Goal: Task Accomplishment & Management: Manage account settings

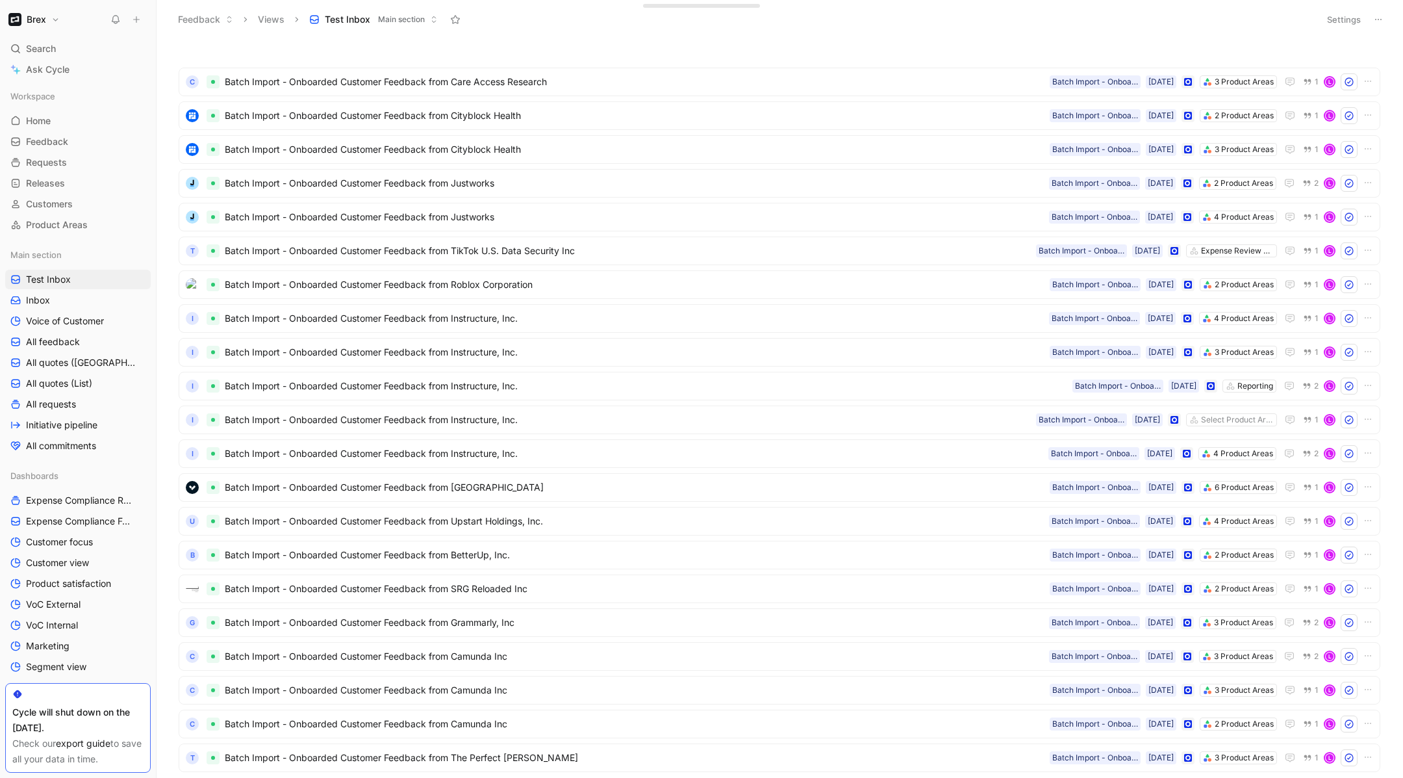
click at [1353, 19] on button "Settings" at bounding box center [1343, 19] width 45 height 18
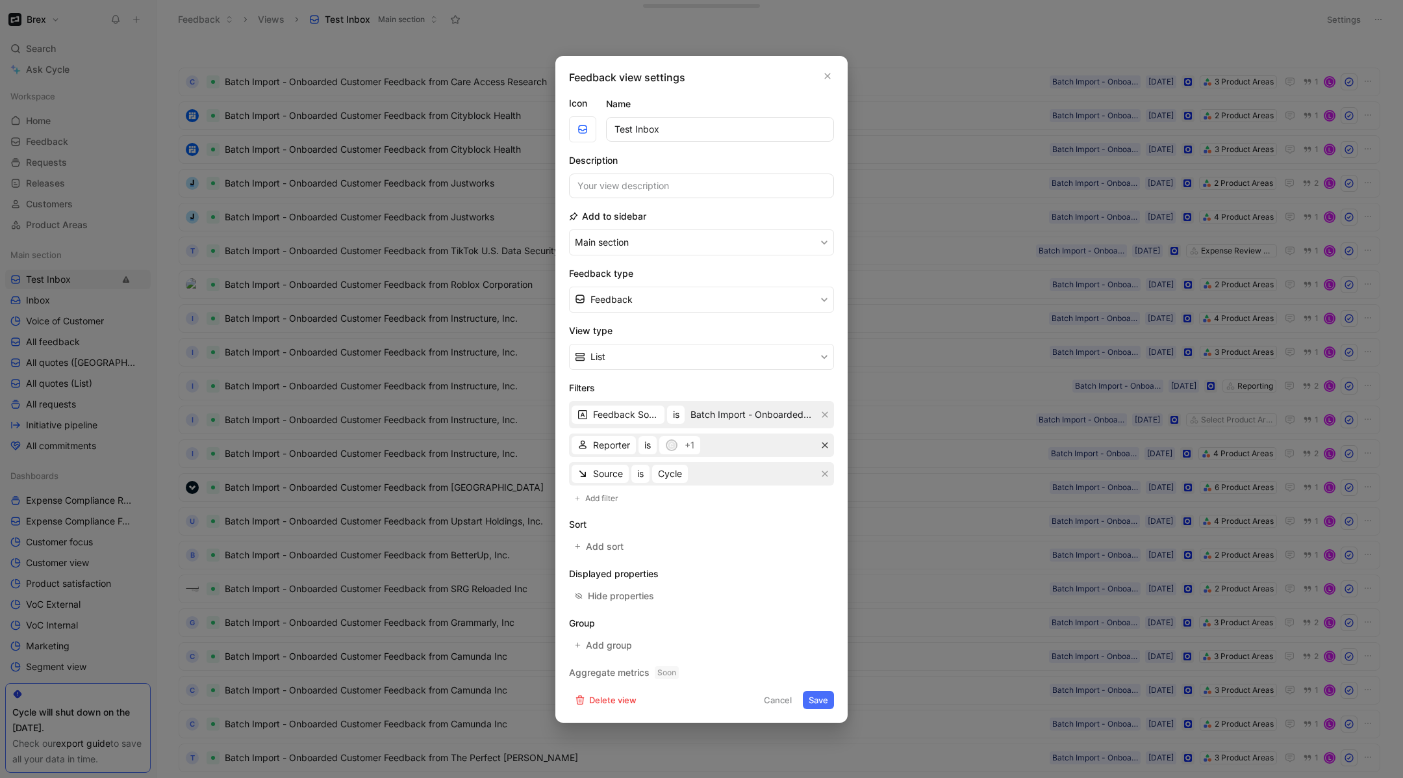
click at [823, 446] on icon "button" at bounding box center [825, 445] width 8 height 8
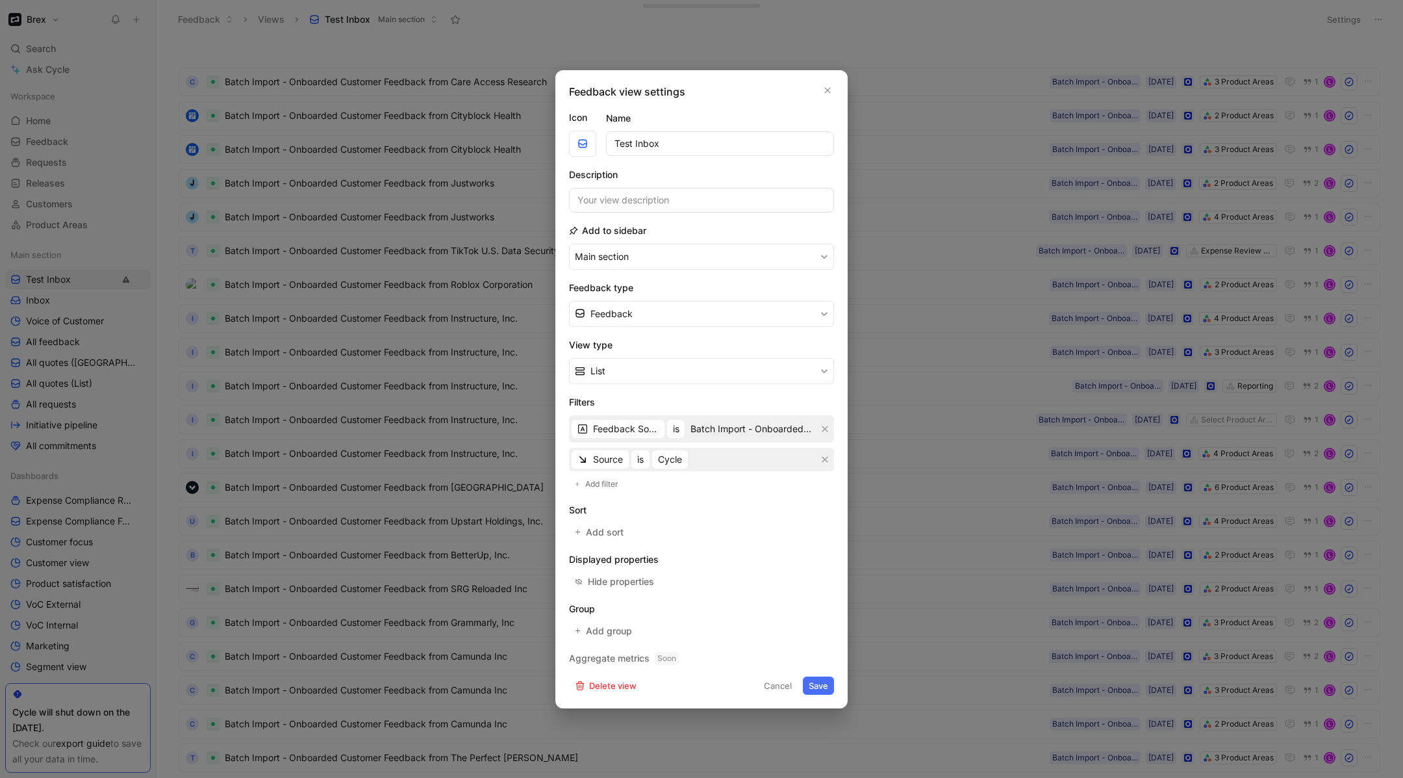
click at [817, 691] on button "Save" at bounding box center [818, 685] width 31 height 18
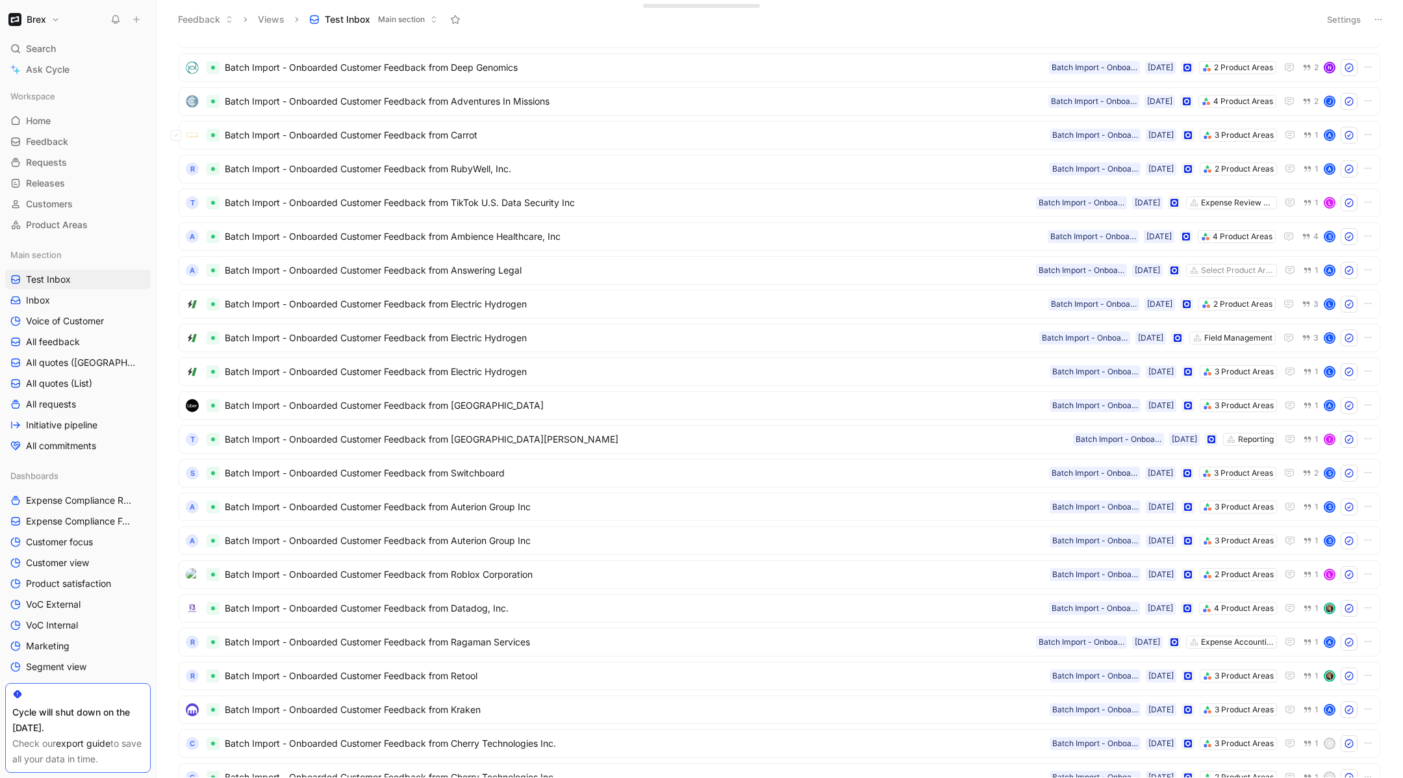
scroll to position [646, 0]
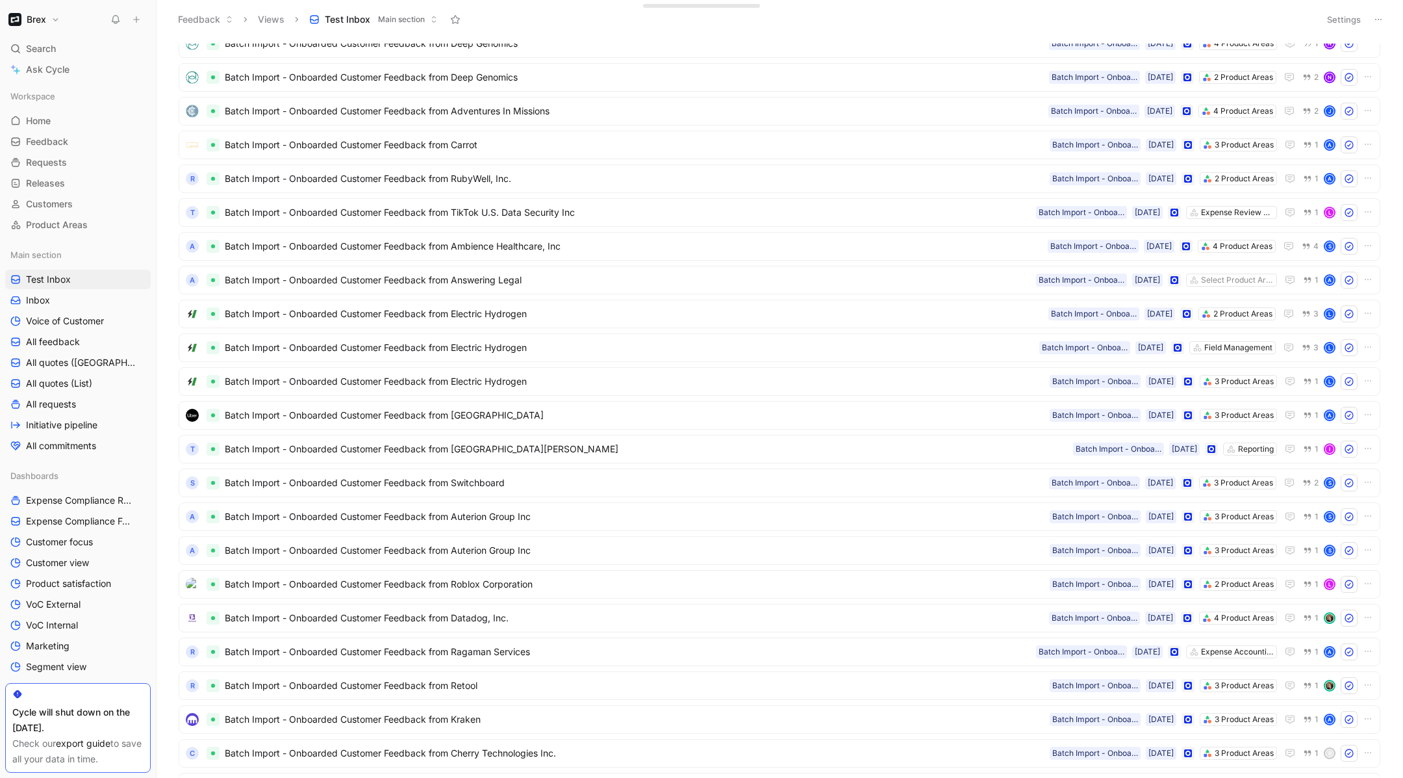
click at [1345, 19] on button "Settings" at bounding box center [1343, 19] width 45 height 18
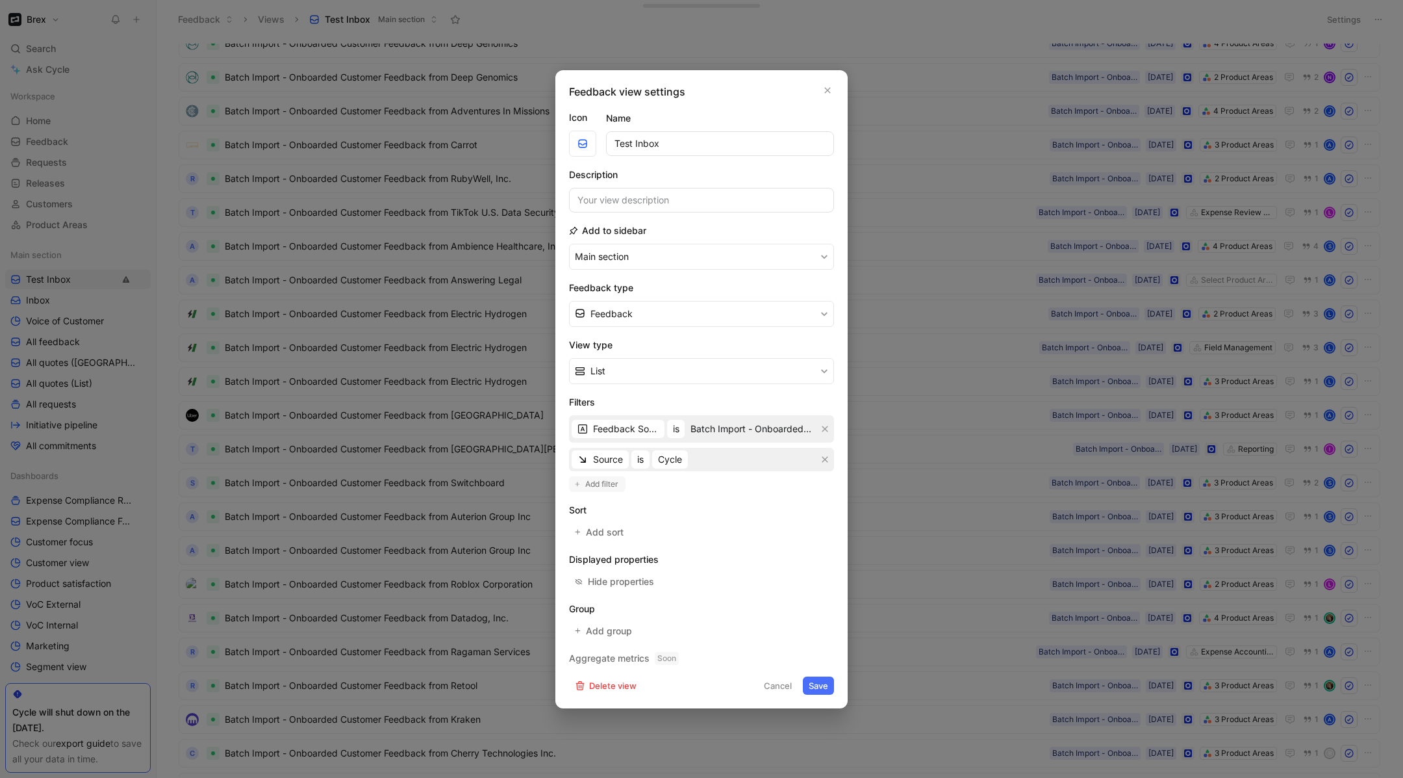
click at [599, 487] on span "Add filter" at bounding box center [602, 484] width 34 height 13
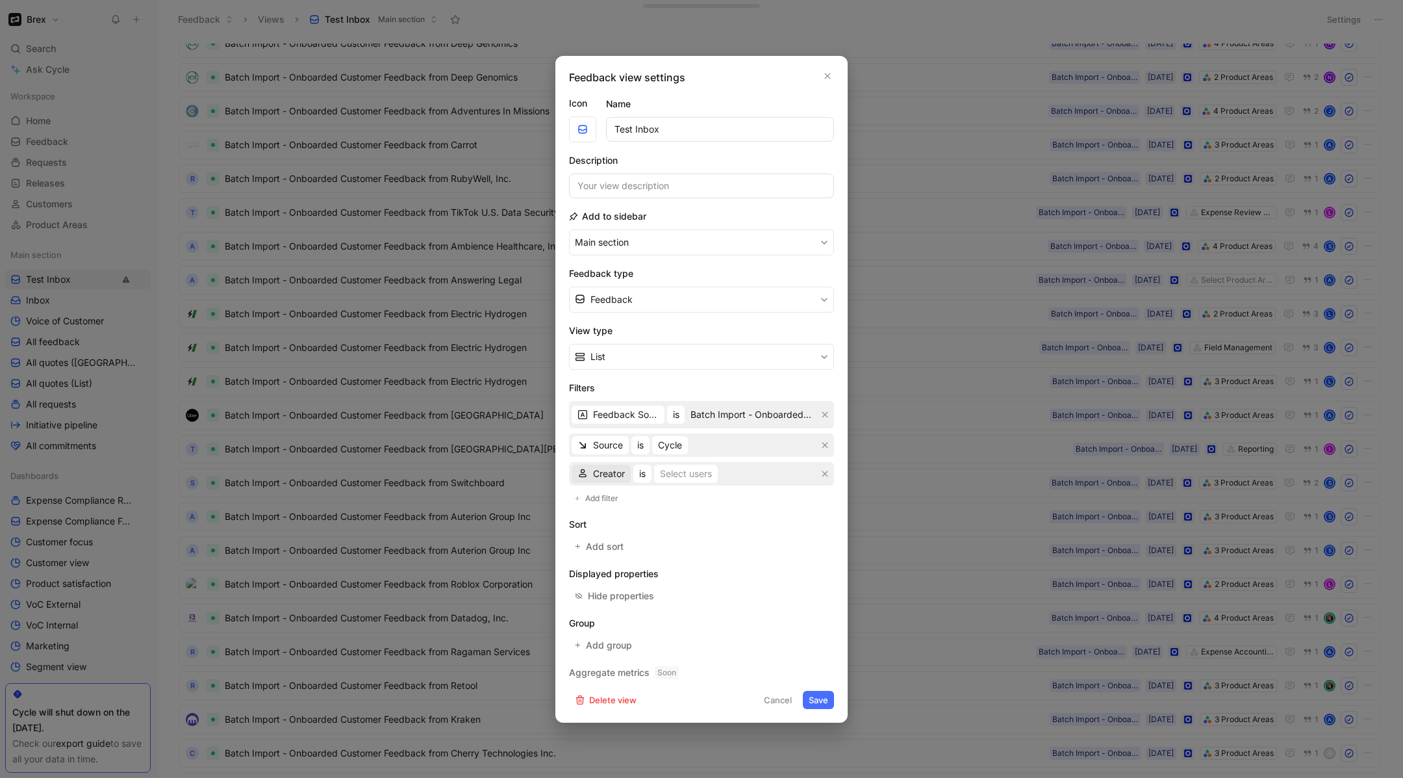
click at [604, 474] on span "Creator" at bounding box center [609, 474] width 32 height 16
click at [617, 555] on span "Reporter" at bounding box center [610, 558] width 37 height 11
click at [701, 476] on div "Select users" at bounding box center [691, 474] width 52 height 16
type input "n"
click at [647, 474] on span "is" at bounding box center [647, 474] width 6 height 16
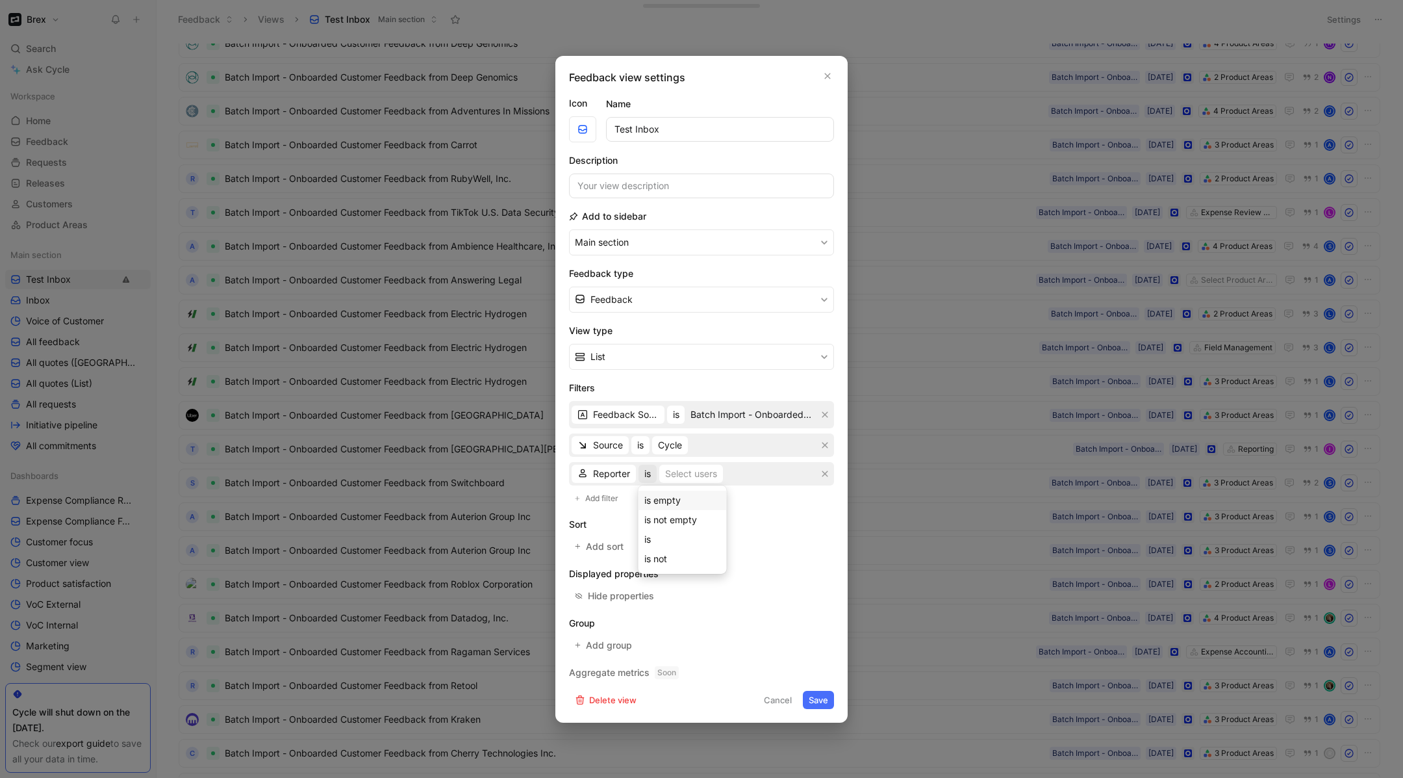
click at [693, 507] on div "is empty" at bounding box center [682, 500] width 77 height 16
click at [825, 704] on button "Save" at bounding box center [818, 700] width 31 height 18
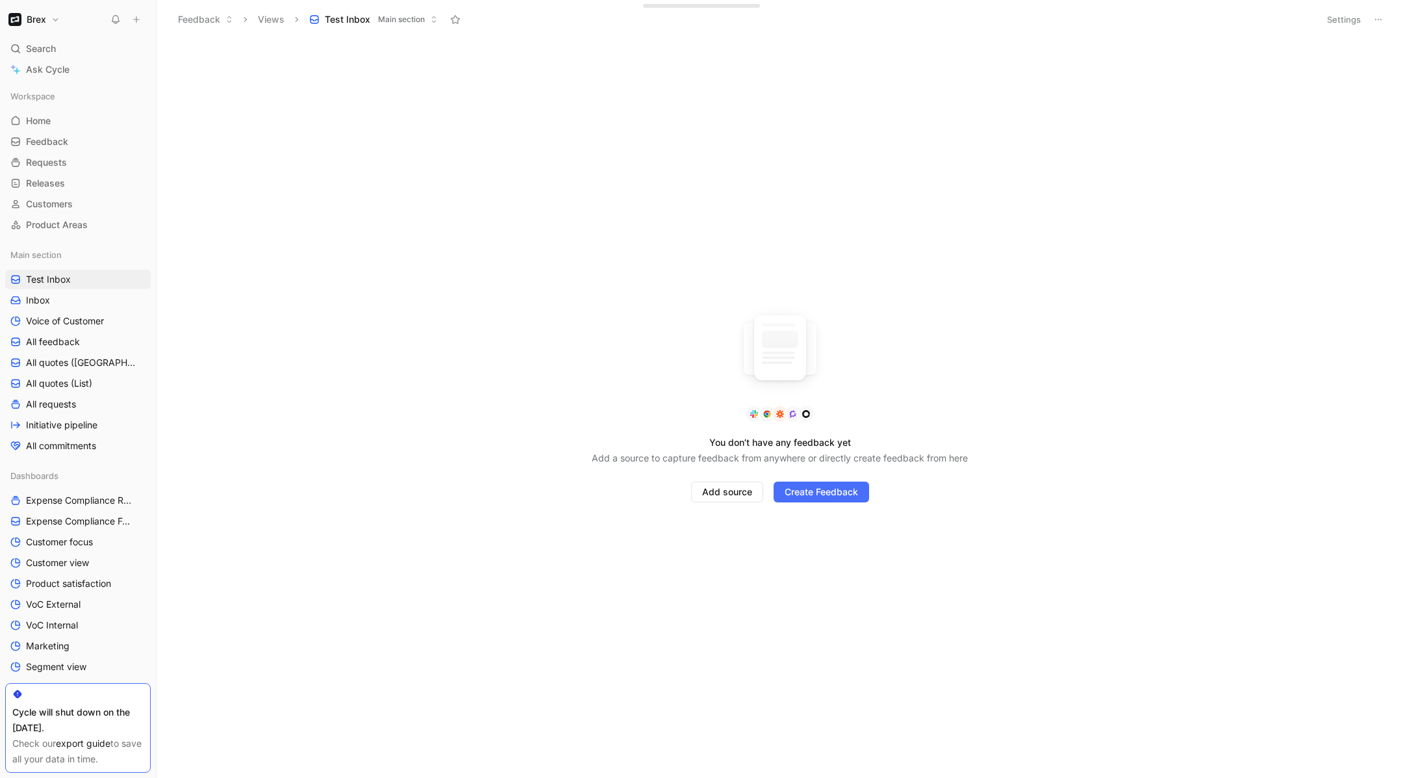
click at [1325, 28] on div "Settings" at bounding box center [1354, 19] width 66 height 19
click at [1334, 19] on button "Settings" at bounding box center [1343, 19] width 45 height 18
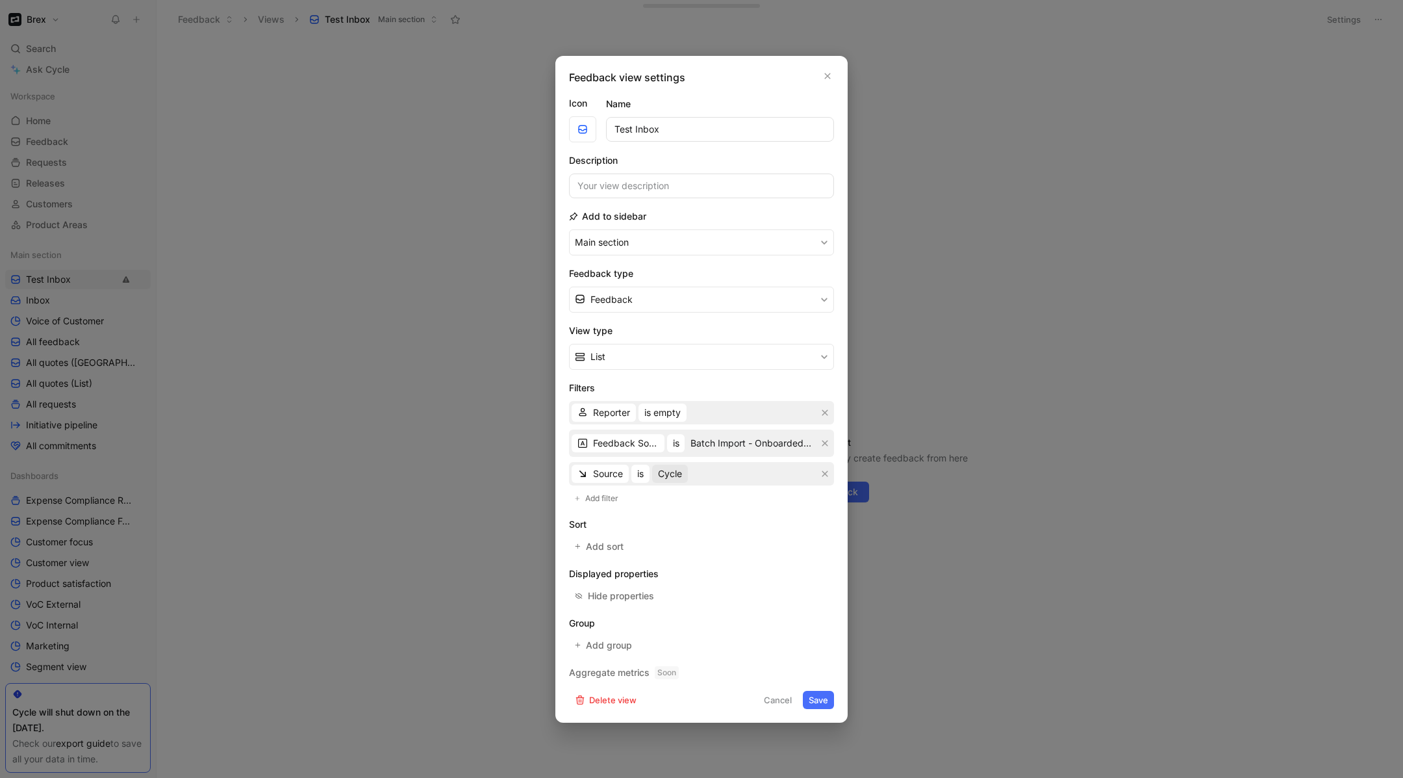
click at [672, 476] on span "Cycle" at bounding box center [670, 474] width 24 height 16
click at [667, 411] on span "is empty" at bounding box center [662, 413] width 36 height 16
click at [671, 499] on div "is not" at bounding box center [682, 498] width 77 height 16
click at [699, 413] on div "Select users" at bounding box center [707, 413] width 52 height 16
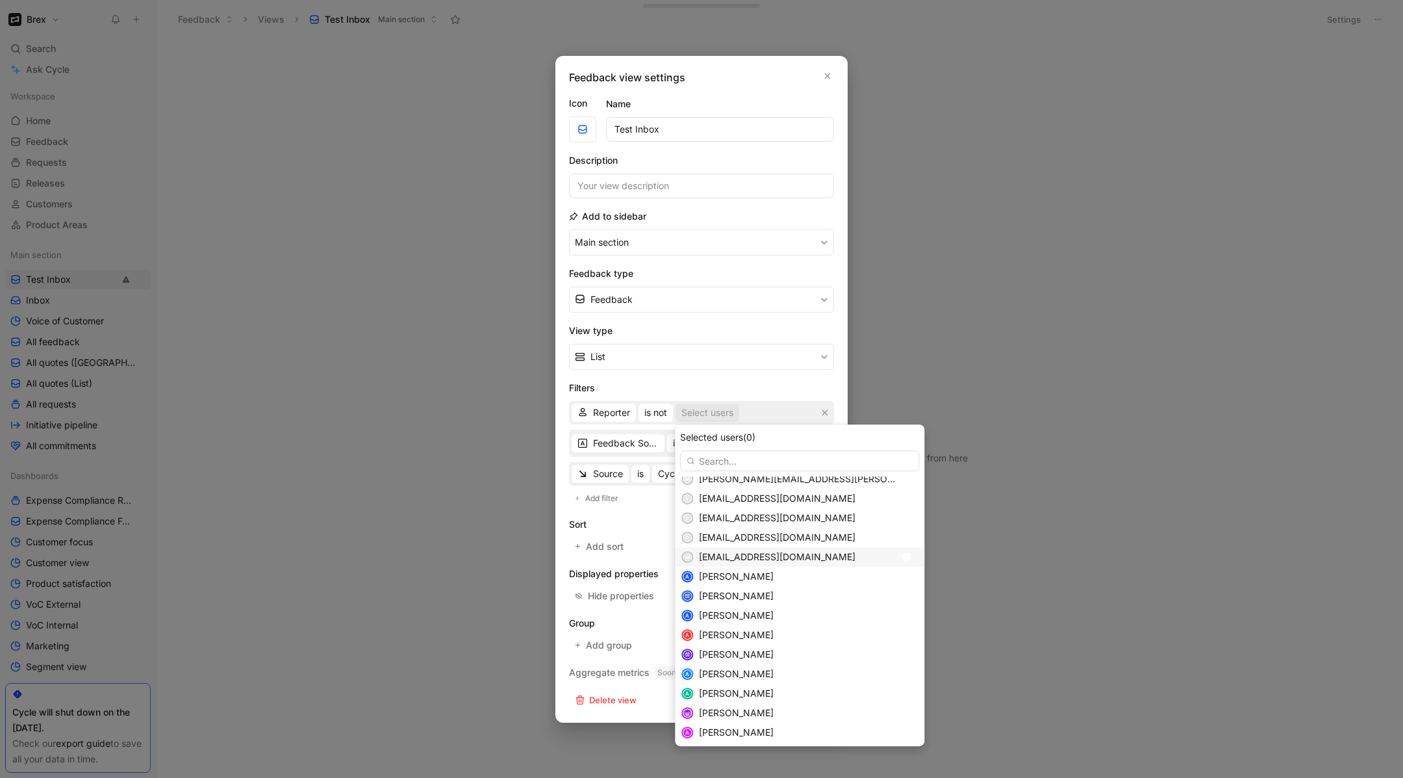
scroll to position [0, 0]
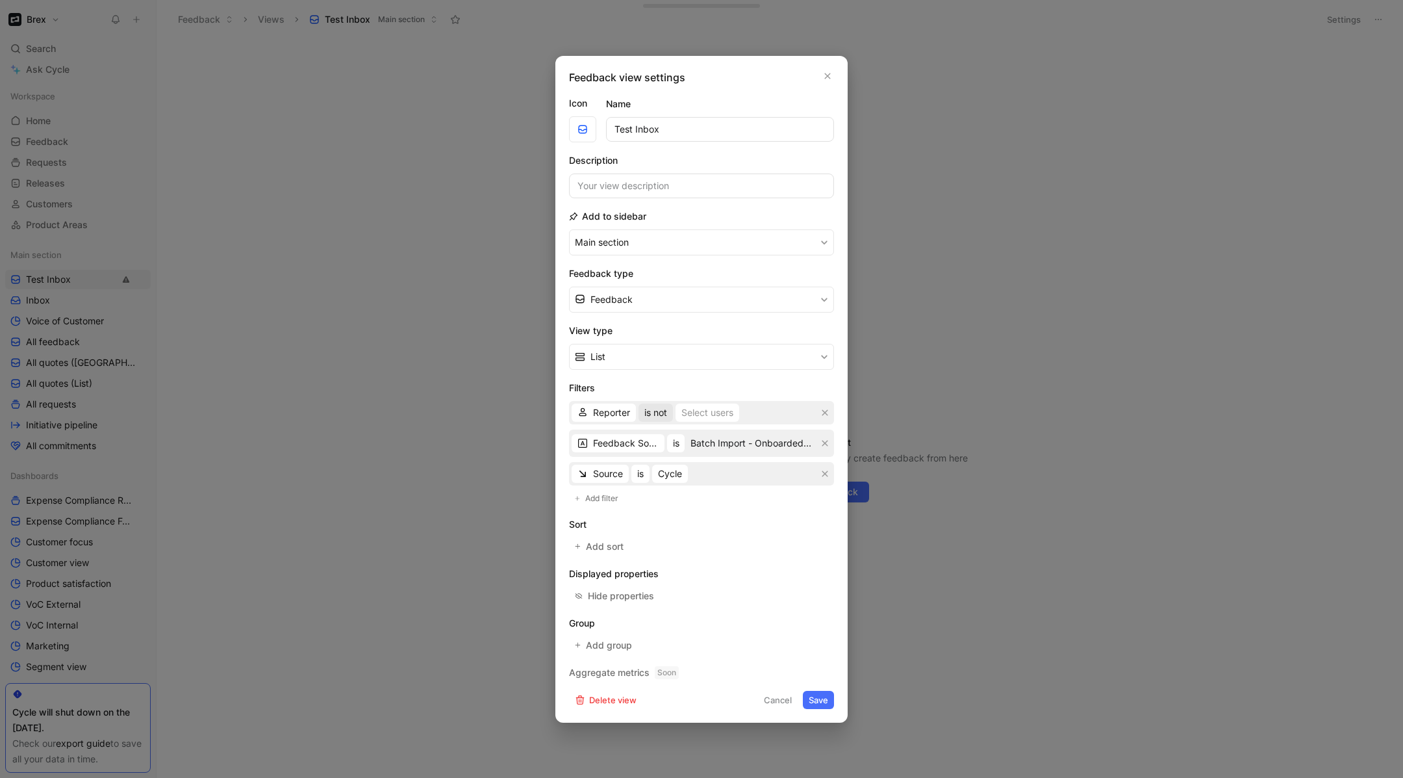
click at [661, 413] on span "is not" at bounding box center [655, 413] width 23 height 16
click at [675, 437] on span "is empty" at bounding box center [662, 438] width 36 height 11
click at [815, 695] on button "Save" at bounding box center [818, 700] width 31 height 18
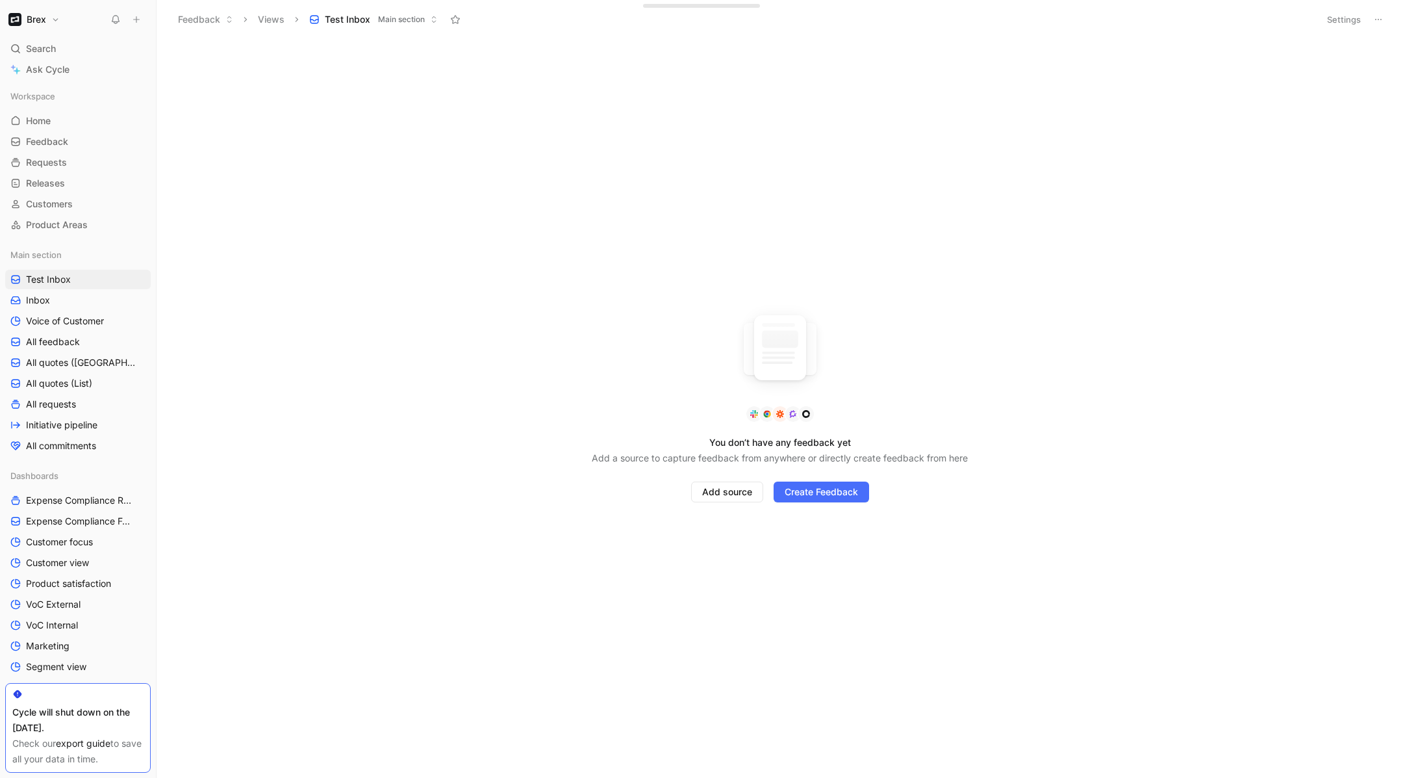
click at [1333, 29] on header "Feedback Views Test Inbox Main section Settings" at bounding box center [780, 19] width 1247 height 39
click at [1333, 23] on button "Settings" at bounding box center [1343, 19] width 45 height 18
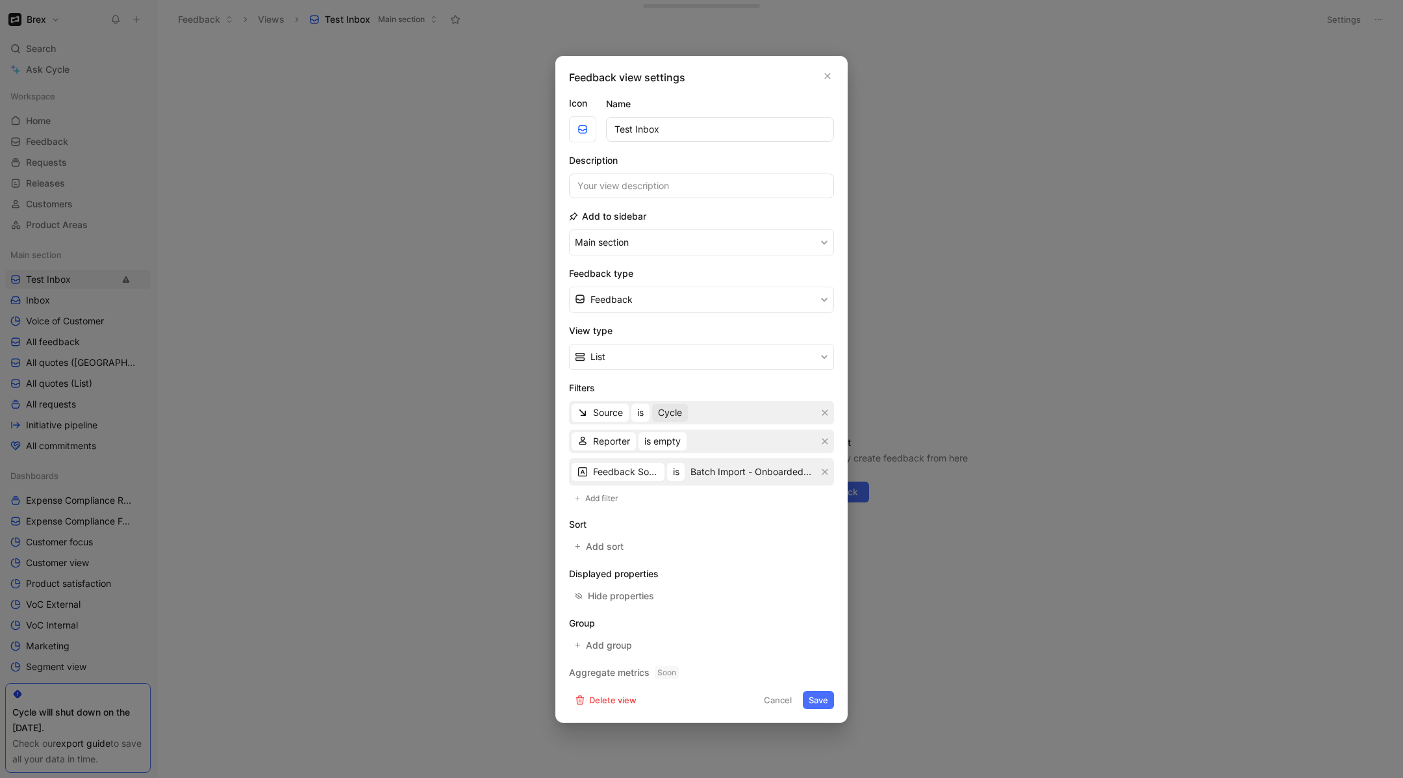
click at [669, 413] on span "Cycle" at bounding box center [670, 413] width 24 height 16
click at [665, 442] on span "is empty" at bounding box center [662, 441] width 36 height 16
click at [656, 508] on div "is" at bounding box center [682, 507] width 77 height 16
click at [656, 508] on form "Icon Name Test Inbox Description Add to sidebar Main section Feedback type Feed…" at bounding box center [701, 402] width 265 height 613
click at [667, 439] on div "Select users" at bounding box center [691, 441] width 52 height 16
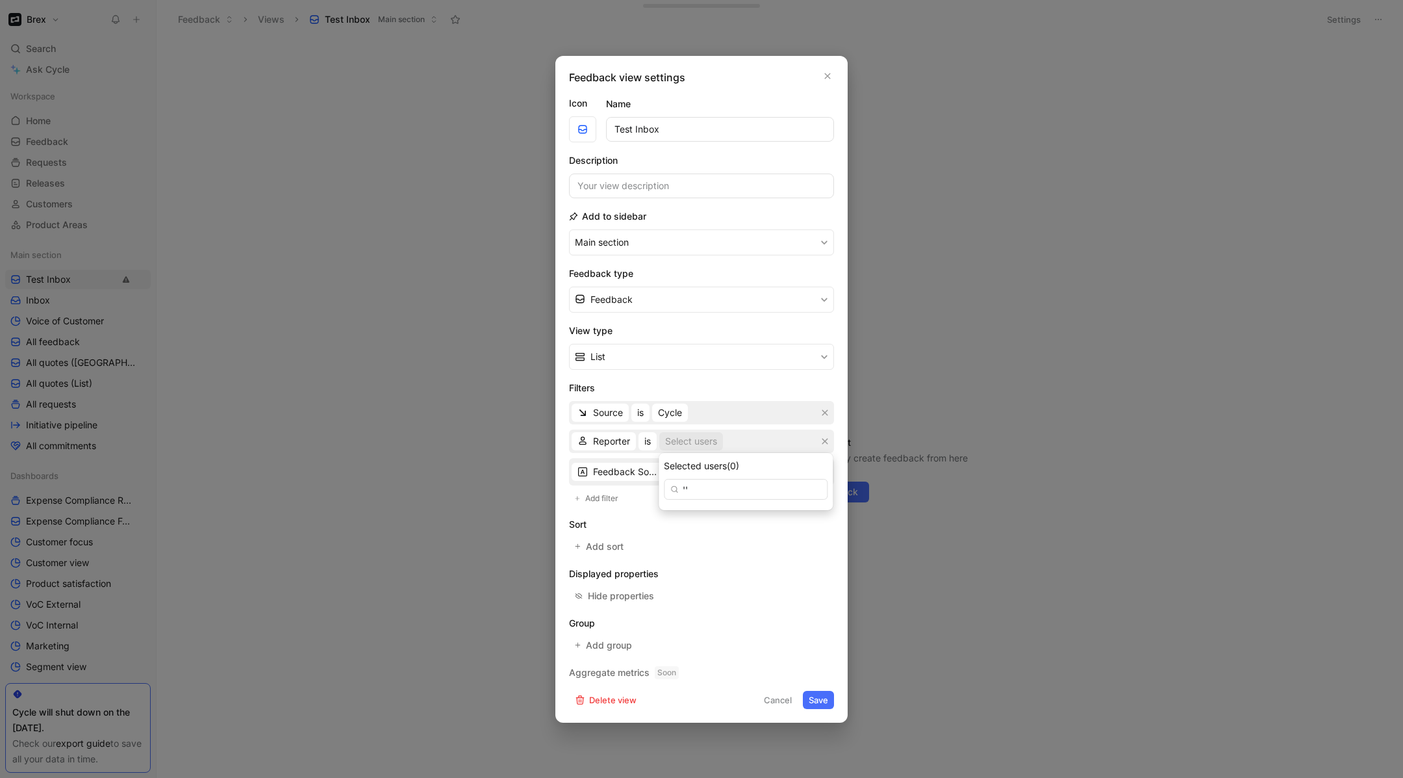
type input "'"
click at [774, 696] on button "Cancel" at bounding box center [778, 700] width 40 height 18
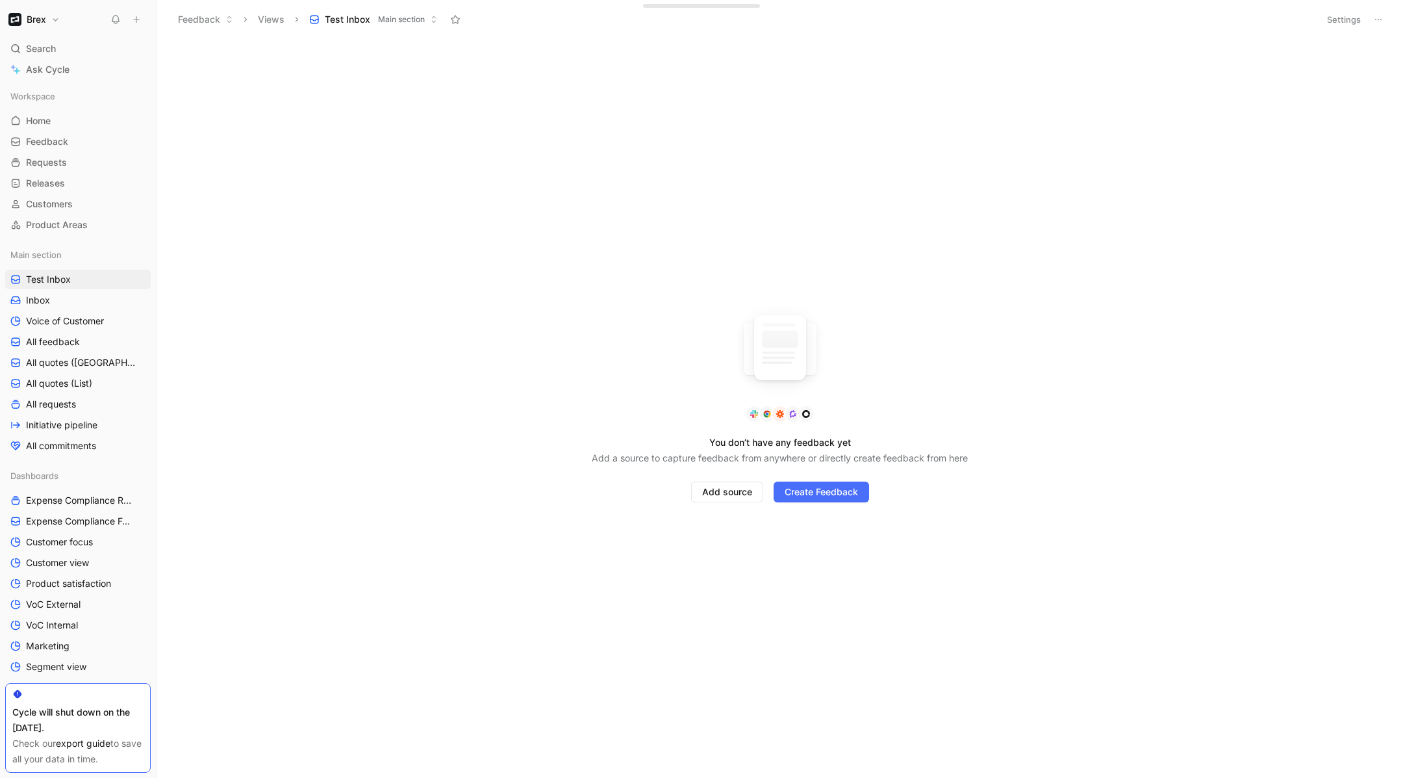
click at [40, 21] on h1 "Brex" at bounding box center [36, 20] width 19 height 12
click at [76, 131] on div "Workspace settings G then S" at bounding box center [88, 133] width 160 height 21
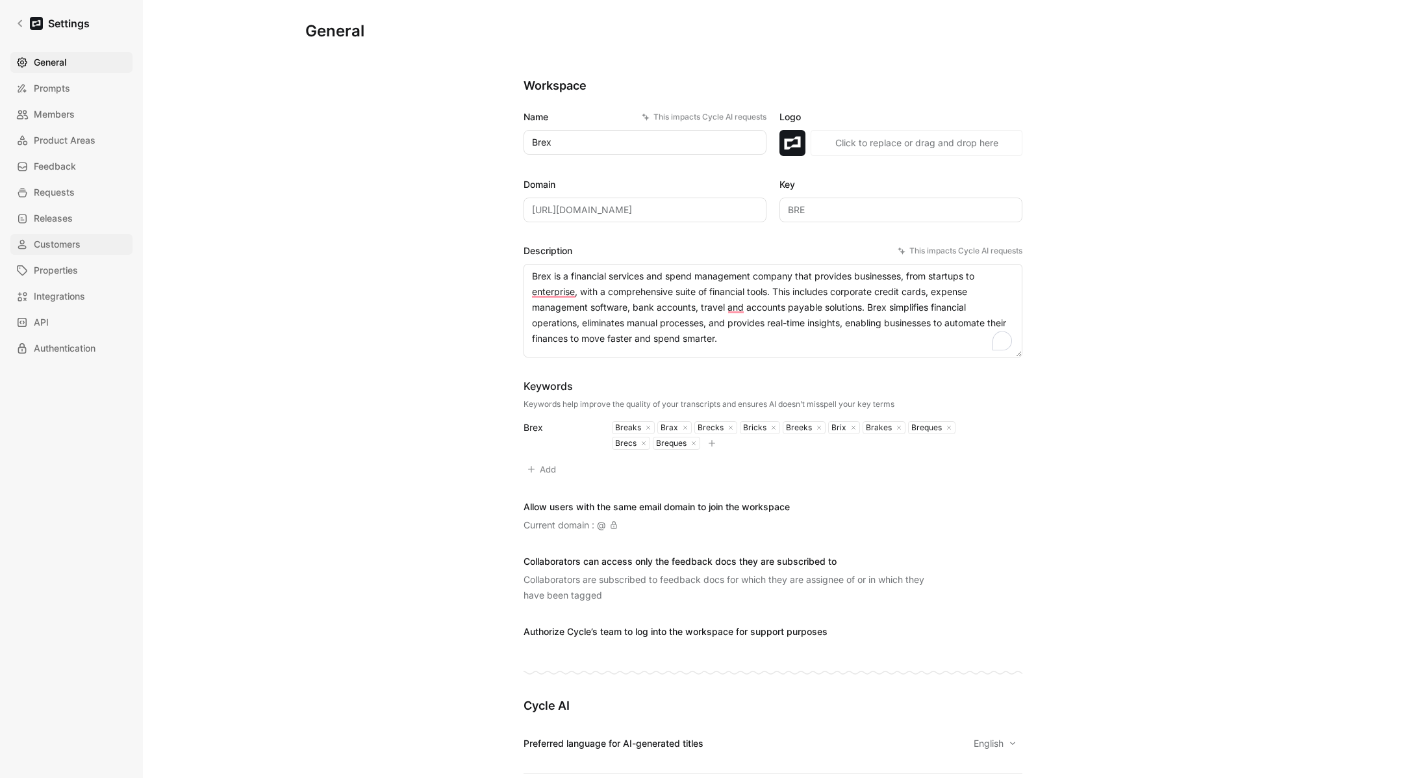
click at [58, 236] on span "Customers" at bounding box center [57, 244] width 47 height 16
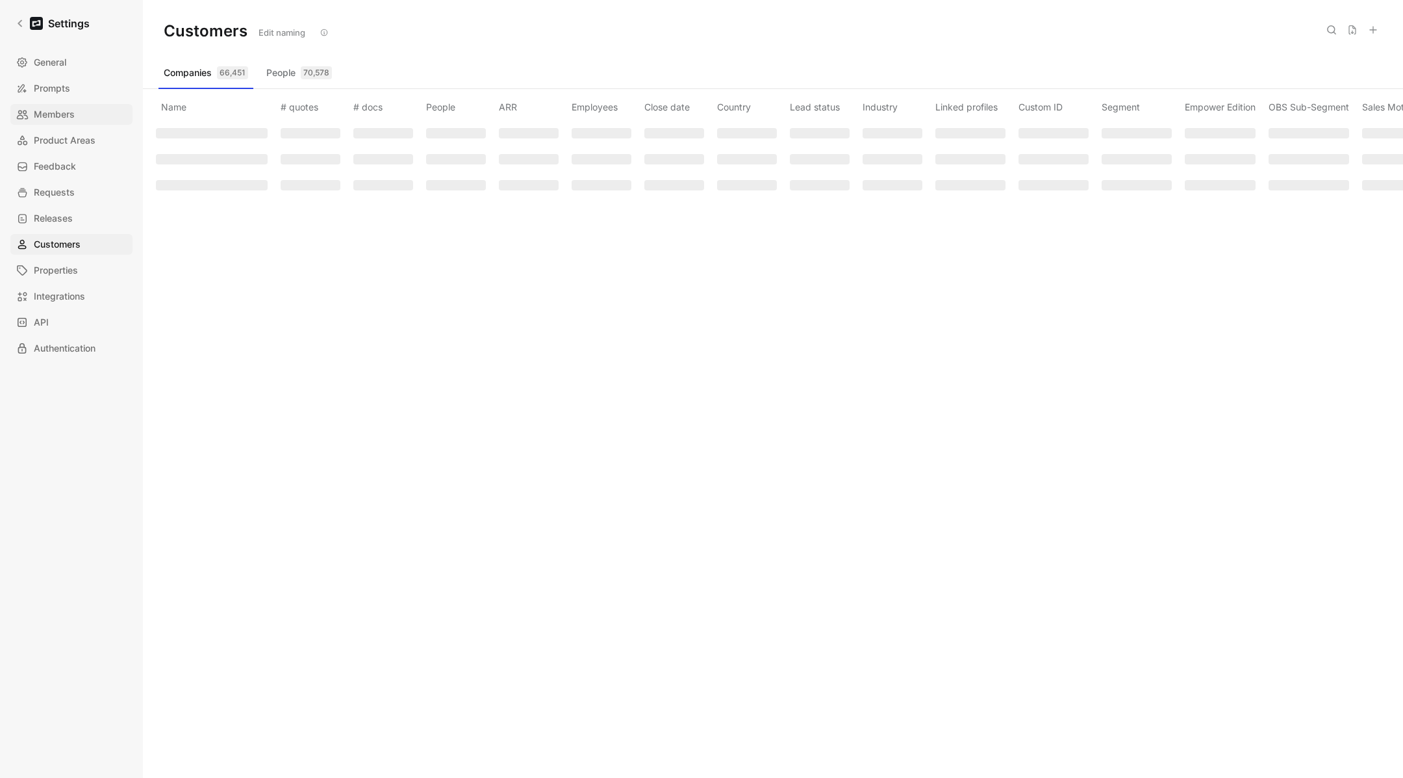
click at [55, 112] on span "Members" at bounding box center [54, 115] width 41 height 16
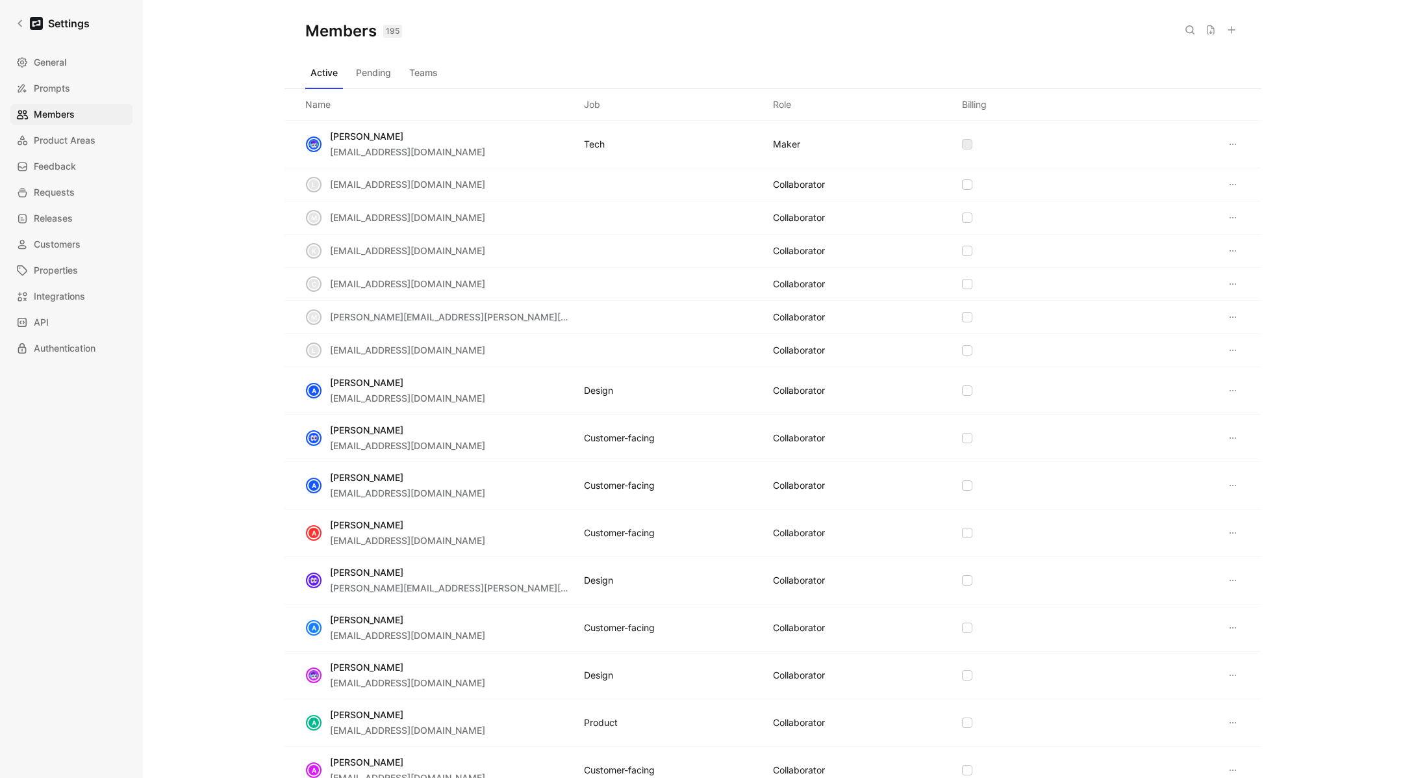
click at [1190, 29] on icon at bounding box center [1190, 30] width 10 height 10
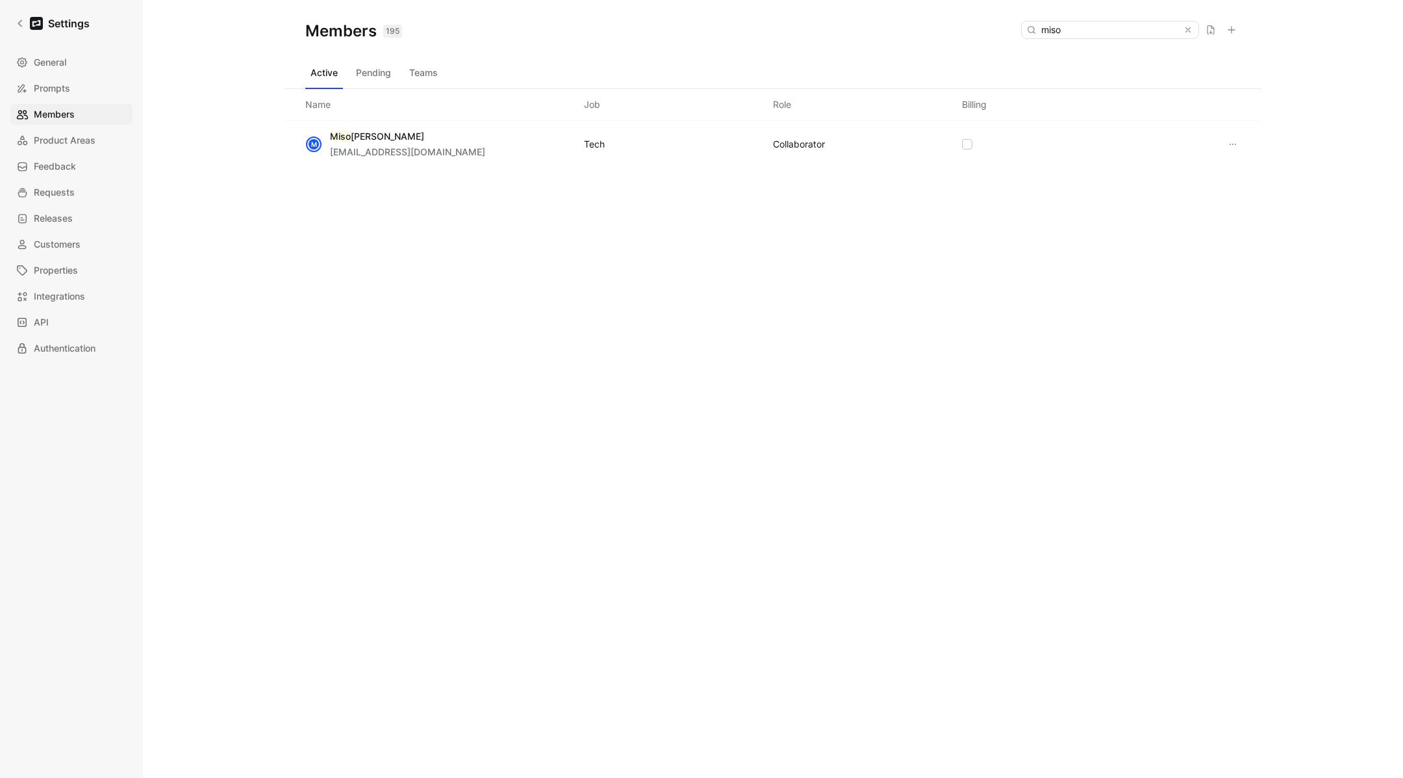
type input "miso"
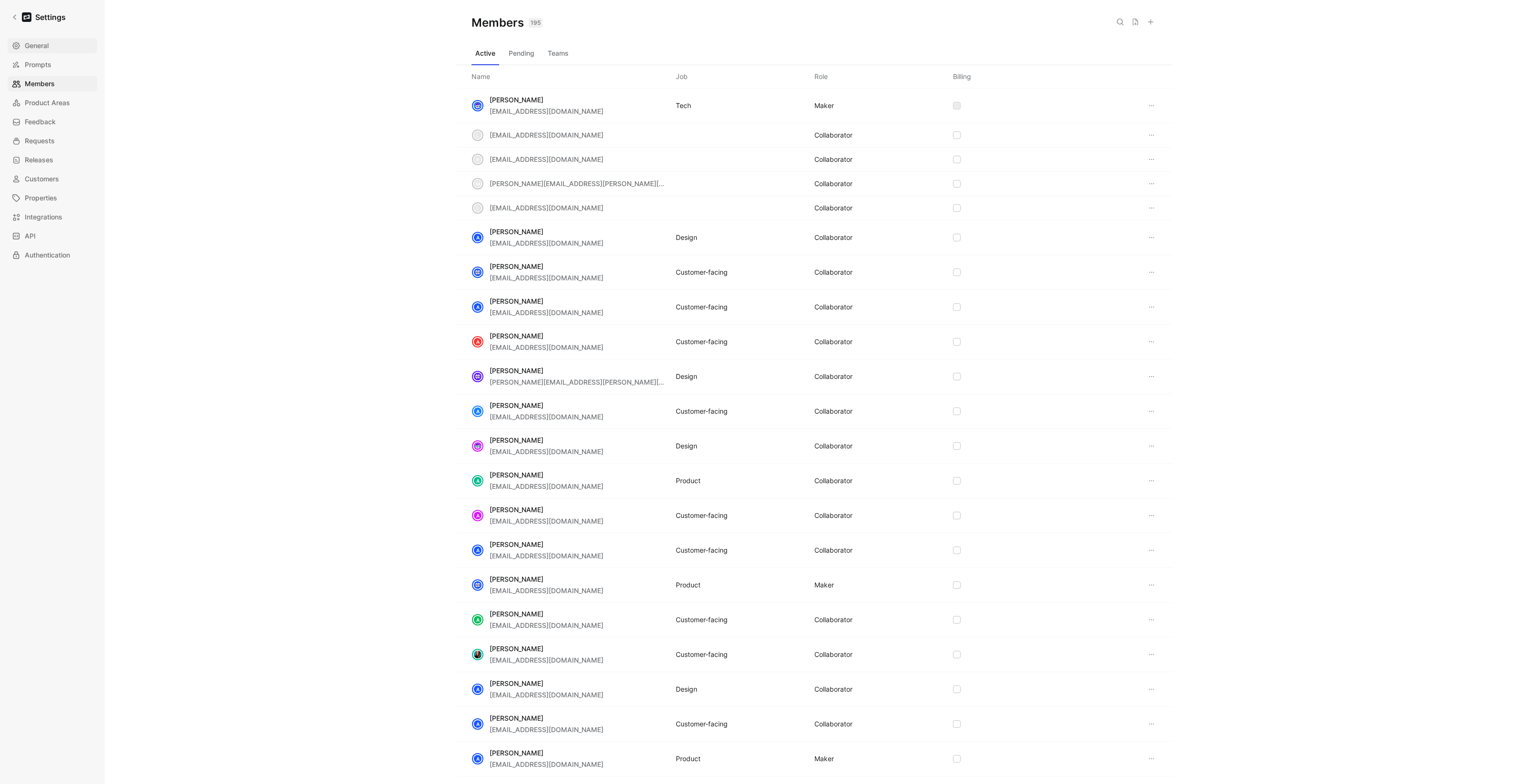
click at [40, 40] on span "General" at bounding box center [37, 46] width 23 height 12
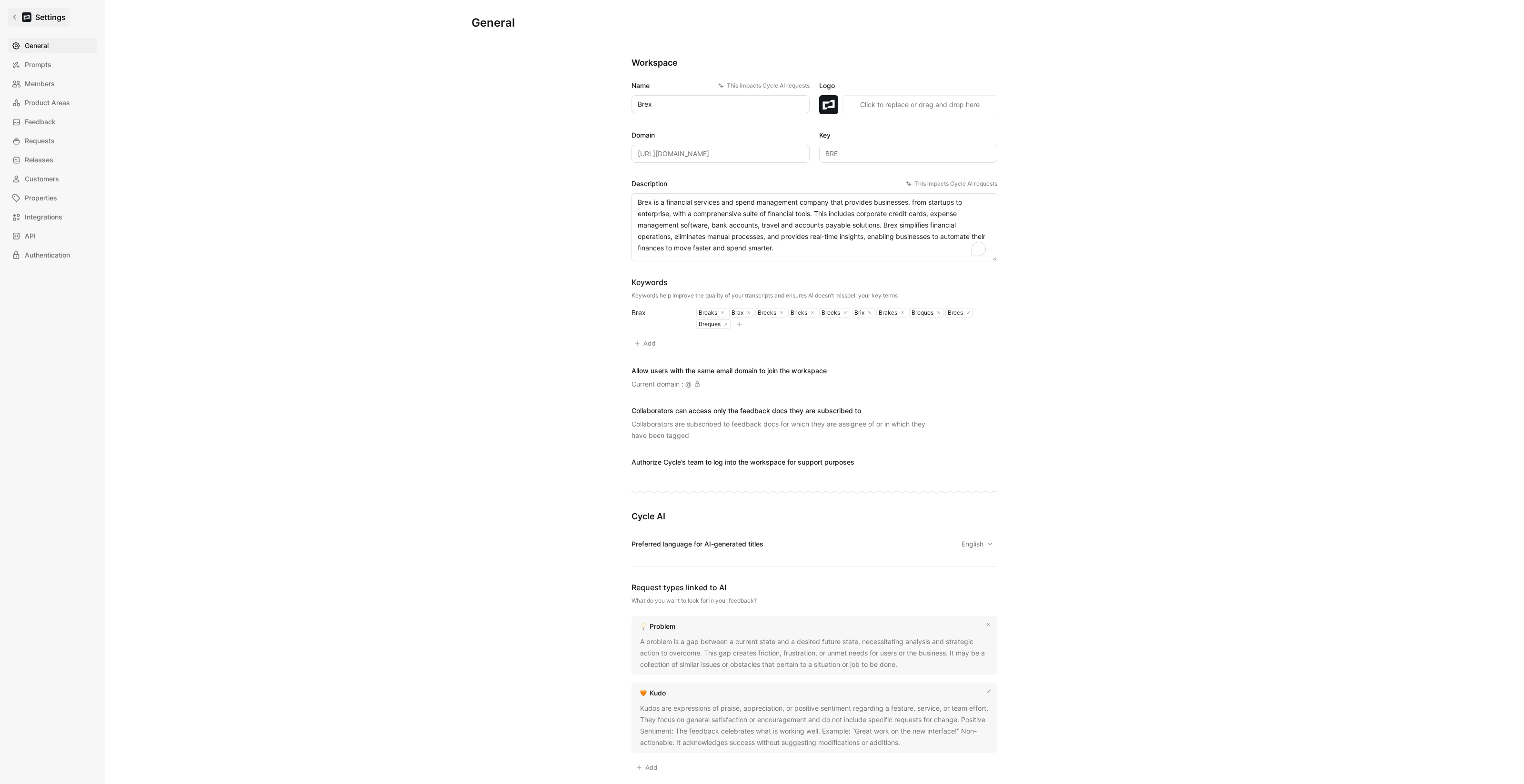
click at [18, 18] on link "Settings" at bounding box center [38, 17] width 62 height 19
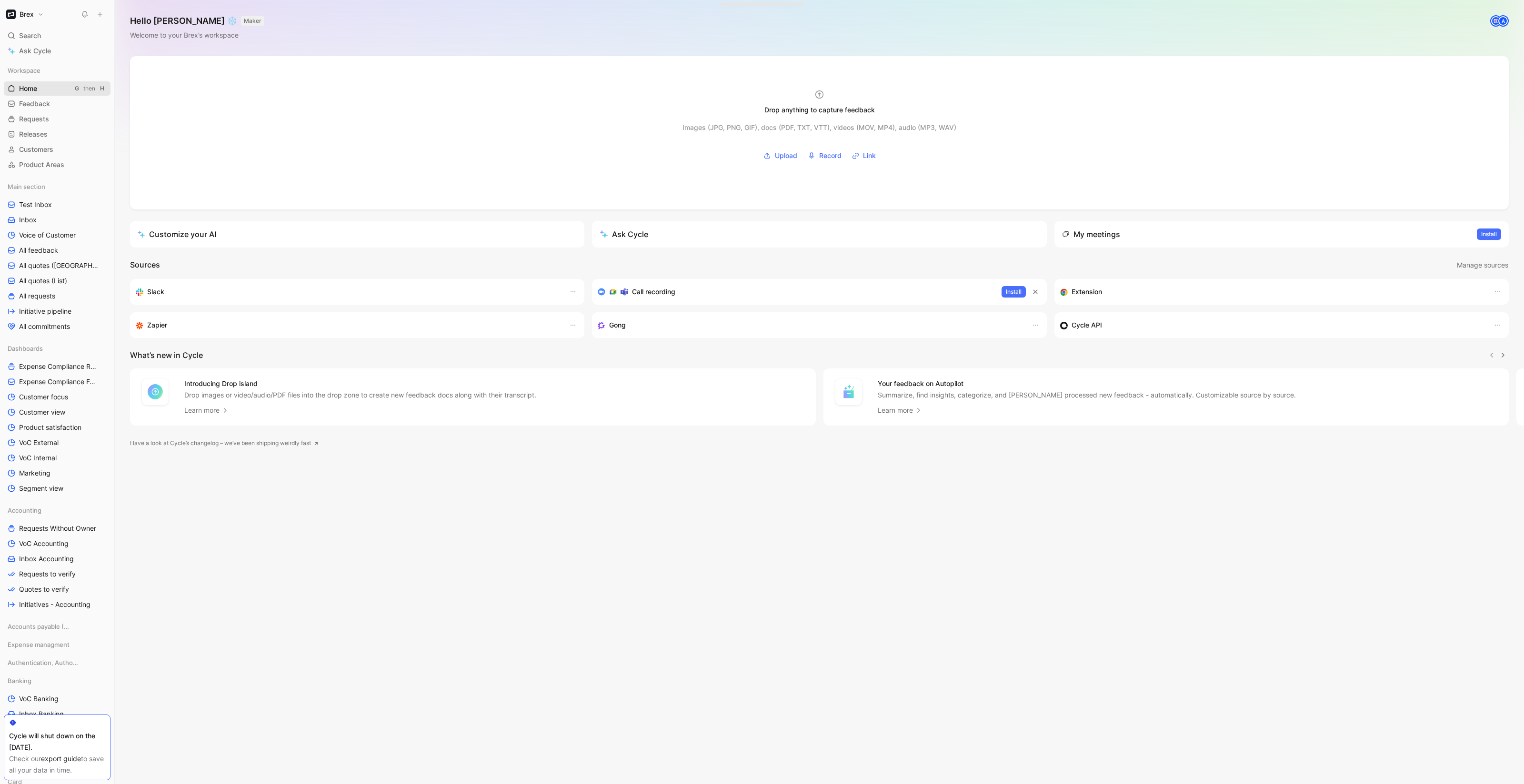
click at [39, 86] on link "Home G then H" at bounding box center [57, 88] width 107 height 14
click at [43, 109] on link "Feedback G then F" at bounding box center [57, 103] width 107 height 14
click at [25, 20] on button "Brex" at bounding box center [25, 14] width 43 height 13
click at [62, 112] on div "Add workspace" at bounding box center [65, 113] width 117 height 15
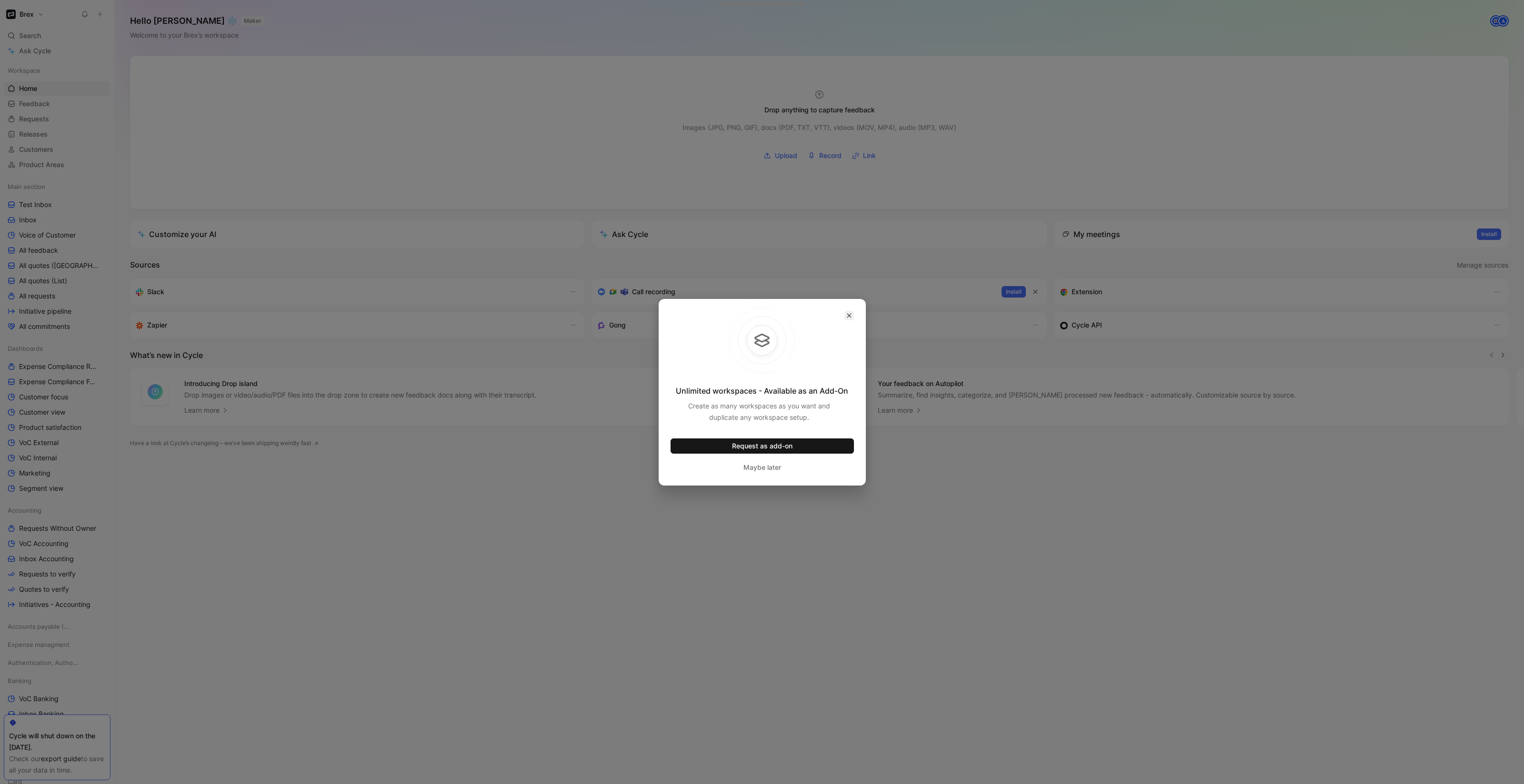
click at [849, 317] on icon "button" at bounding box center [849, 316] width 6 height 6
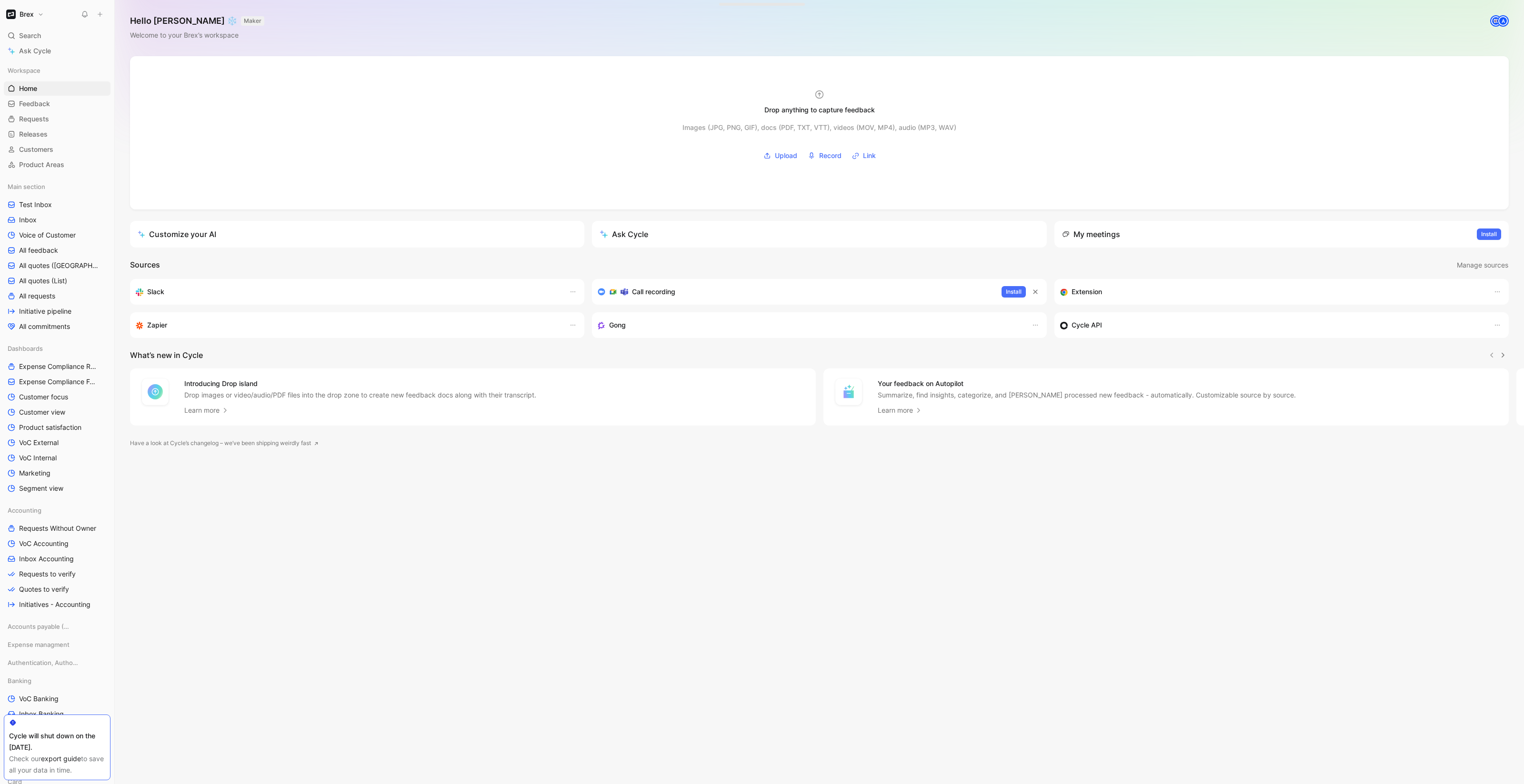
click at [23, 12] on h1 "Brex" at bounding box center [26, 15] width 14 height 9
click at [47, 97] on div "Workspace settings G then S" at bounding box center [65, 97] width 117 height 15
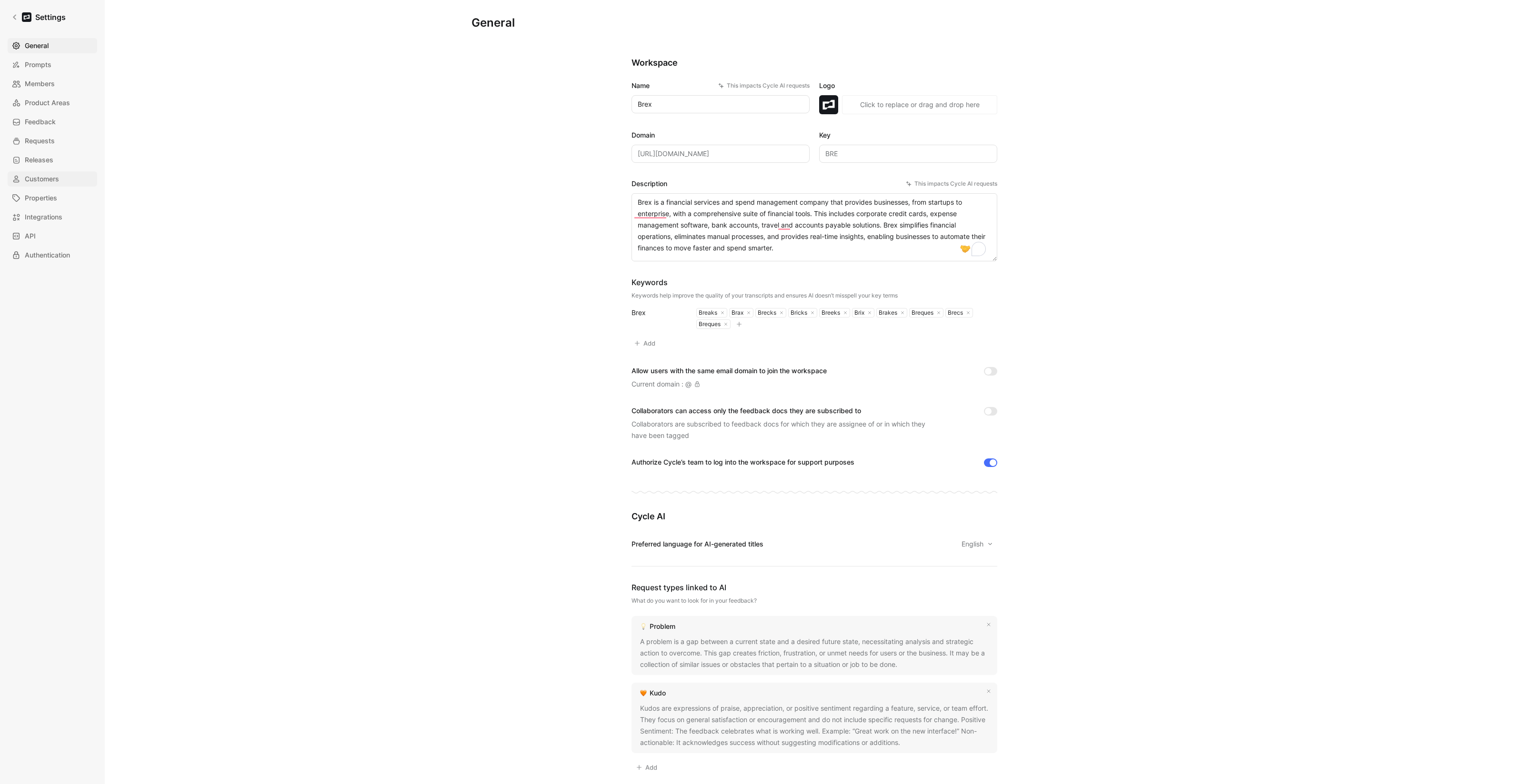
click at [40, 179] on span "Customers" at bounding box center [42, 179] width 34 height 12
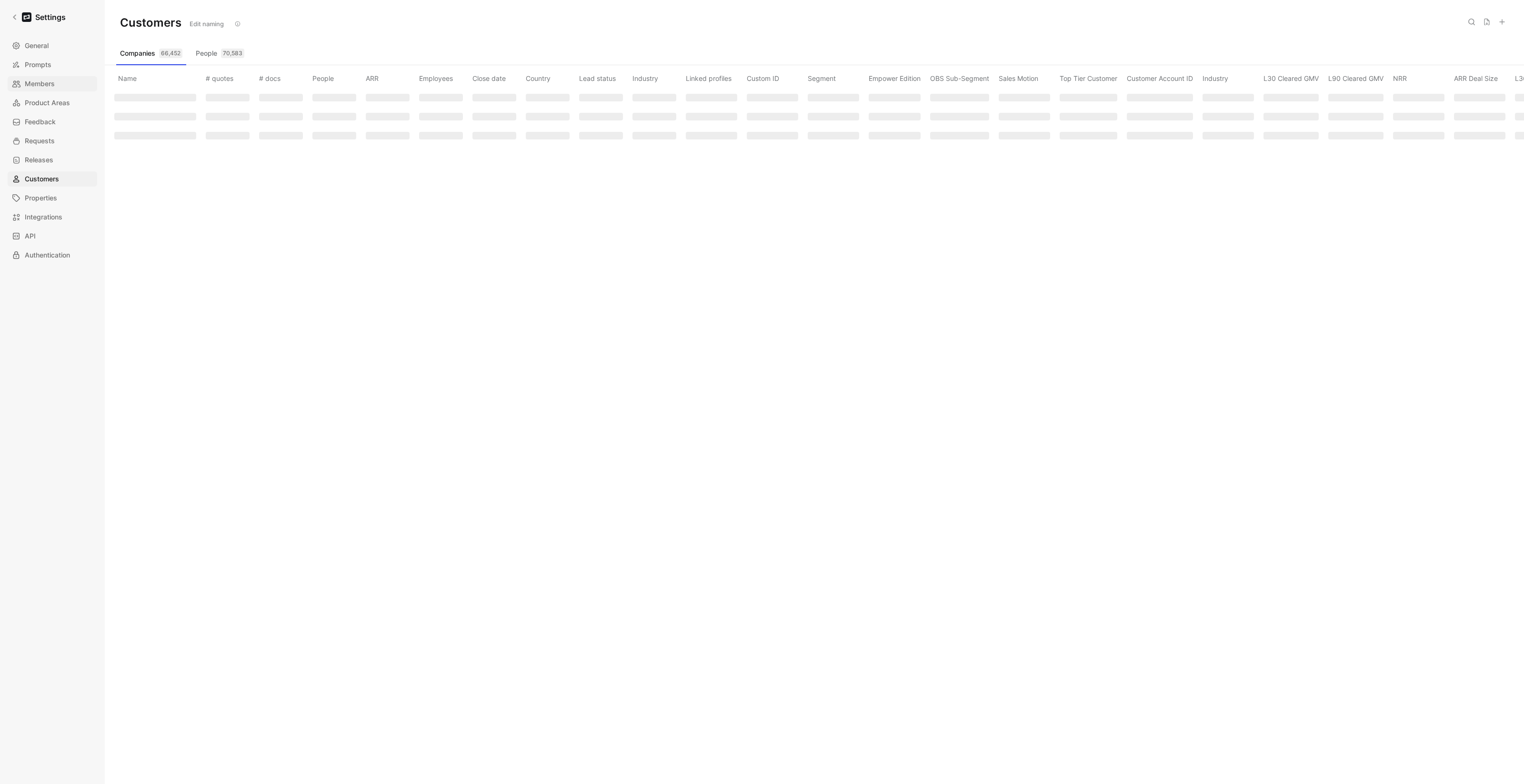
click at [42, 85] on span "Members" at bounding box center [40, 84] width 30 height 12
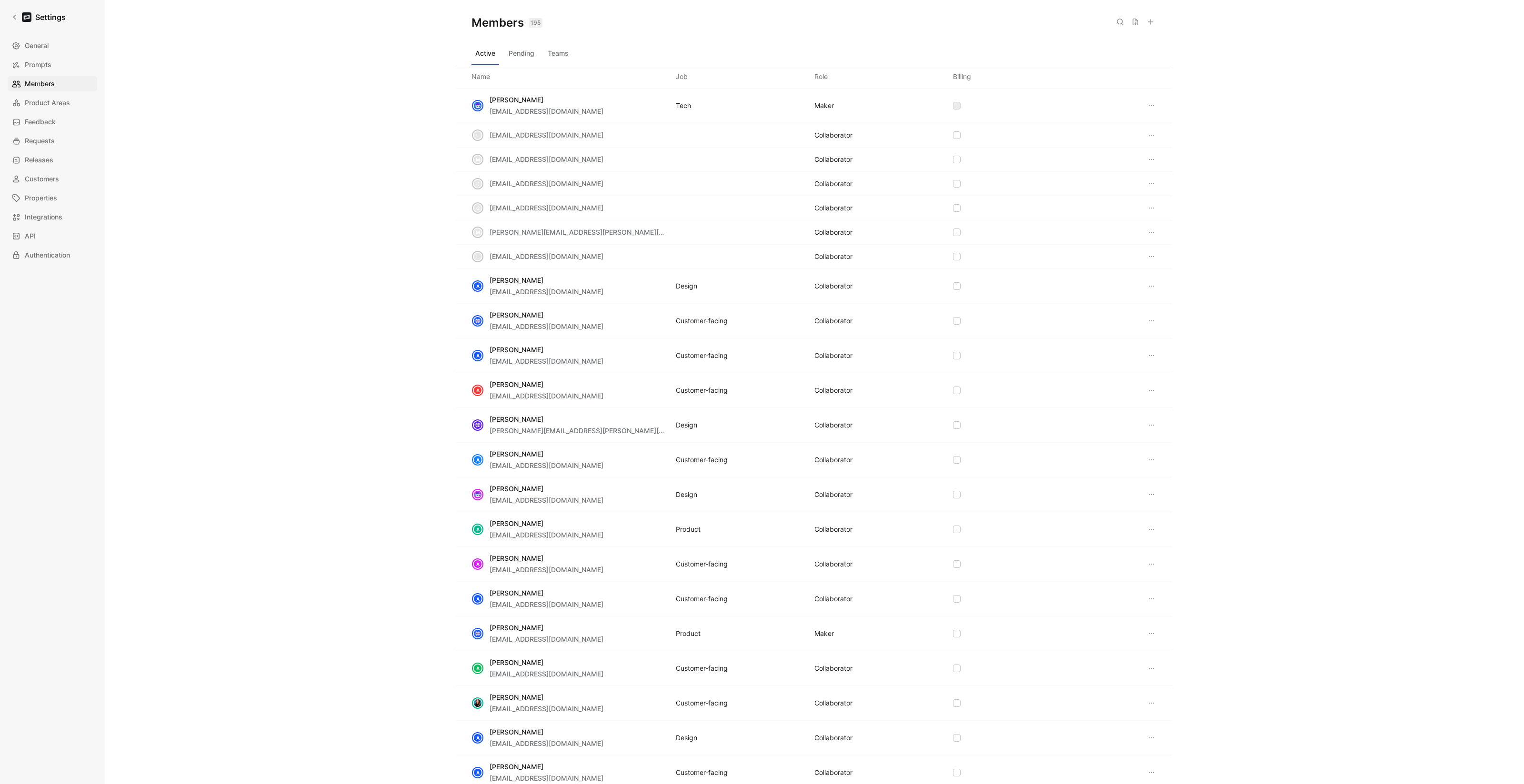
click at [1125, 15] on button at bounding box center [1120, 22] width 13 height 13
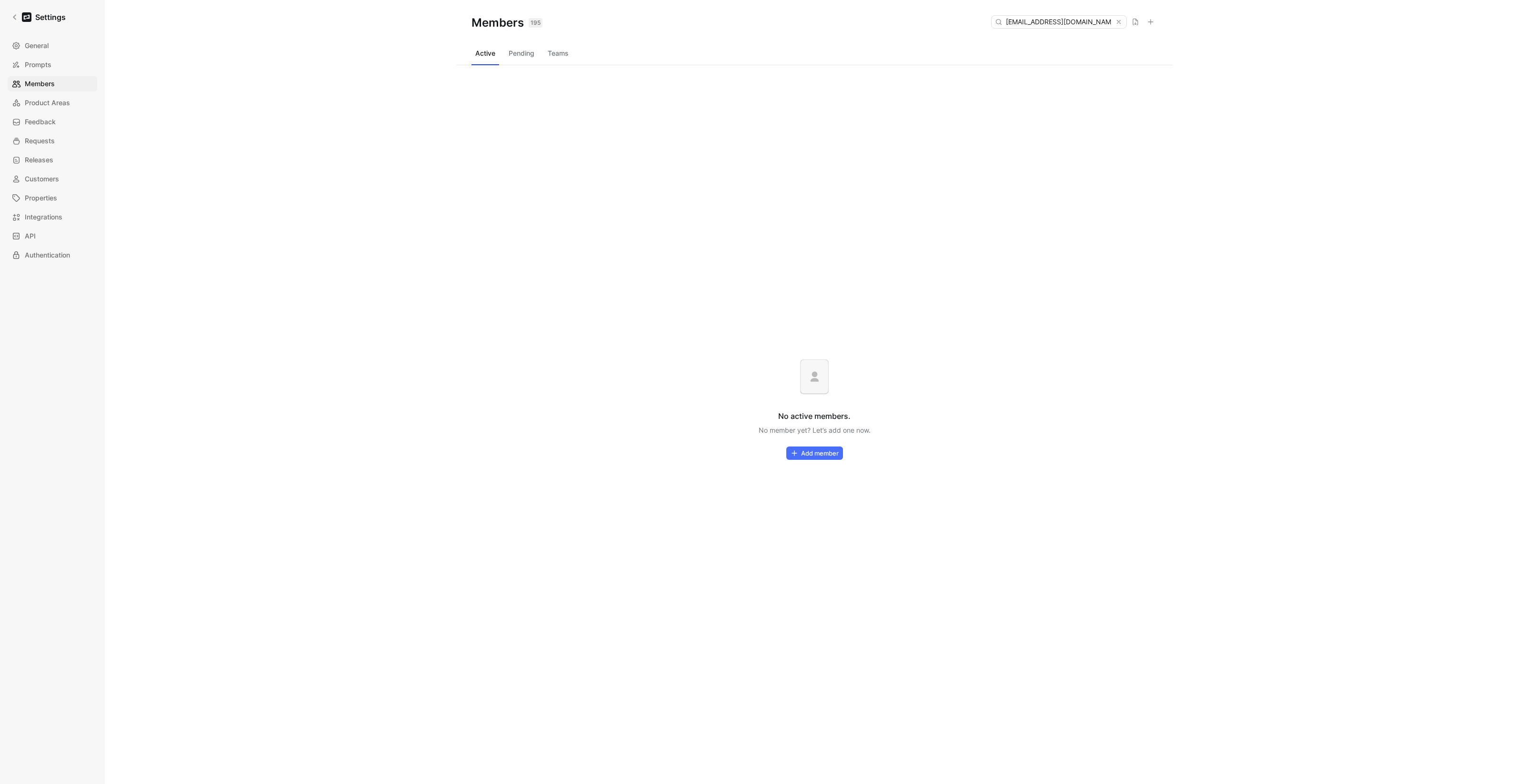
type input "[EMAIL_ADDRESS][DOMAIN_NAME]"
click at [512, 58] on button "Pending" at bounding box center [521, 53] width 33 height 15
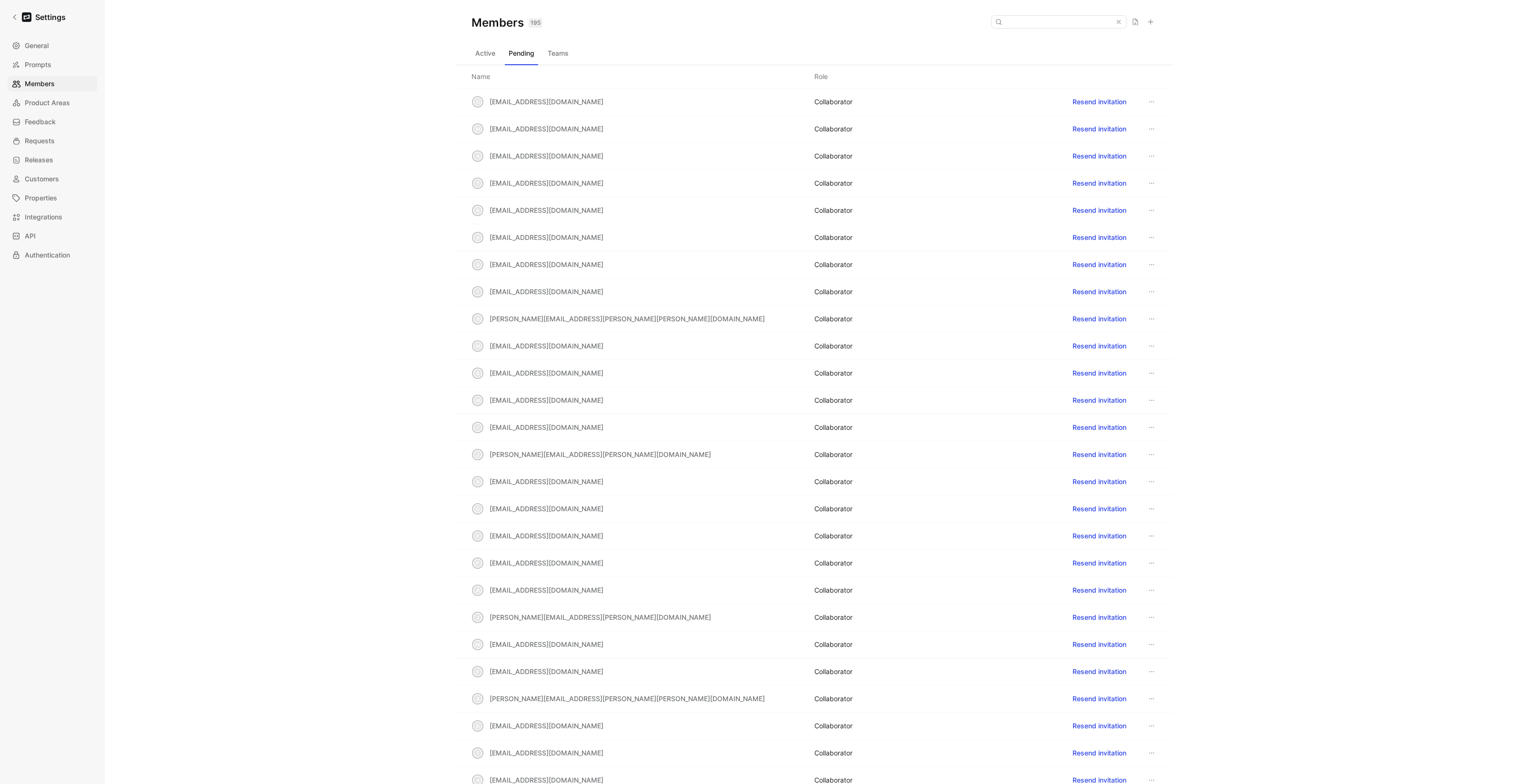
click at [516, 329] on div "a andrea.mcdermott@brex.com COLLABORATOR Resend invitation" at bounding box center [814, 319] width 716 height 27
click at [510, 325] on span "andrea.mcdermott@brex.com" at bounding box center [627, 319] width 276 height 12
click at [510, 320] on span "andrea.mcdermott@brex.com" at bounding box center [627, 318] width 276 height 8
click at [506, 402] on span "mcourser@brex.com" at bounding box center [546, 400] width 114 height 8
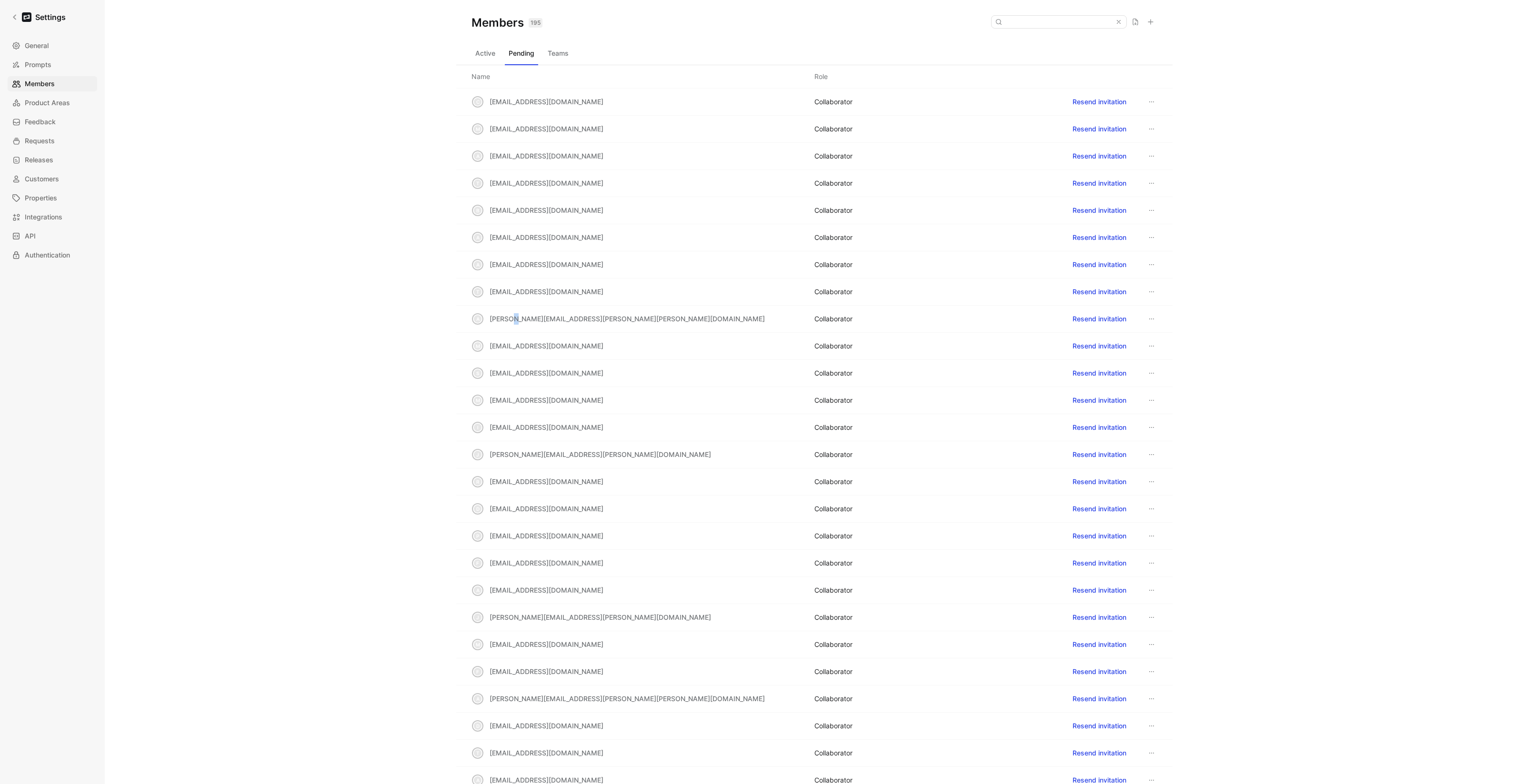
click at [506, 402] on span "mcourser@brex.com" at bounding box center [546, 400] width 114 height 8
drag, startPoint x: 564, startPoint y: 404, endPoint x: 487, endPoint y: 402, distance: 77.0
click at [487, 402] on div "m mcourser@brex.com COLLABORATOR Resend invitation" at bounding box center [814, 400] width 716 height 27
copy span "mcourser@brex.com"
click at [480, 52] on button "Active" at bounding box center [485, 53] width 28 height 15
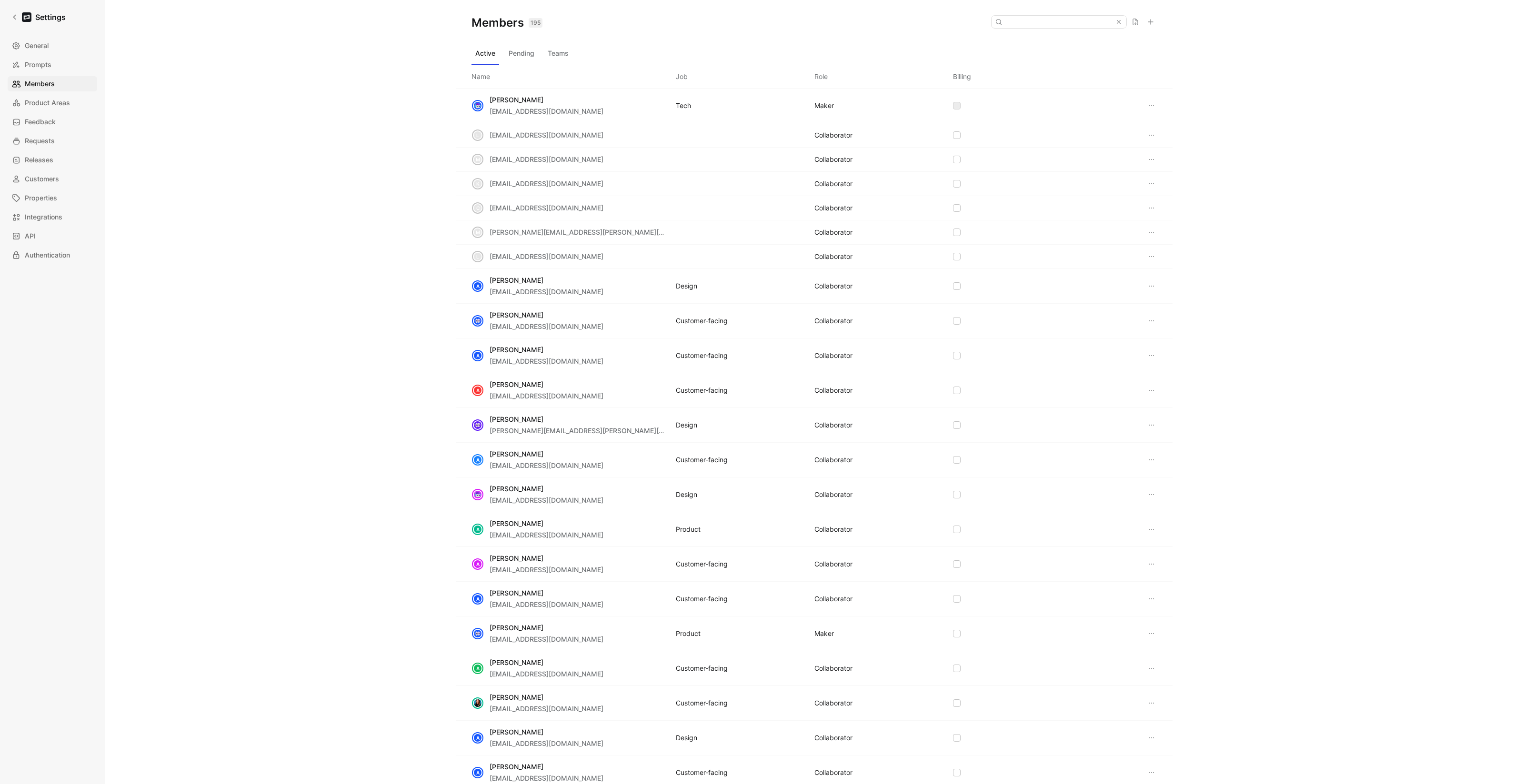
click at [520, 57] on button "Pending" at bounding box center [521, 53] width 33 height 15
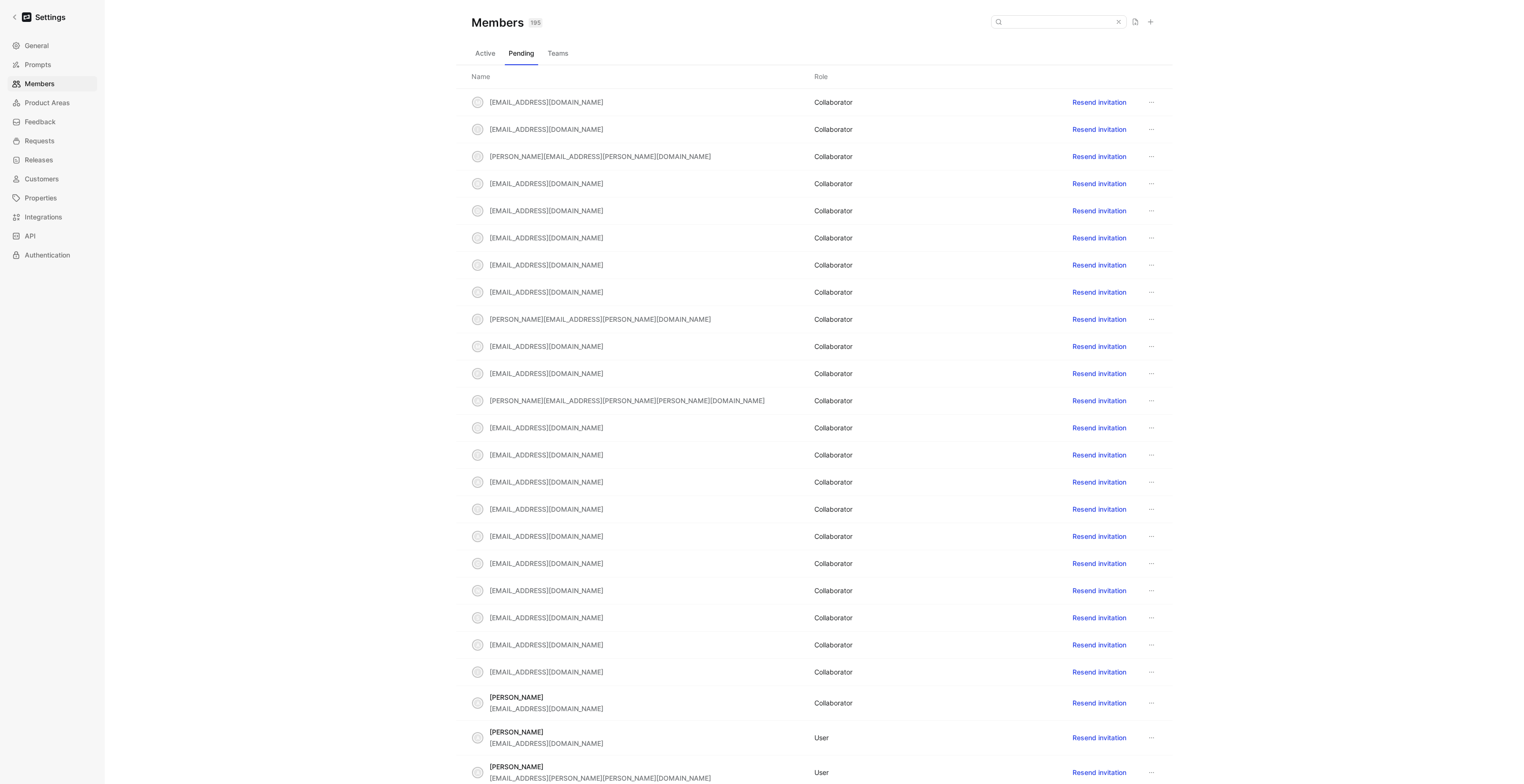
scroll to position [456, 0]
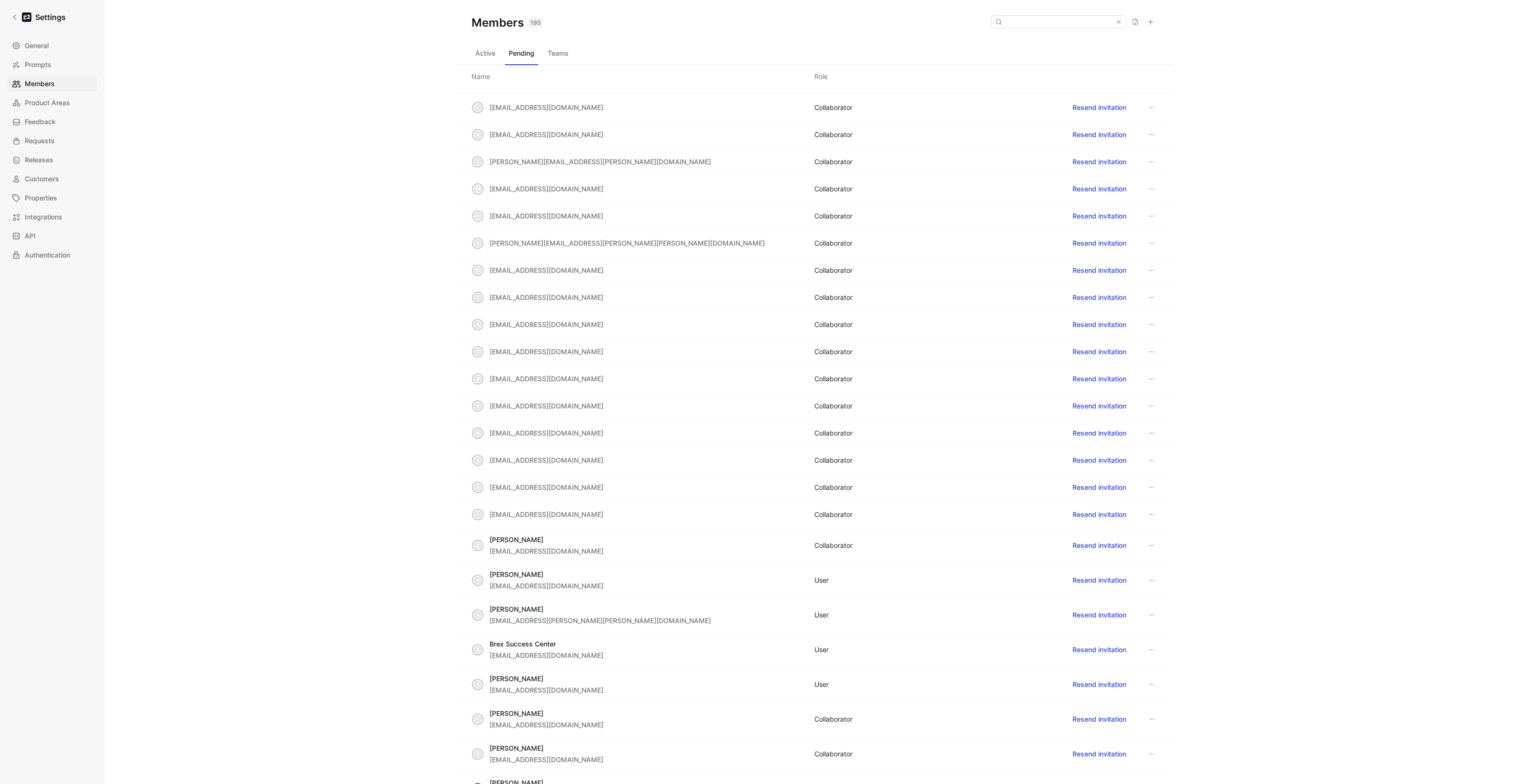
click at [518, 518] on span "imozdzierzmonico@brex.com" at bounding box center [546, 514] width 114 height 8
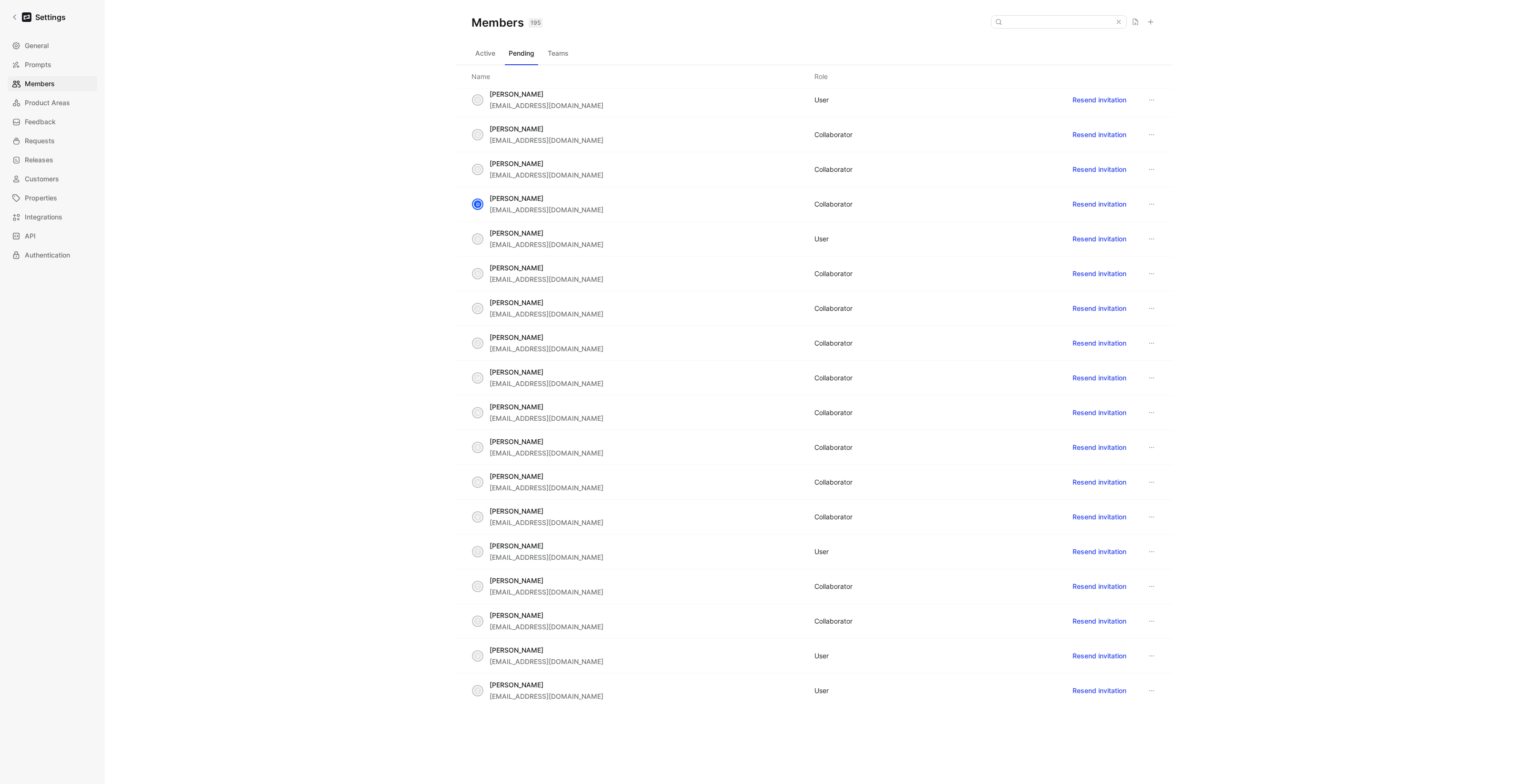
scroll to position [1017, 0]
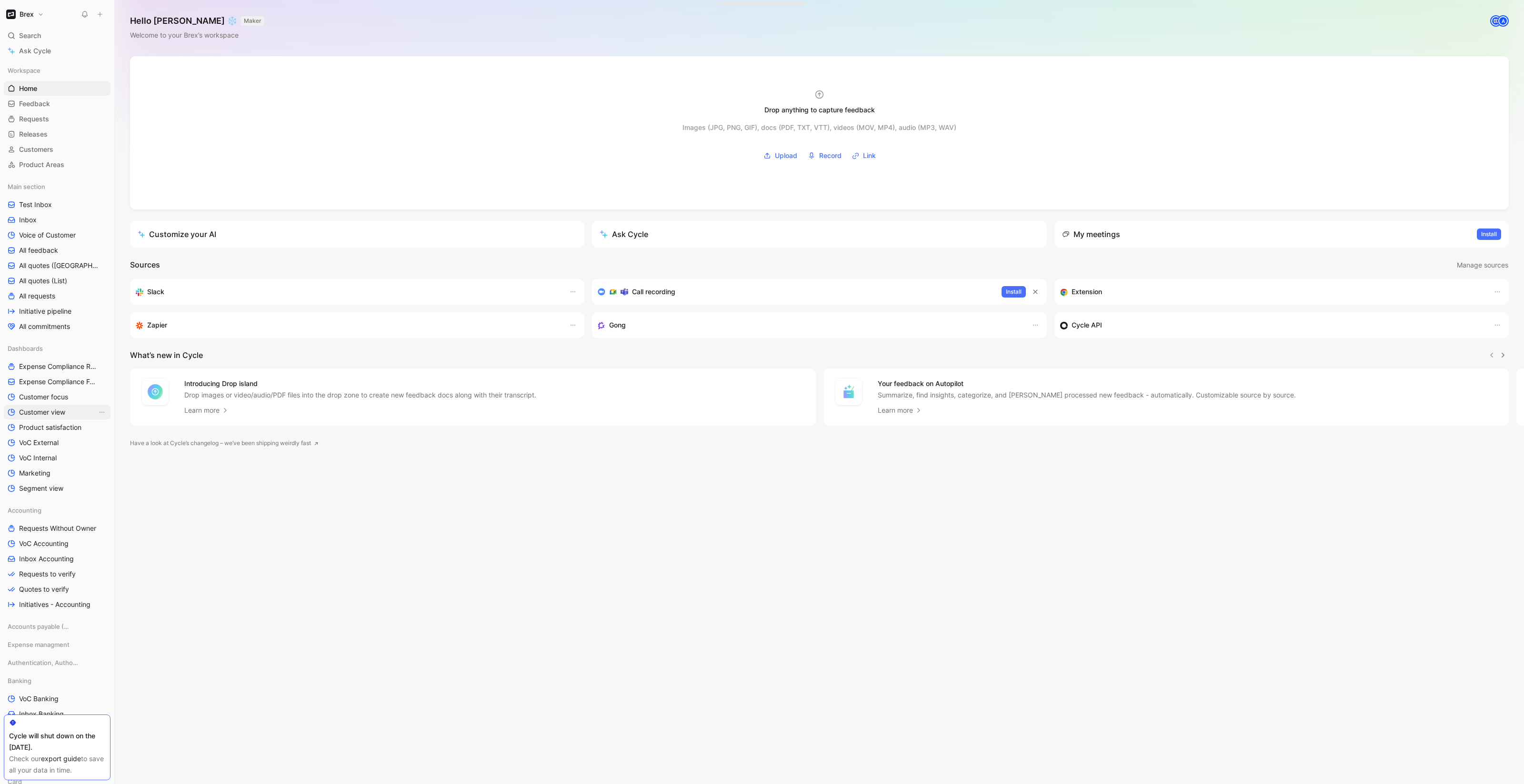
click at [59, 413] on span "Customer view" at bounding box center [42, 412] width 46 height 10
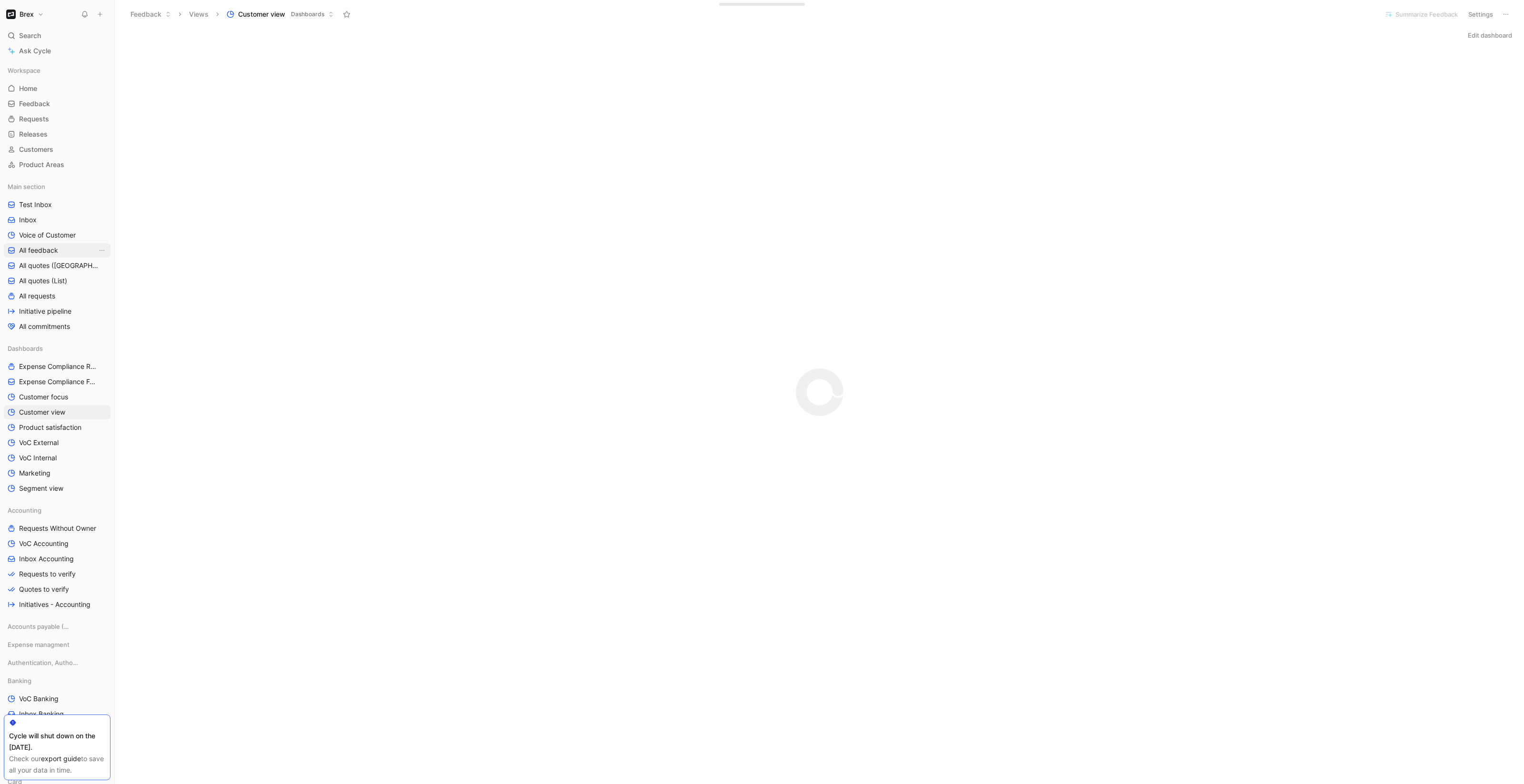
click at [54, 251] on span "All feedback" at bounding box center [38, 250] width 39 height 10
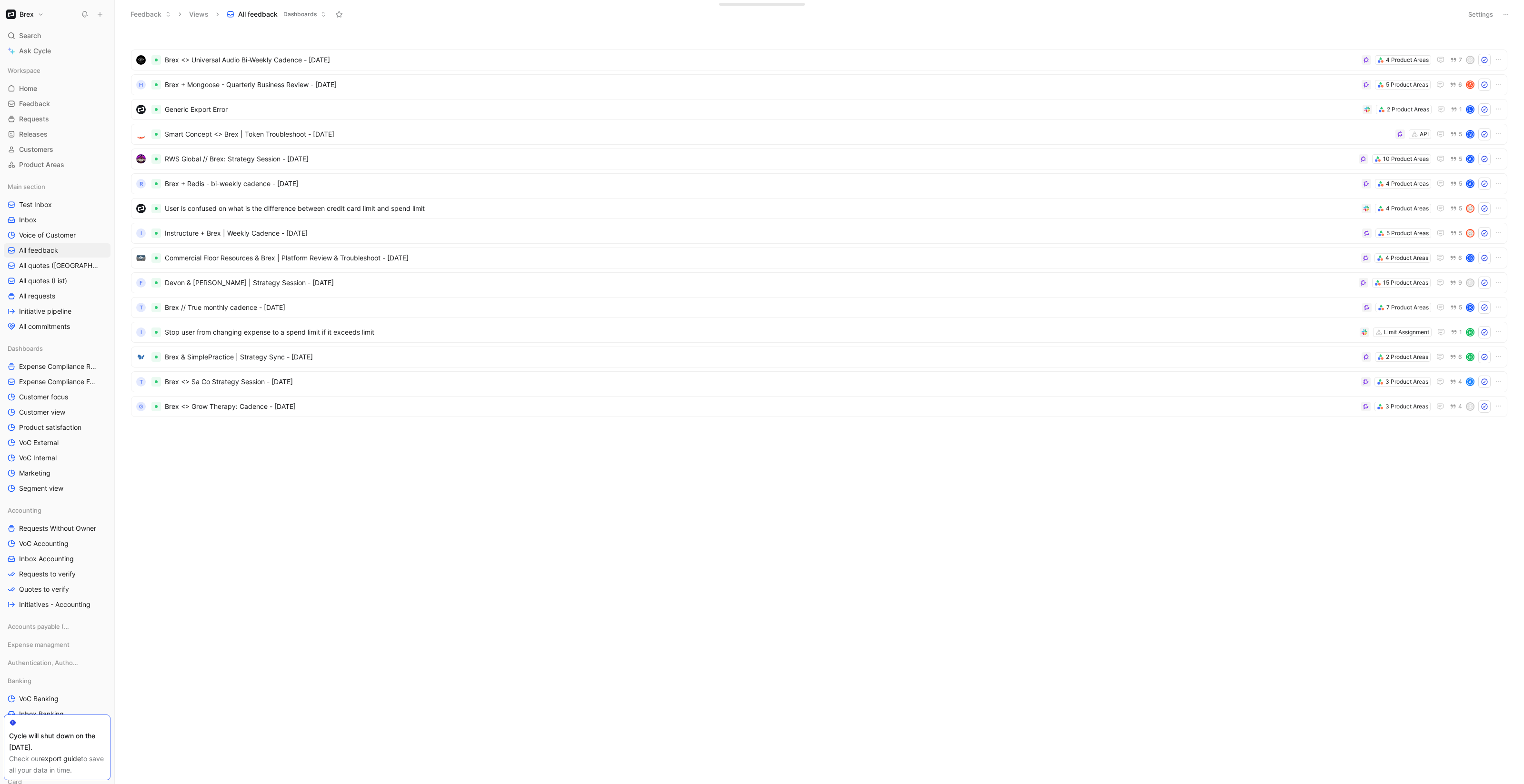
click at [287, 15] on span "Dashboards" at bounding box center [300, 14] width 33 height 10
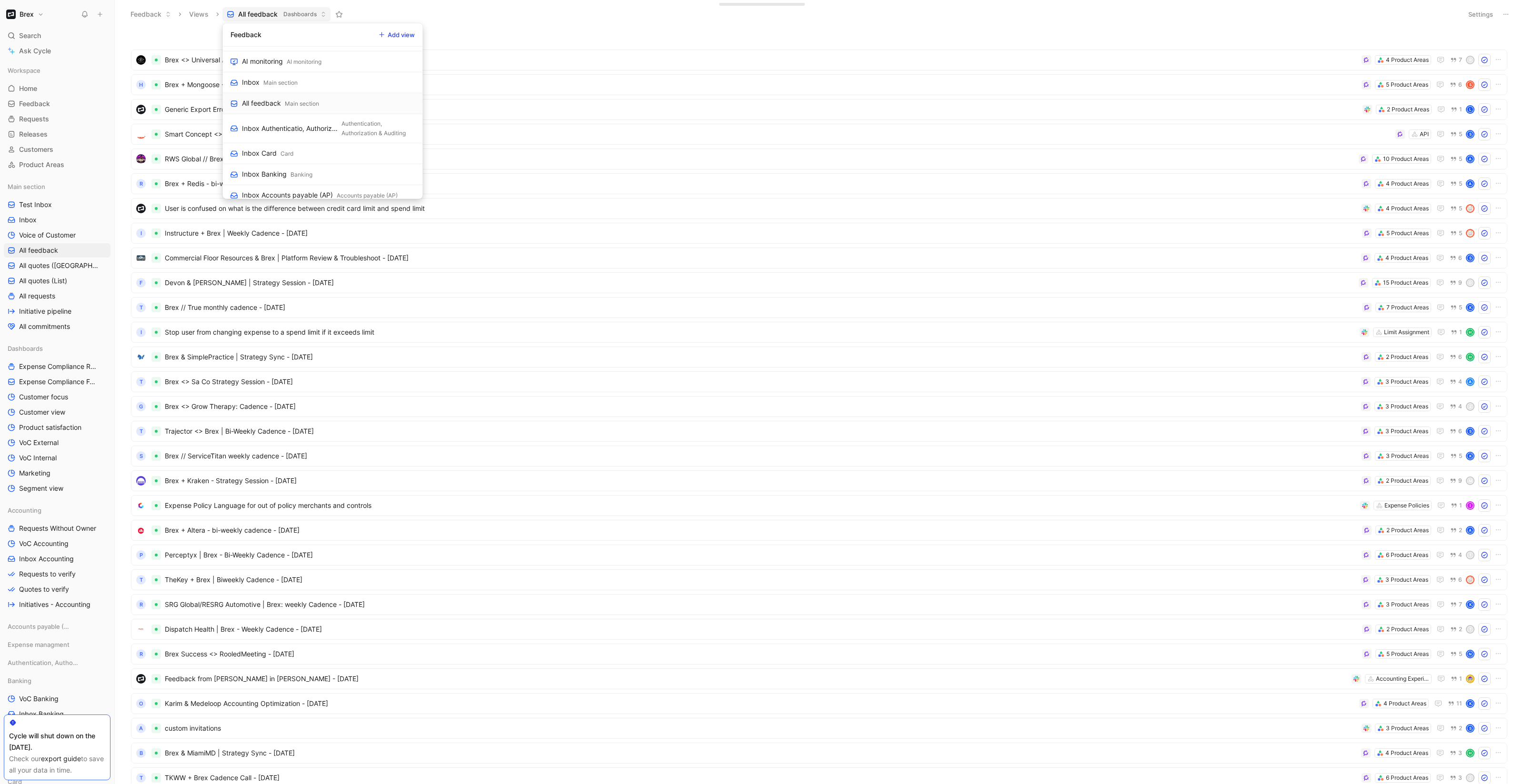
scroll to position [339, 0]
click at [308, 39] on div "Feedback Add view" at bounding box center [323, 35] width 200 height 23
click at [284, 10] on span "Dashboards" at bounding box center [300, 14] width 33 height 10
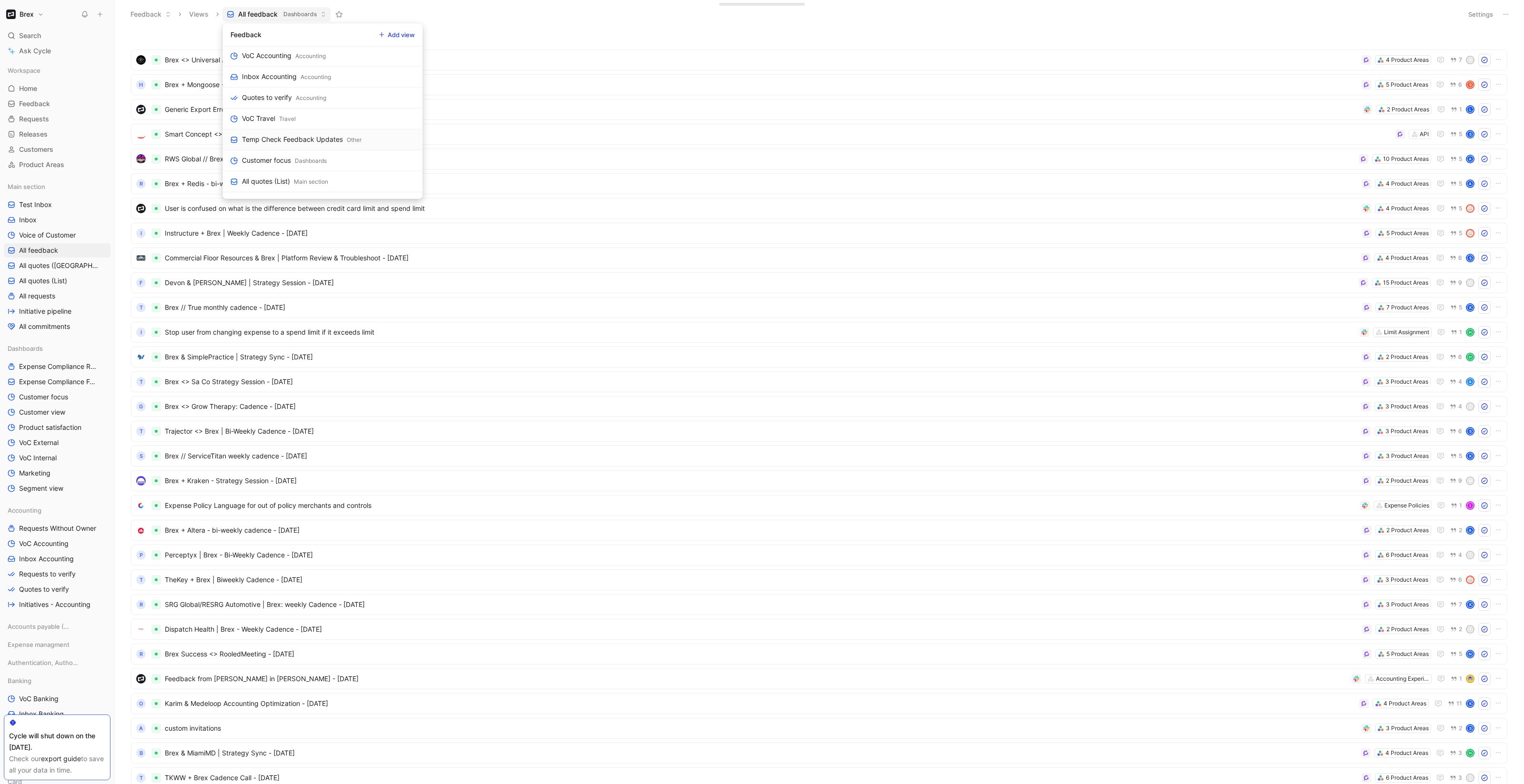
click at [297, 145] on div "Temp Check Feedback Updates" at bounding box center [292, 140] width 101 height 12
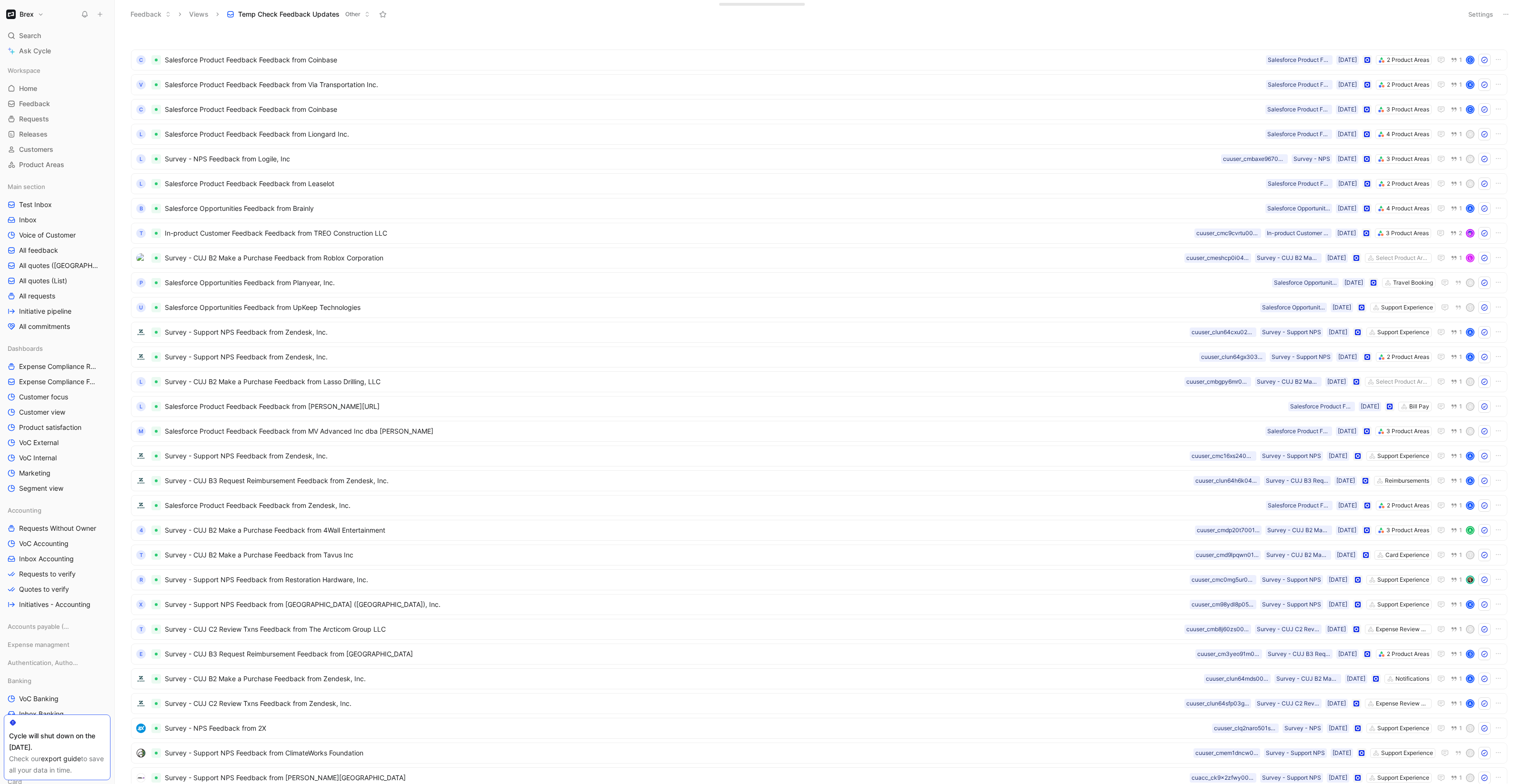
click at [1483, 9] on button "Settings" at bounding box center [1480, 14] width 33 height 13
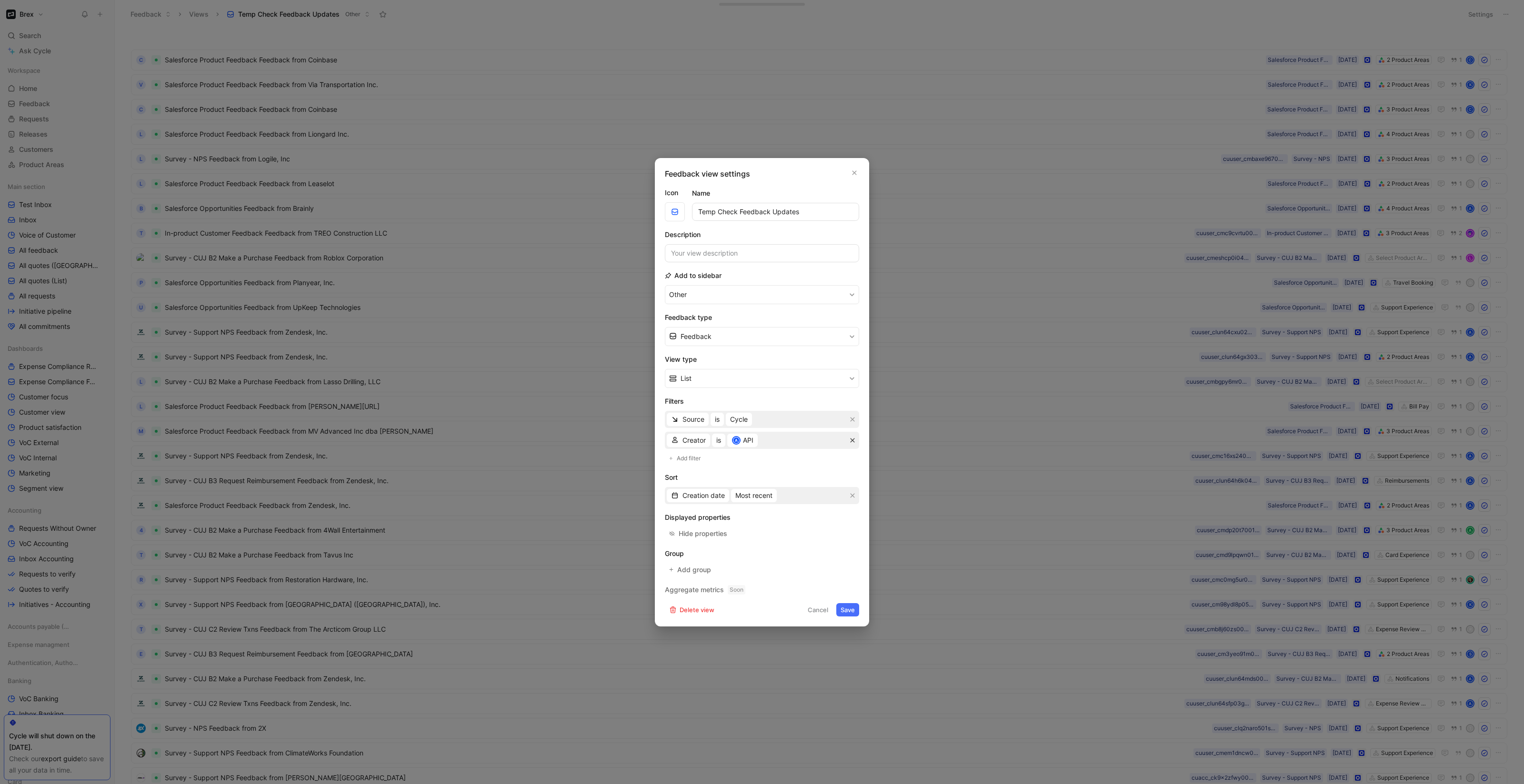
click at [853, 441] on icon "button" at bounding box center [853, 440] width 4 height 4
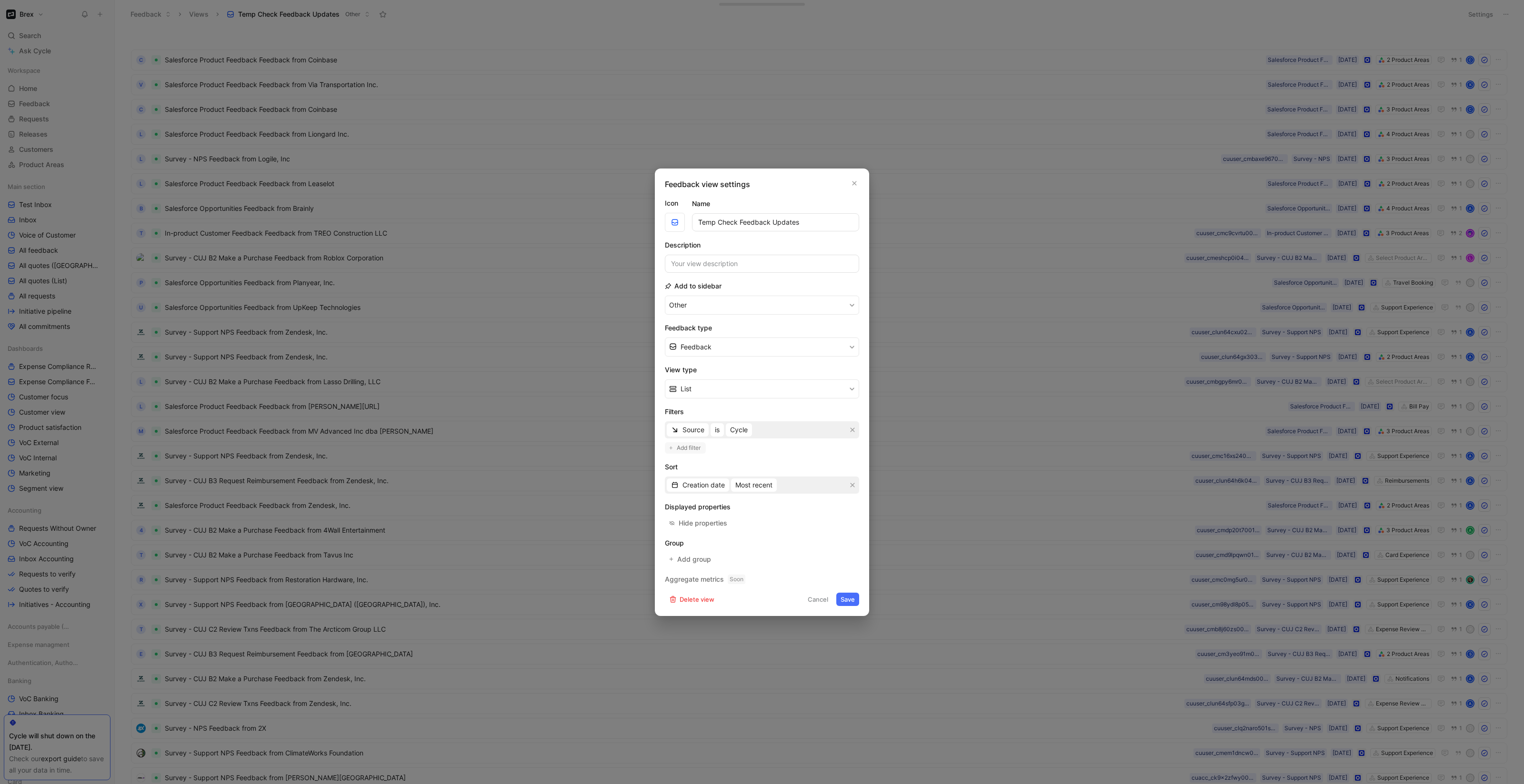
click at [691, 443] on span "Add filter" at bounding box center [689, 448] width 25 height 10
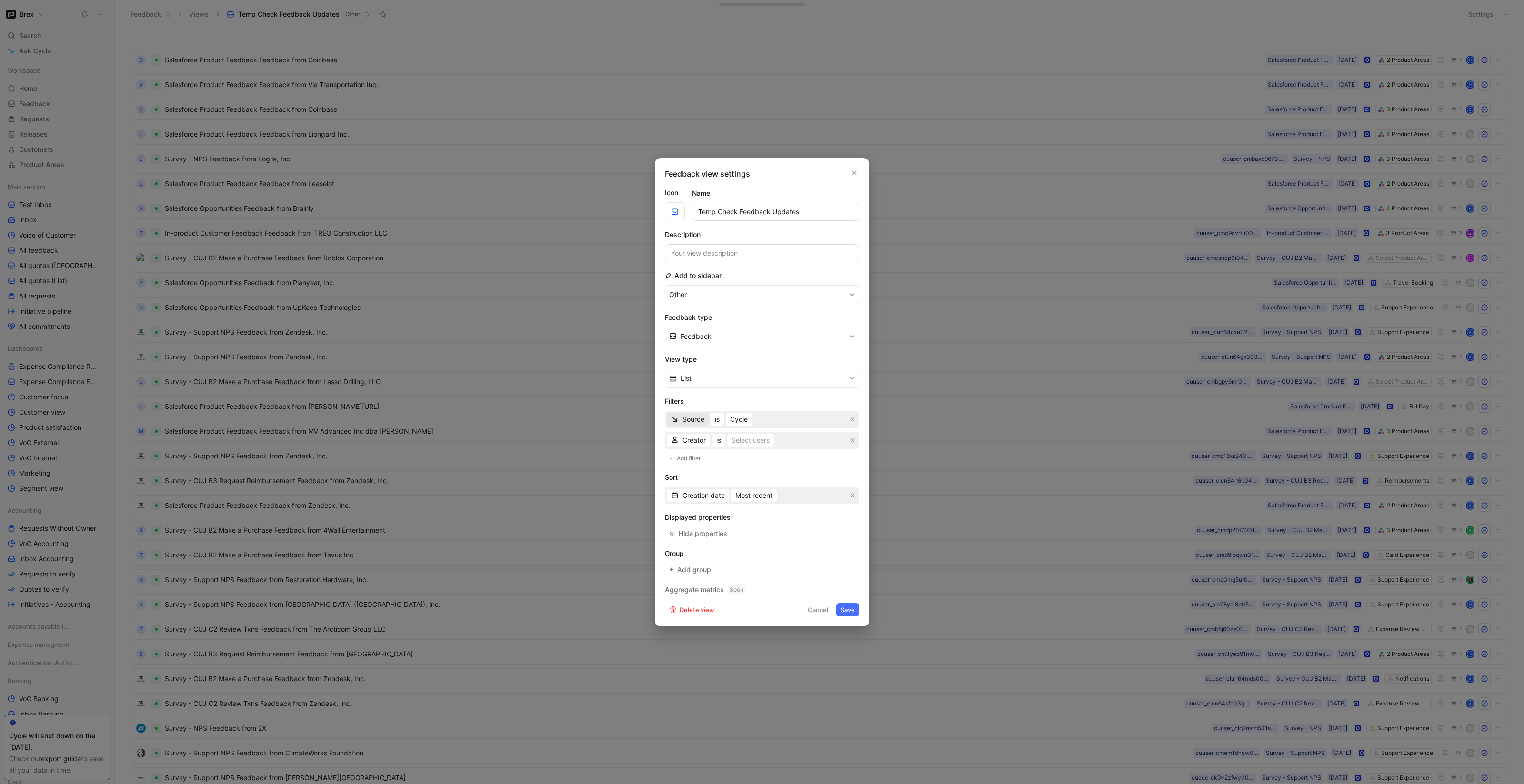
click at [701, 421] on span "Source" at bounding box center [693, 420] width 22 height 12
click at [853, 421] on icon "button" at bounding box center [853, 419] width 6 height 6
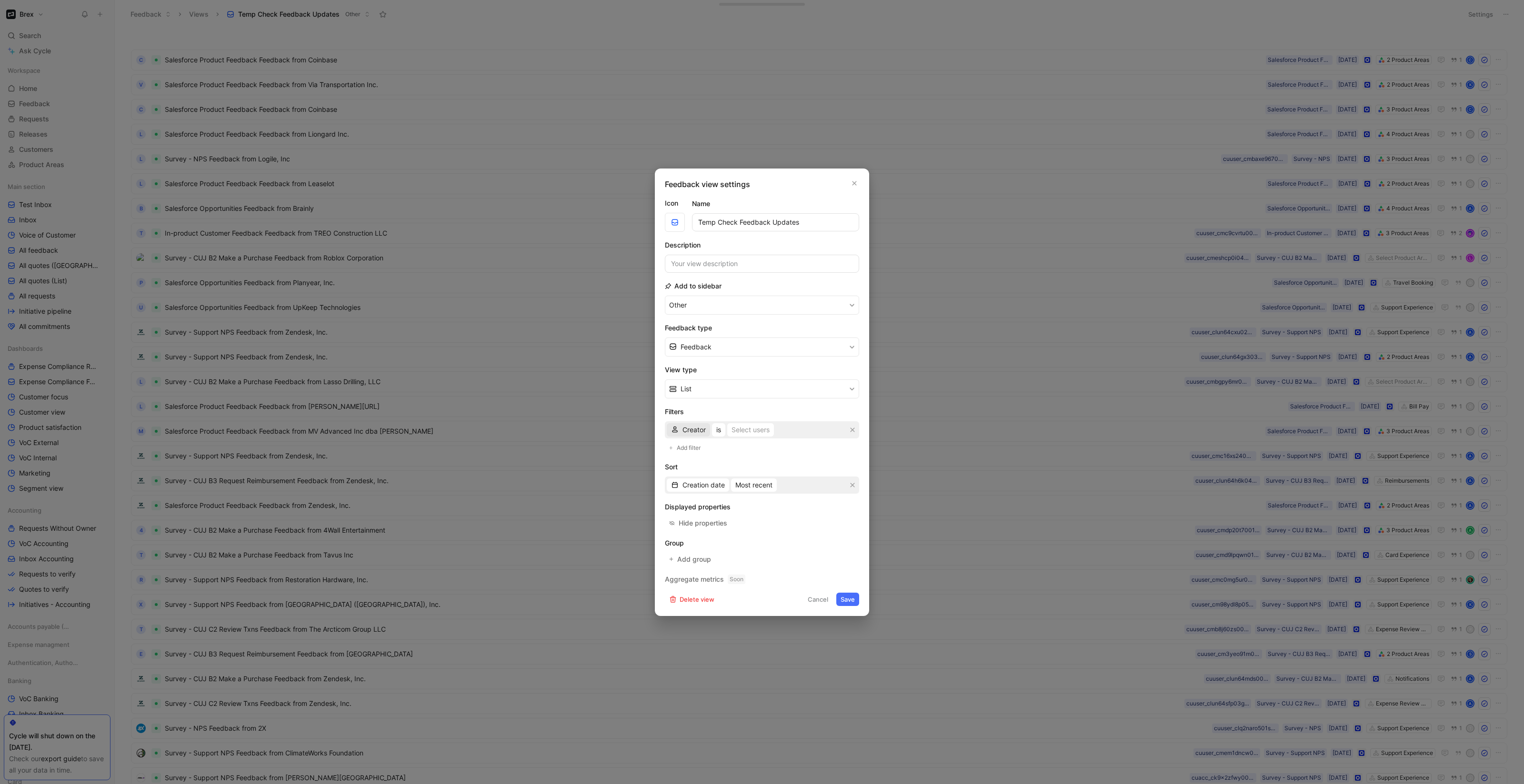
click at [700, 426] on span "Creator" at bounding box center [694, 430] width 23 height 12
click at [708, 492] on span "Reporter" at bounding box center [696, 492] width 27 height 8
click at [853, 427] on icon "button" at bounding box center [853, 430] width 6 height 6
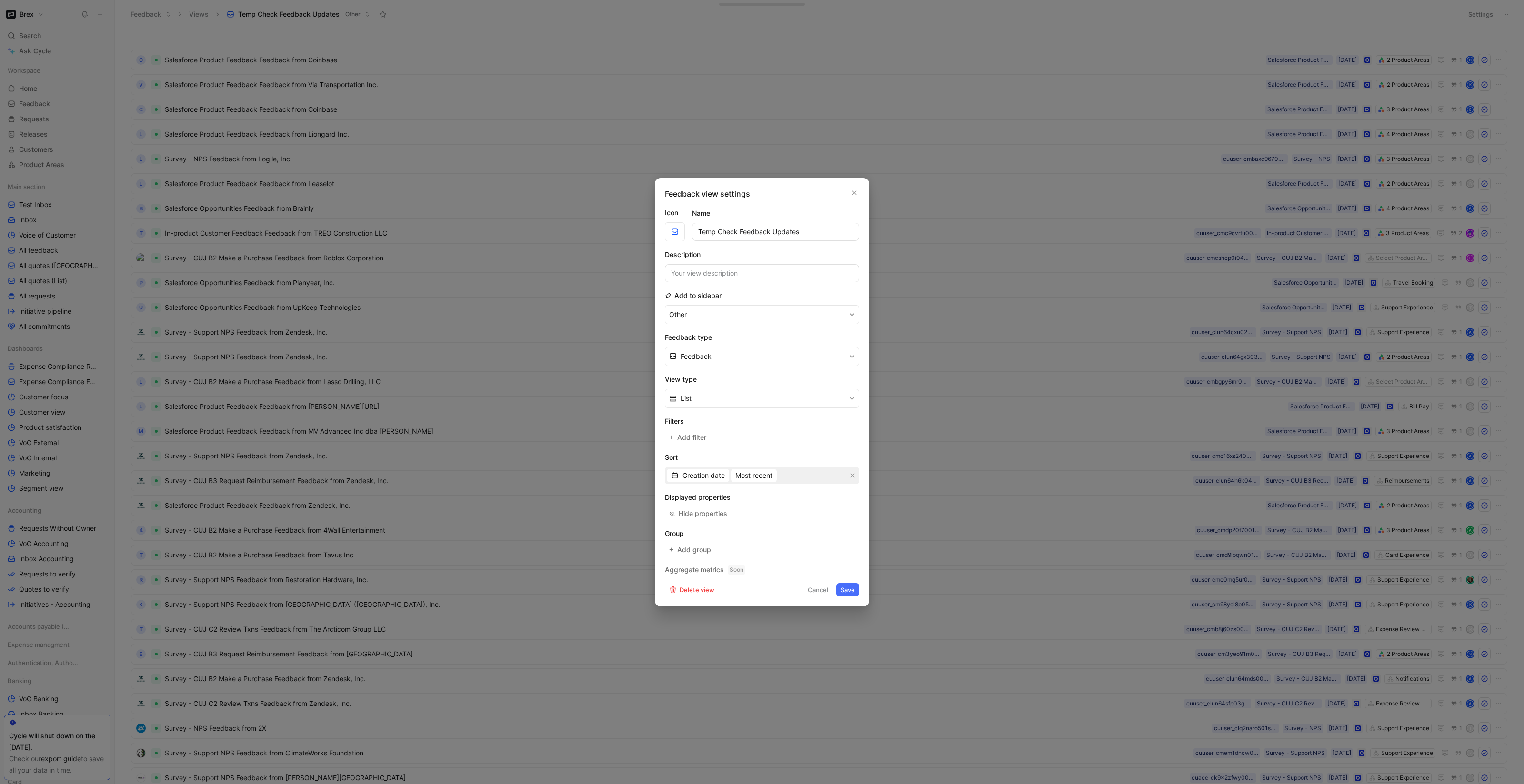
click at [812, 583] on button "Cancel" at bounding box center [818, 590] width 29 height 13
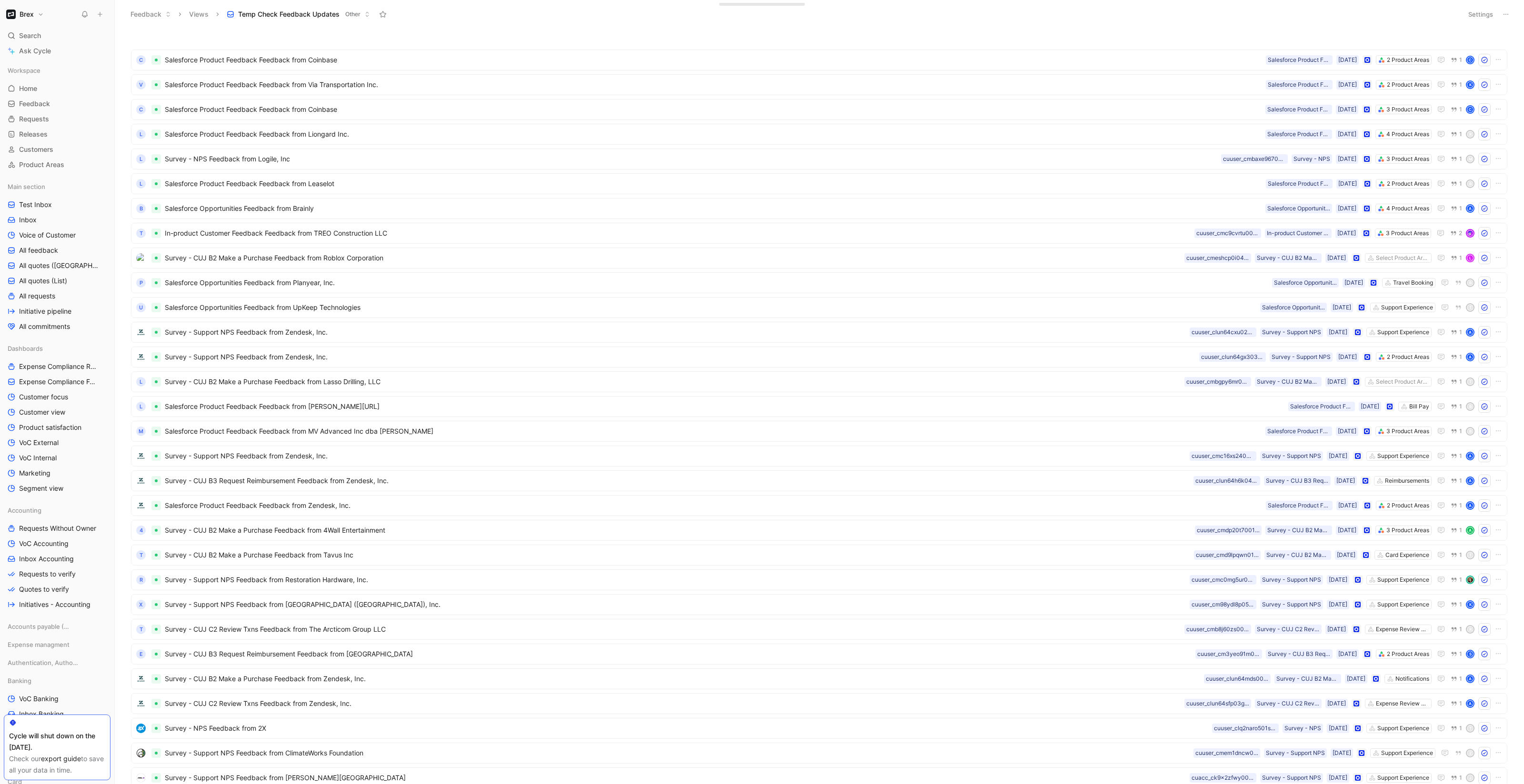
click at [1480, 15] on button "Settings" at bounding box center [1480, 14] width 33 height 13
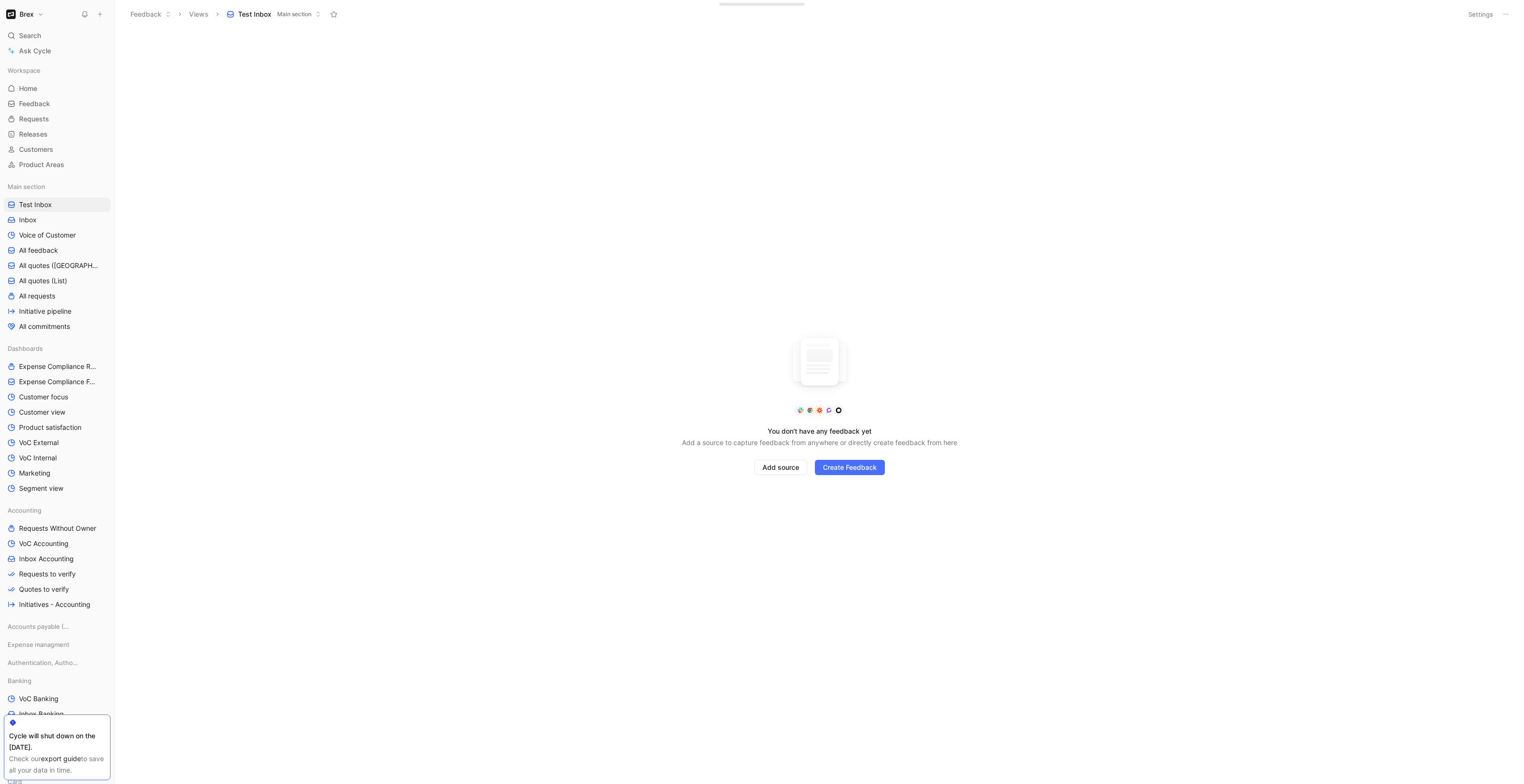
click at [1482, 13] on button "Settings" at bounding box center [1480, 14] width 33 height 13
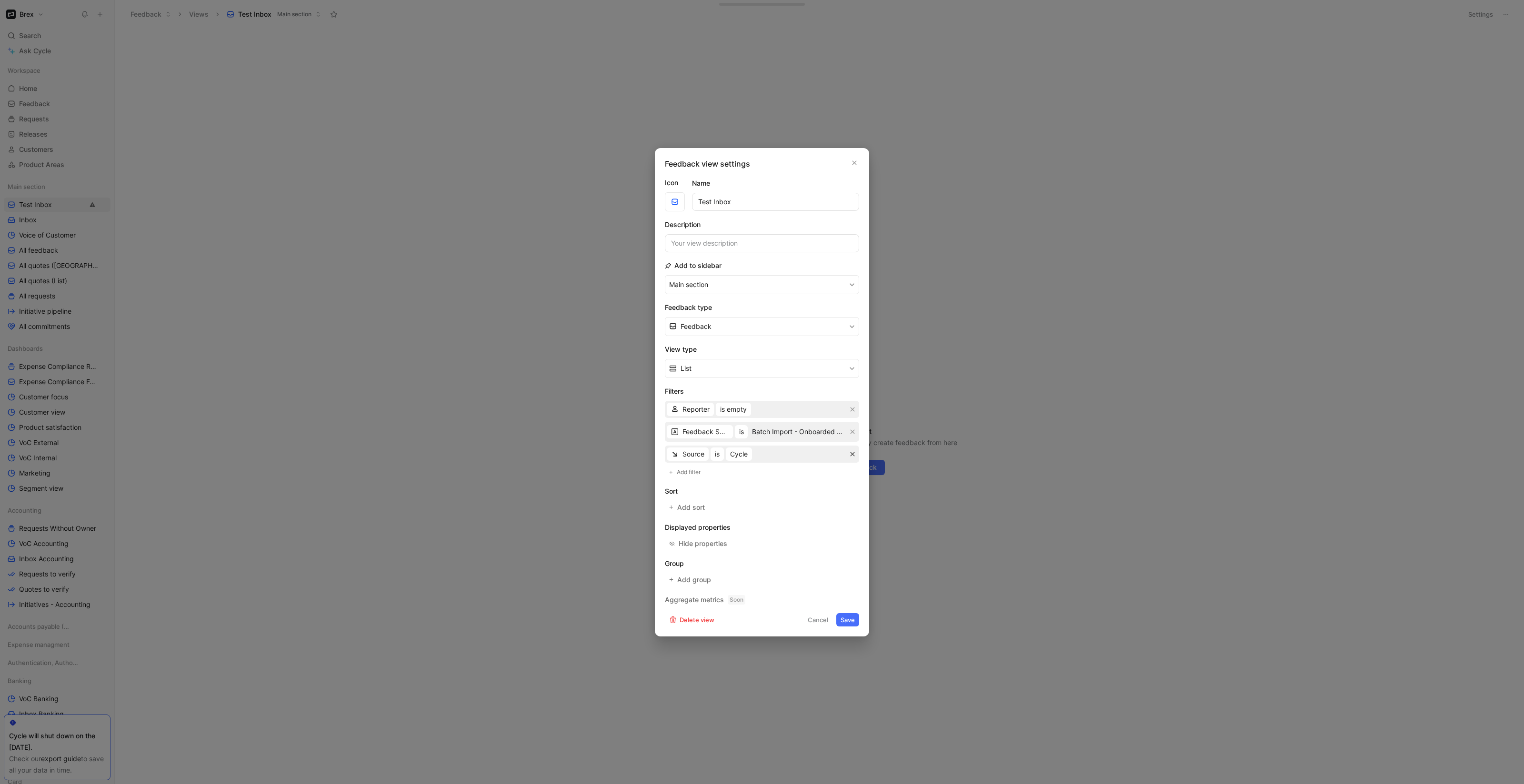
click at [852, 451] on icon "button" at bounding box center [853, 454] width 6 height 6
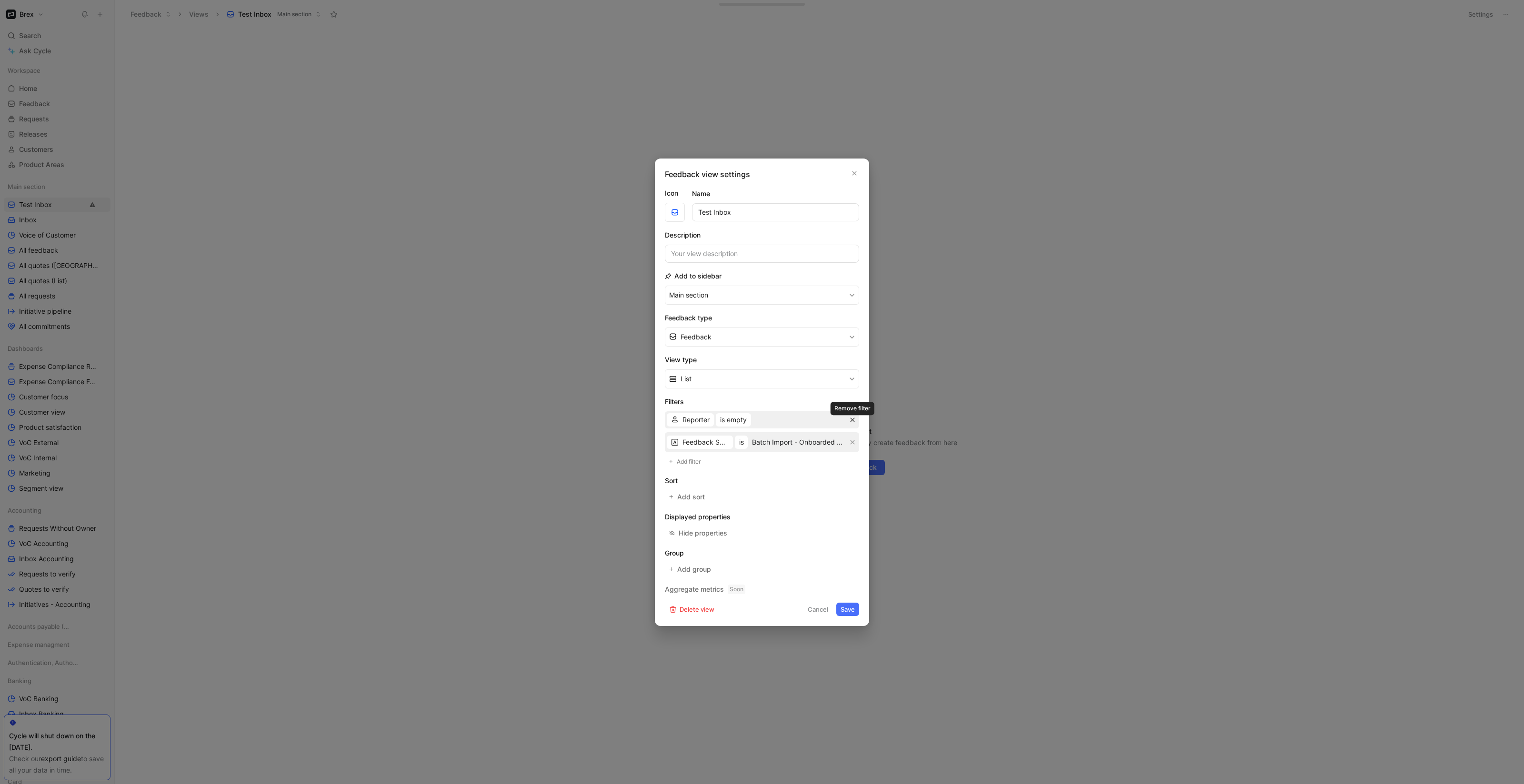
click at [852, 418] on icon "button" at bounding box center [853, 420] width 6 height 6
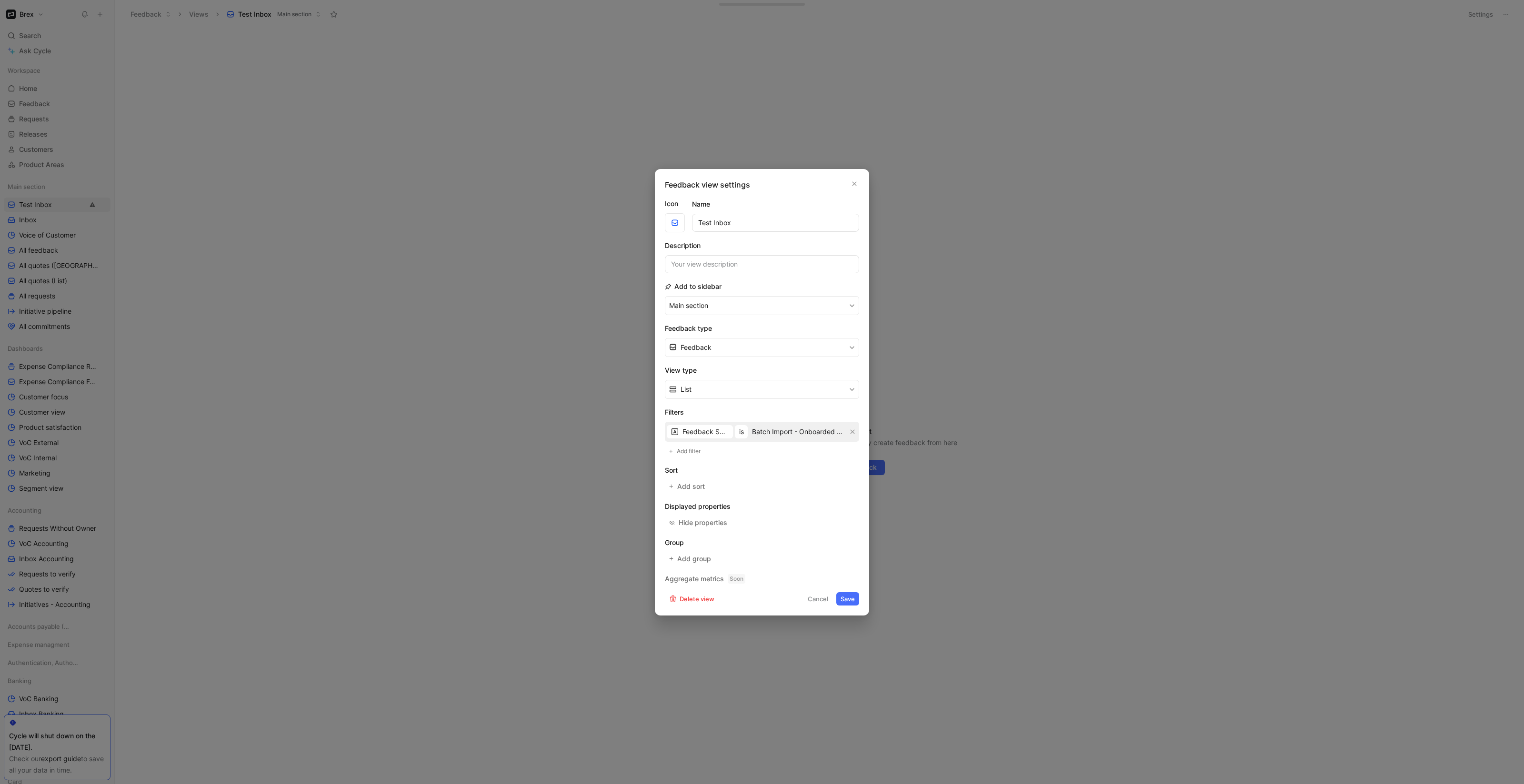
click at [846, 593] on button "Save" at bounding box center [847, 599] width 23 height 13
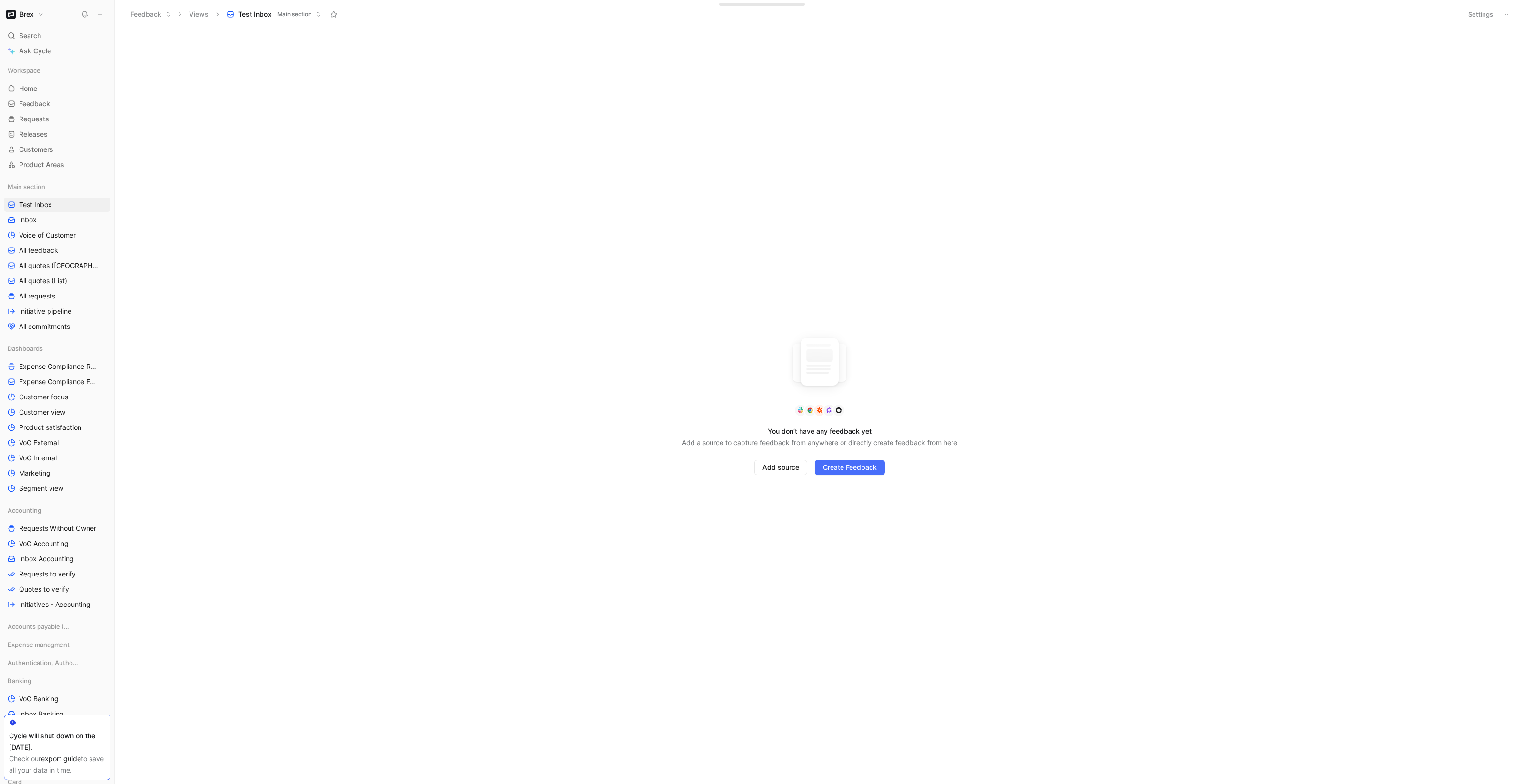
click at [1480, 15] on button "Settings" at bounding box center [1480, 14] width 33 height 13
click at [1480, 12] on button "Settings" at bounding box center [1480, 14] width 33 height 13
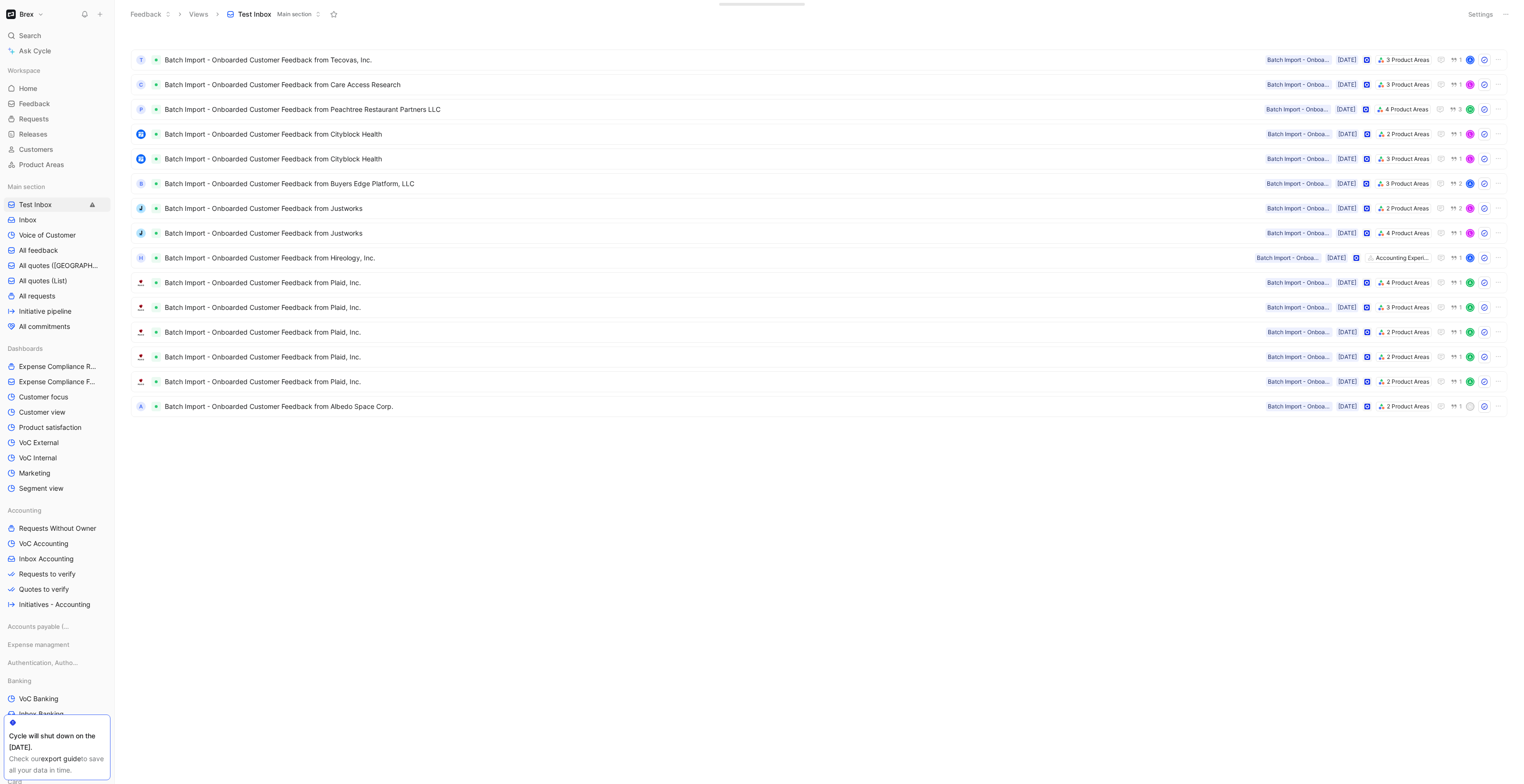
click at [1477, 15] on button "Settings" at bounding box center [1480, 14] width 33 height 13
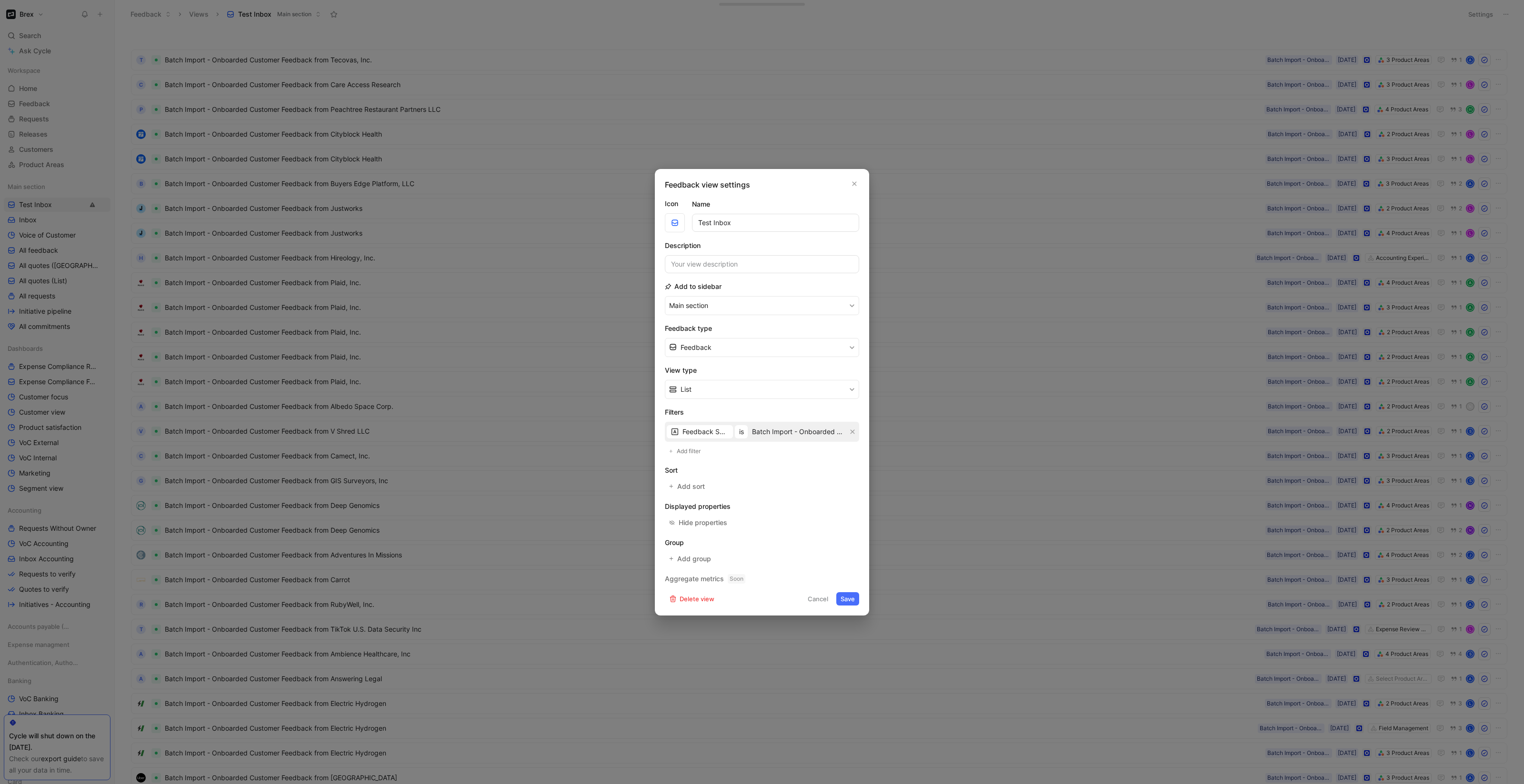
click at [1350, 34] on div at bounding box center [762, 392] width 1524 height 784
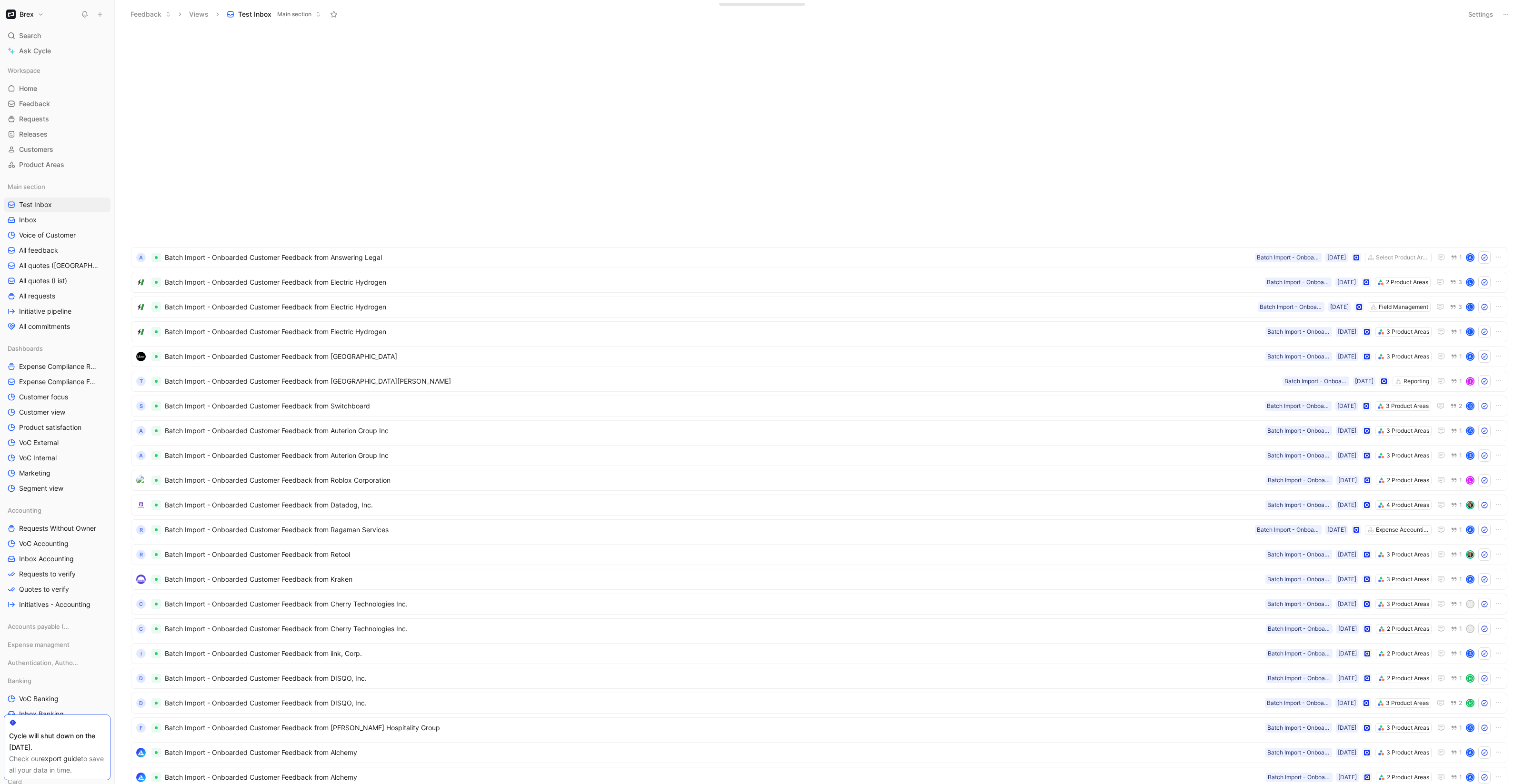
scroll to position [1103, 0]
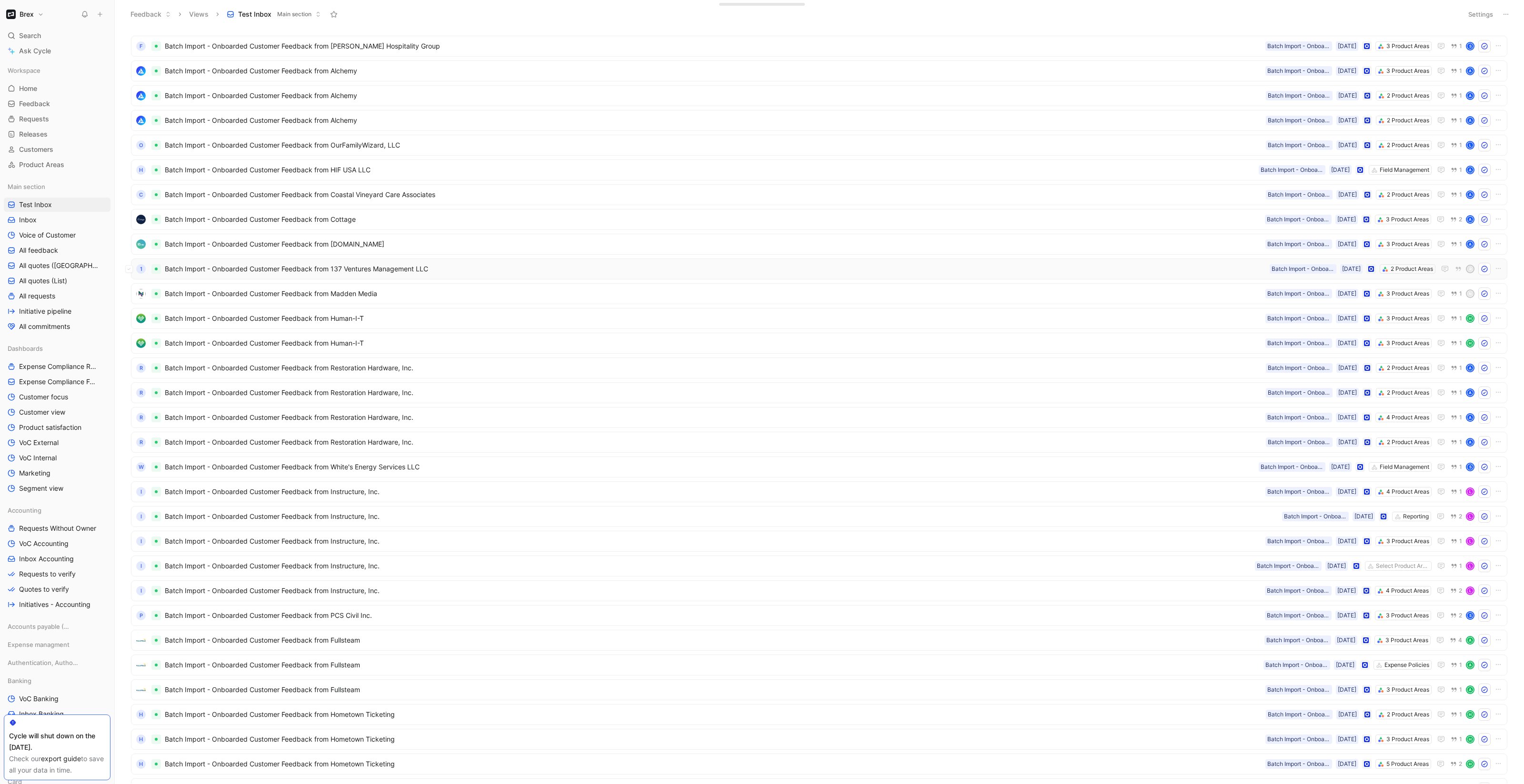
click at [1467, 270] on div "R" at bounding box center [1470, 269] width 7 height 7
click at [1467, 271] on div "R" at bounding box center [1470, 269] width 7 height 7
click at [343, 267] on span "Batch Import - Onboarded Customer Feedback from 137 Ventures Management LLC" at bounding box center [715, 269] width 1101 height 12
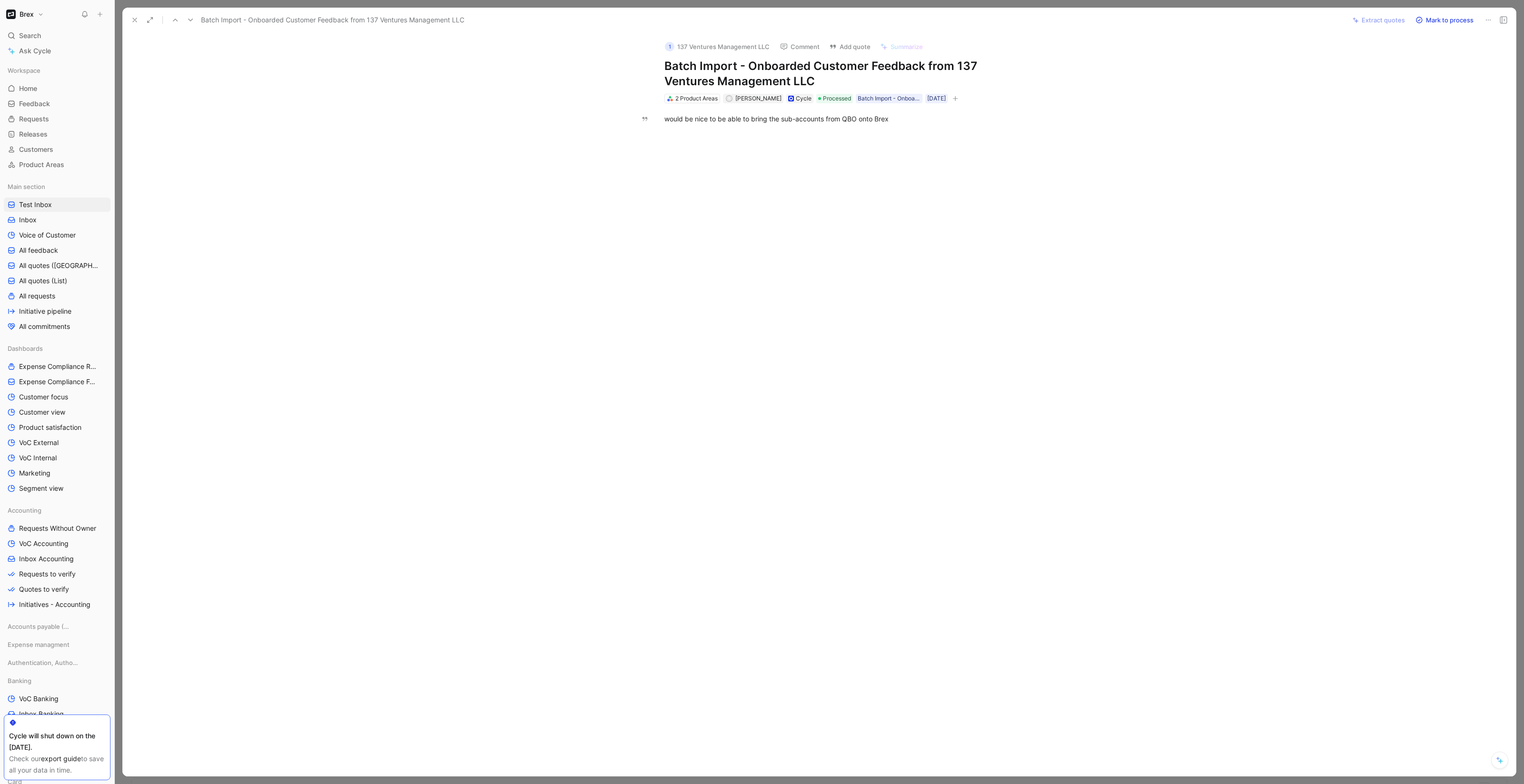
click at [1512, 130] on div "would be nice to be able to bring the sub-accounts from QBO onto Brex" at bounding box center [829, 119] width 1374 height 31
click at [1523, 129] on div at bounding box center [820, 392] width 1409 height 784
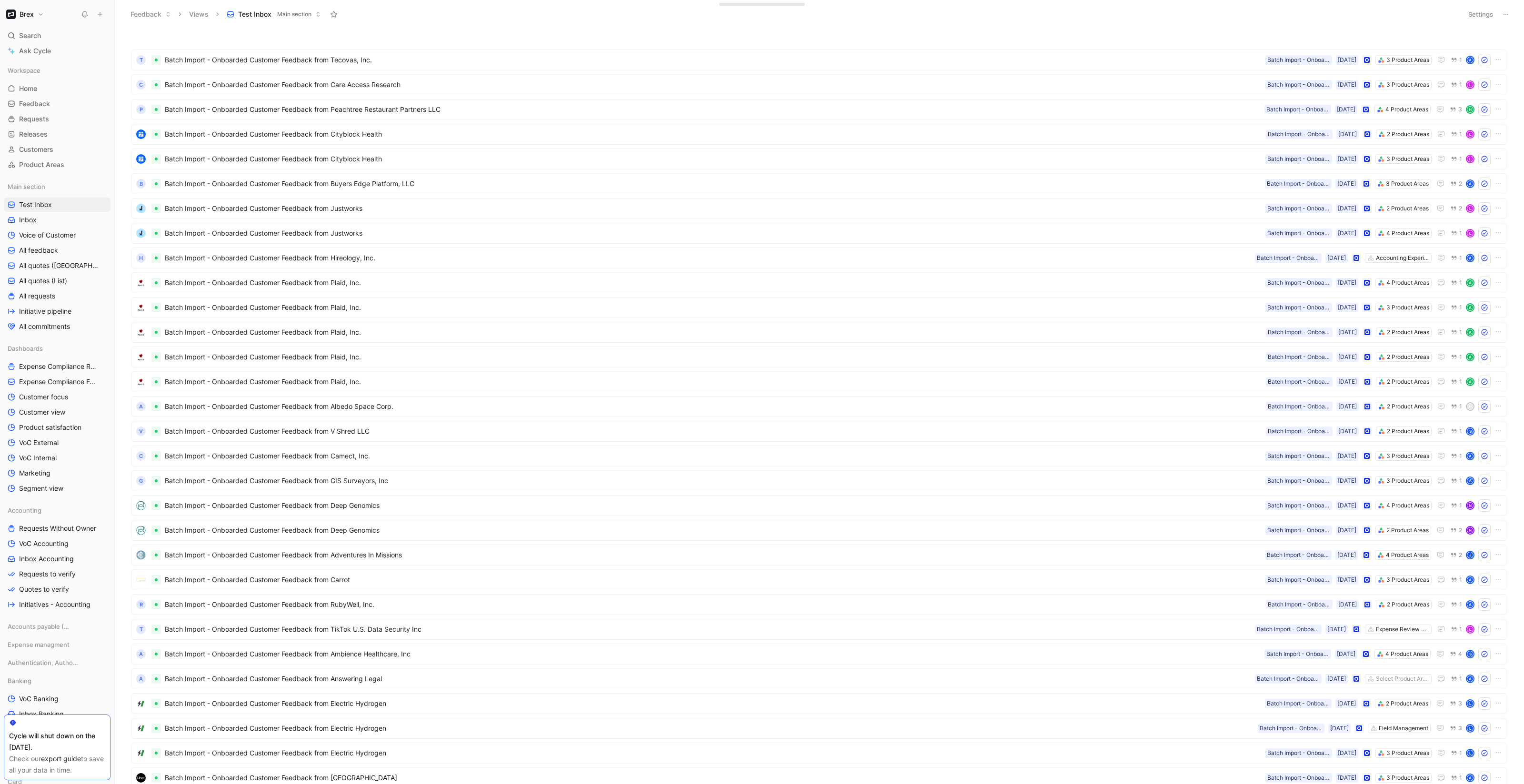
click at [1481, 13] on button "Settings" at bounding box center [1480, 14] width 33 height 13
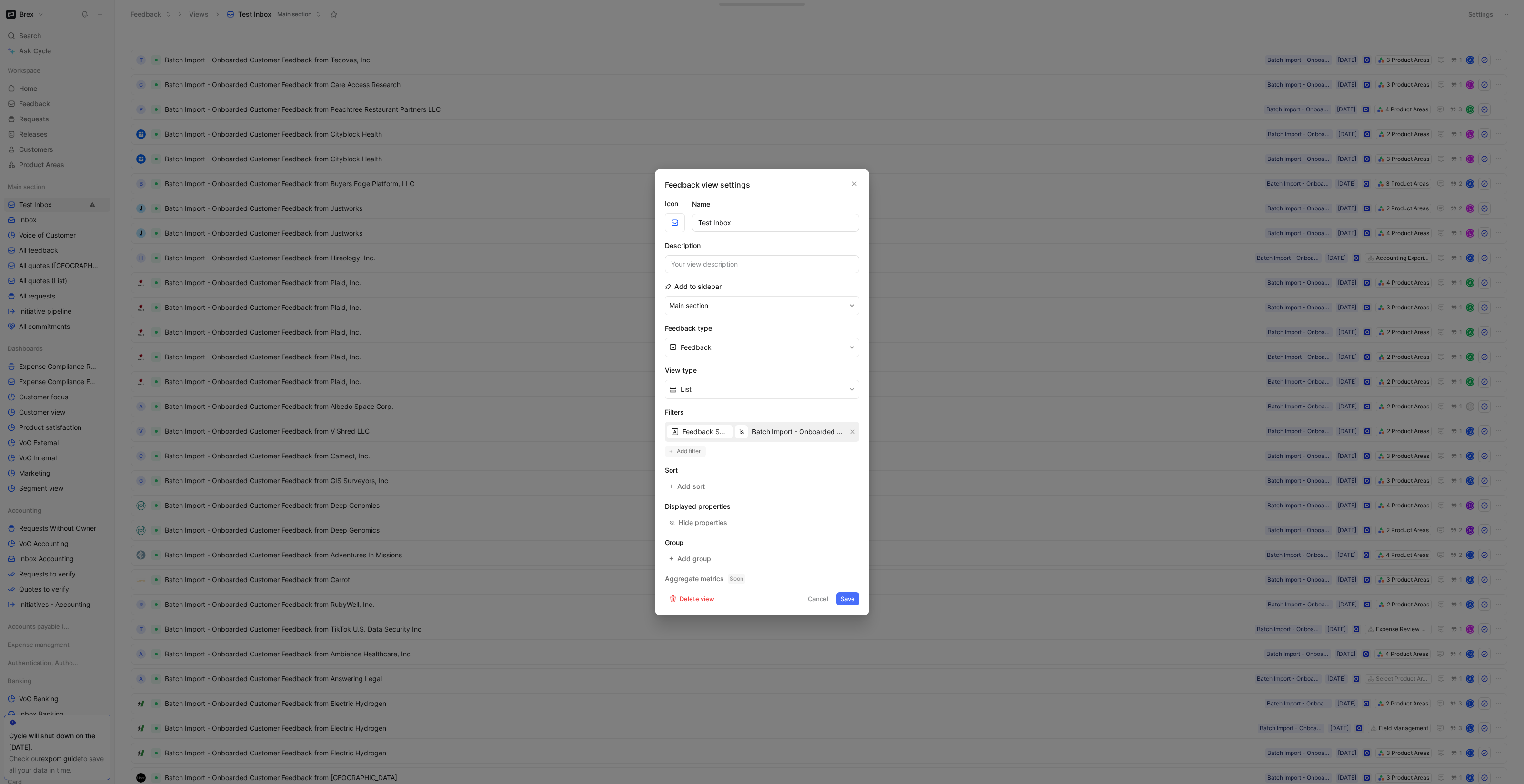
click at [695, 452] on span "Add filter" at bounding box center [689, 451] width 25 height 10
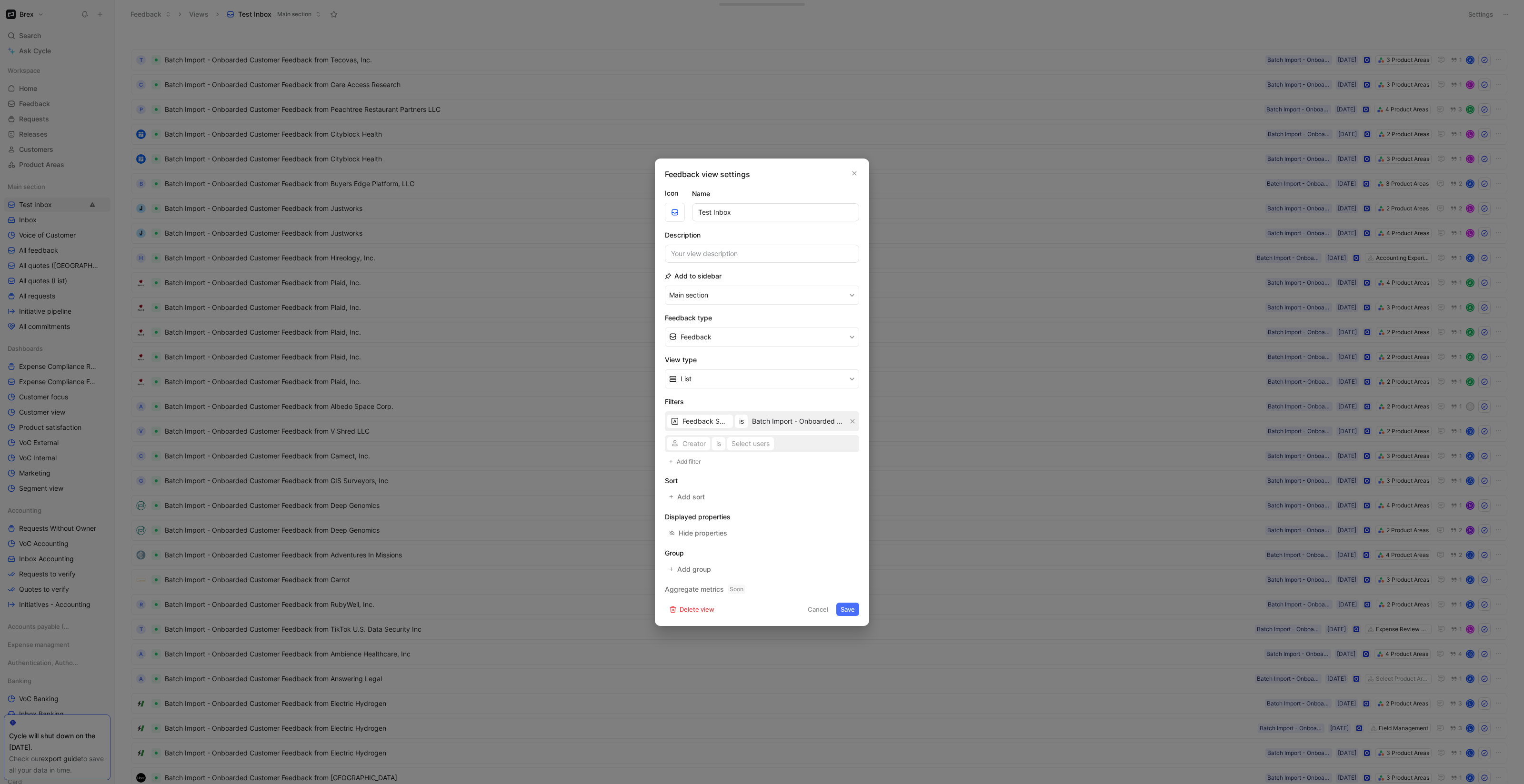
click at [688, 441] on div "Creator is Select users" at bounding box center [762, 443] width 194 height 17
click at [690, 446] on span "Creator" at bounding box center [694, 444] width 23 height 12
click at [751, 443] on div "Select users" at bounding box center [751, 444] width 38 height 12
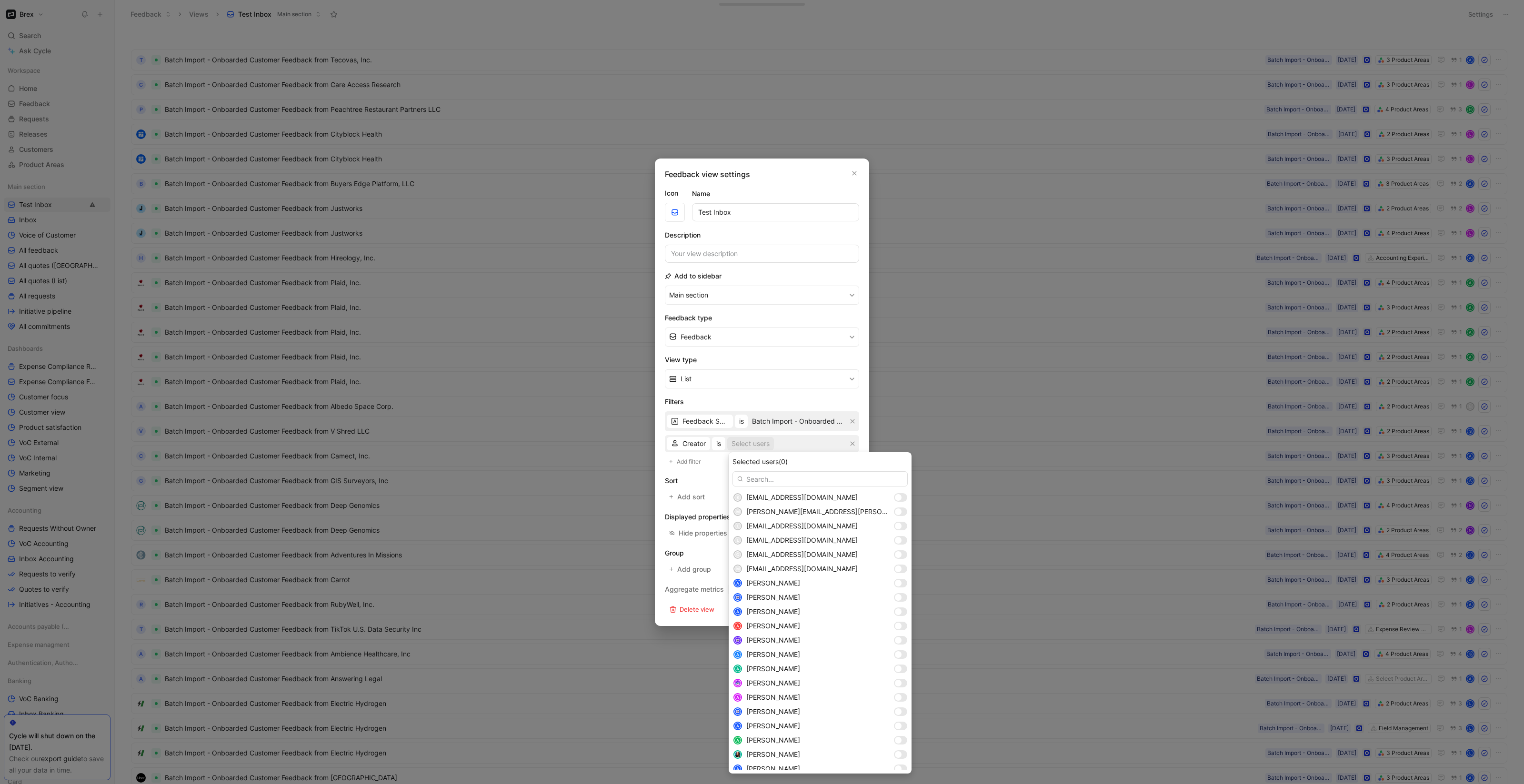
type input "c"
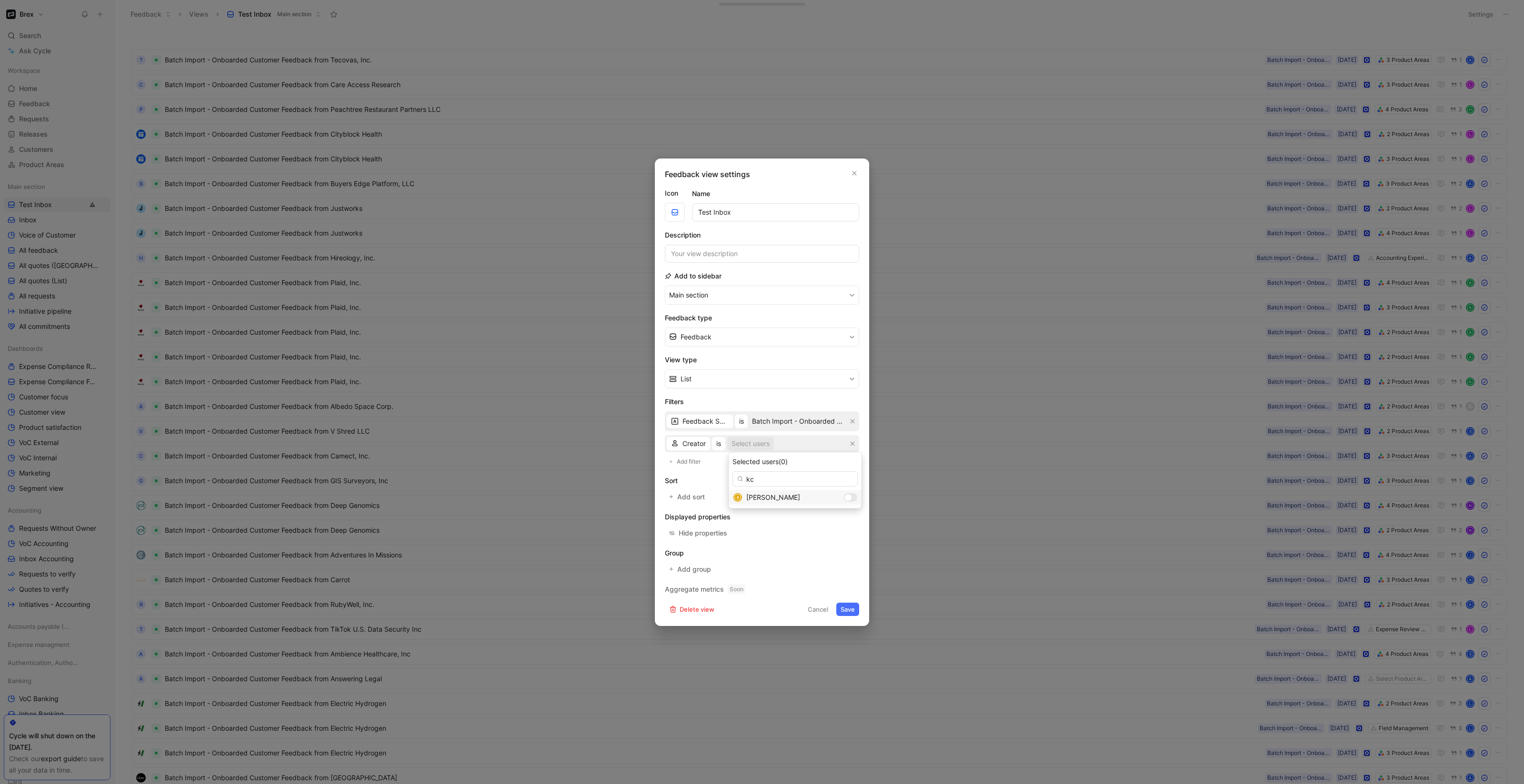
type input "k"
type input "C"
type input "K"
click at [873, 497] on div at bounding box center [876, 497] width 7 height 7
click at [770, 476] on input "ck" at bounding box center [809, 478] width 154 height 15
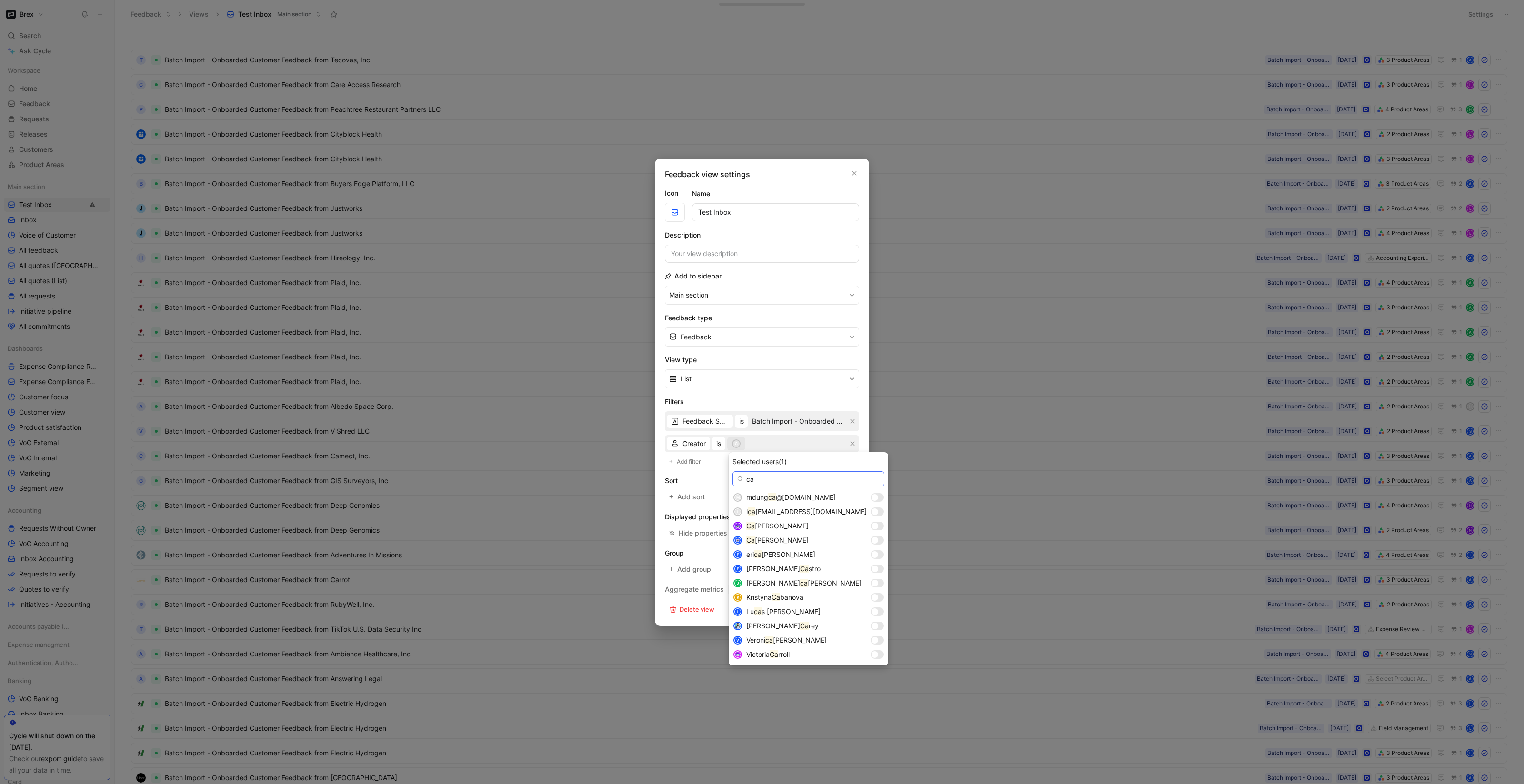
type input "ca"
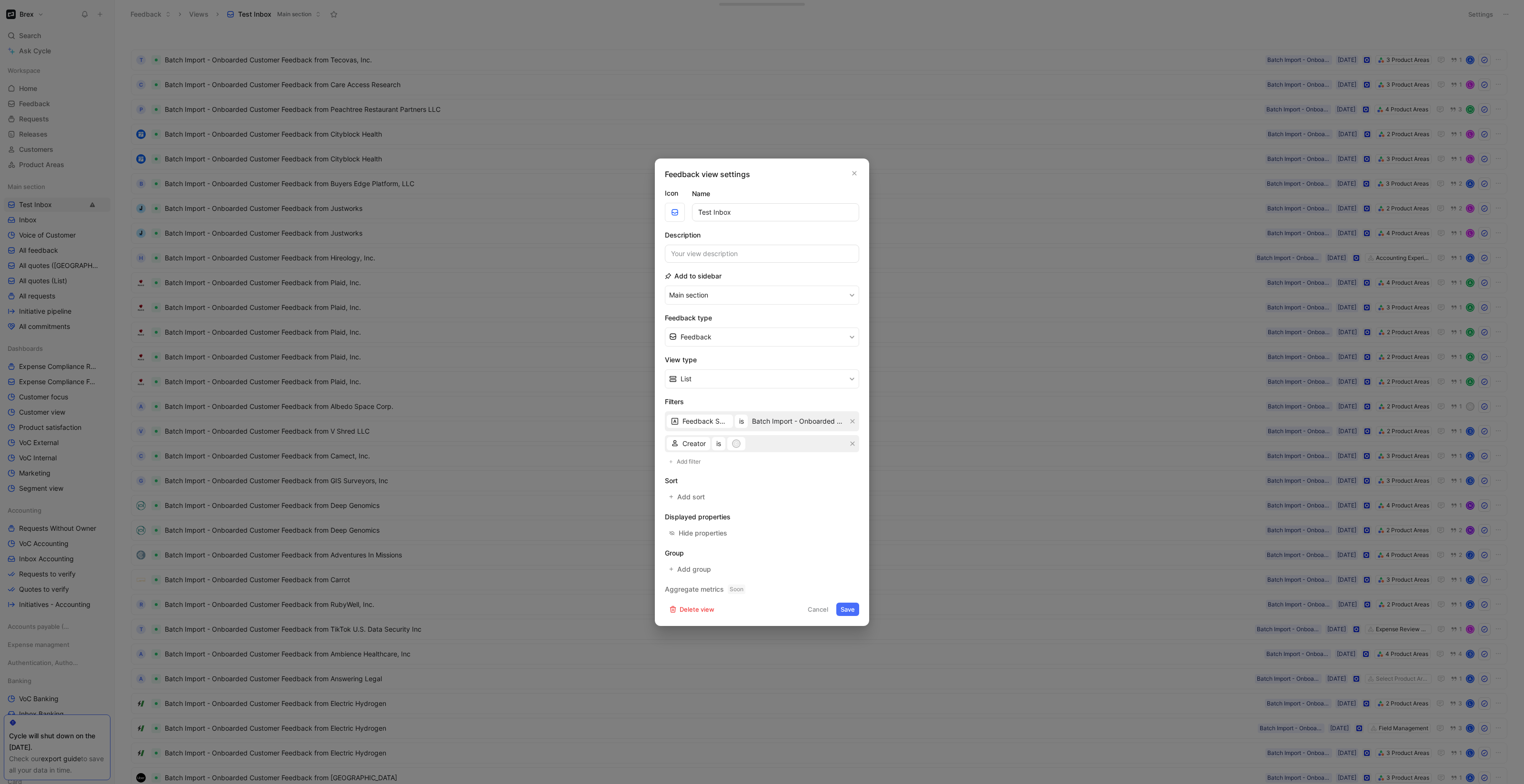
click at [849, 610] on button "Save" at bounding box center [847, 609] width 23 height 13
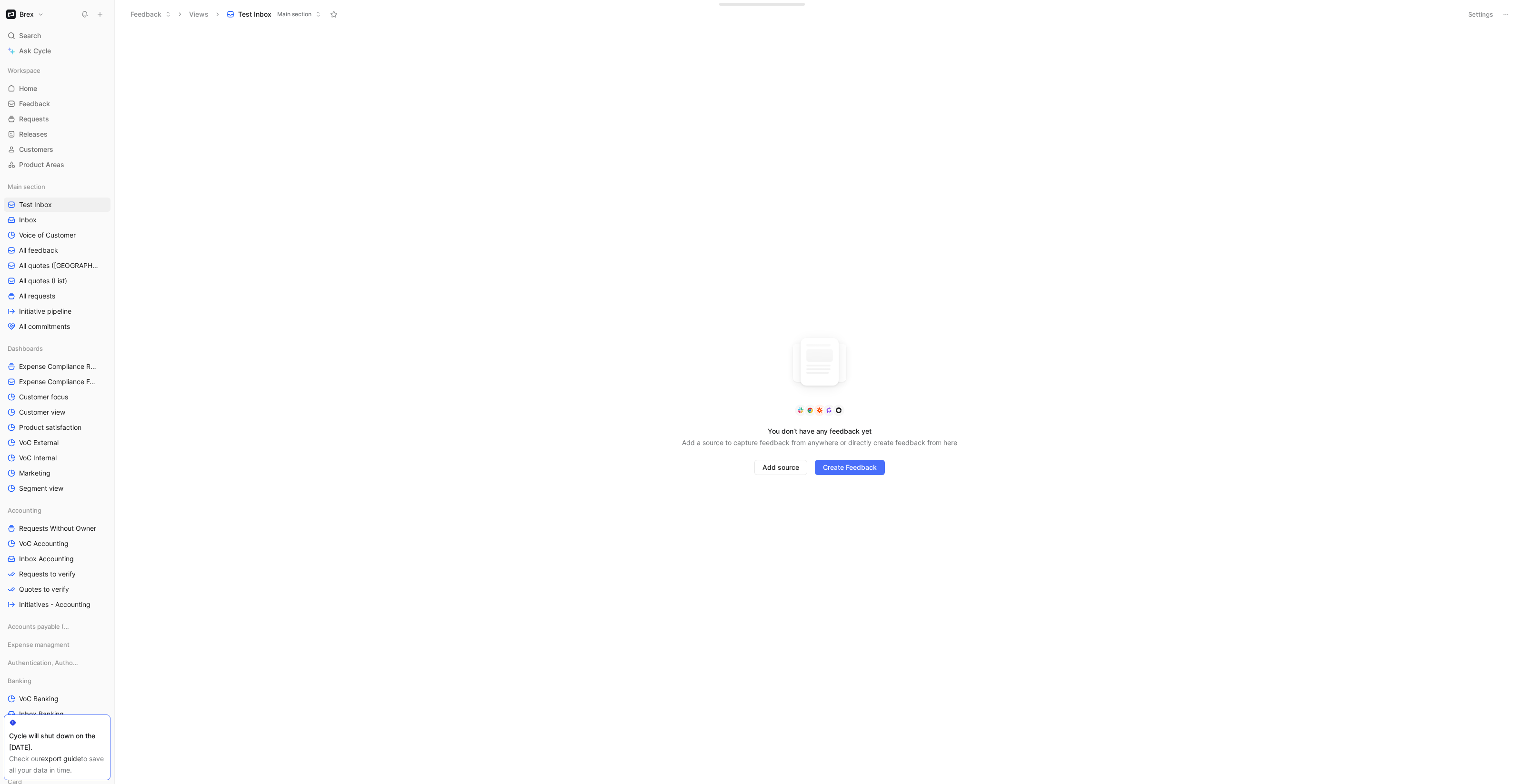
click at [1481, 13] on button "Settings" at bounding box center [1480, 14] width 33 height 13
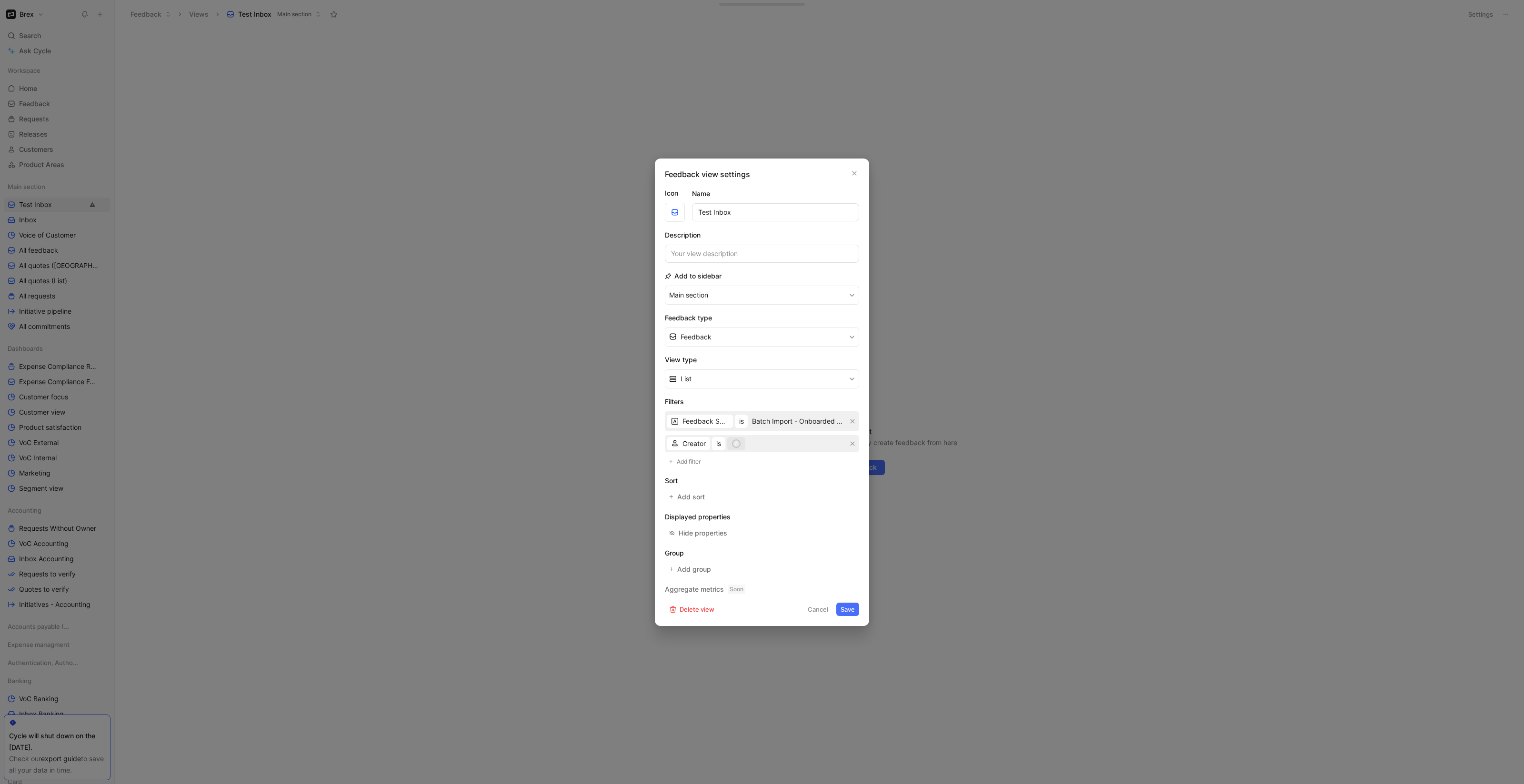
click at [737, 445] on div "c" at bounding box center [736, 443] width 7 height 7
type input "miso"
click at [845, 499] on div at bounding box center [848, 497] width 7 height 7
click at [853, 609] on button "Save" at bounding box center [847, 609] width 23 height 13
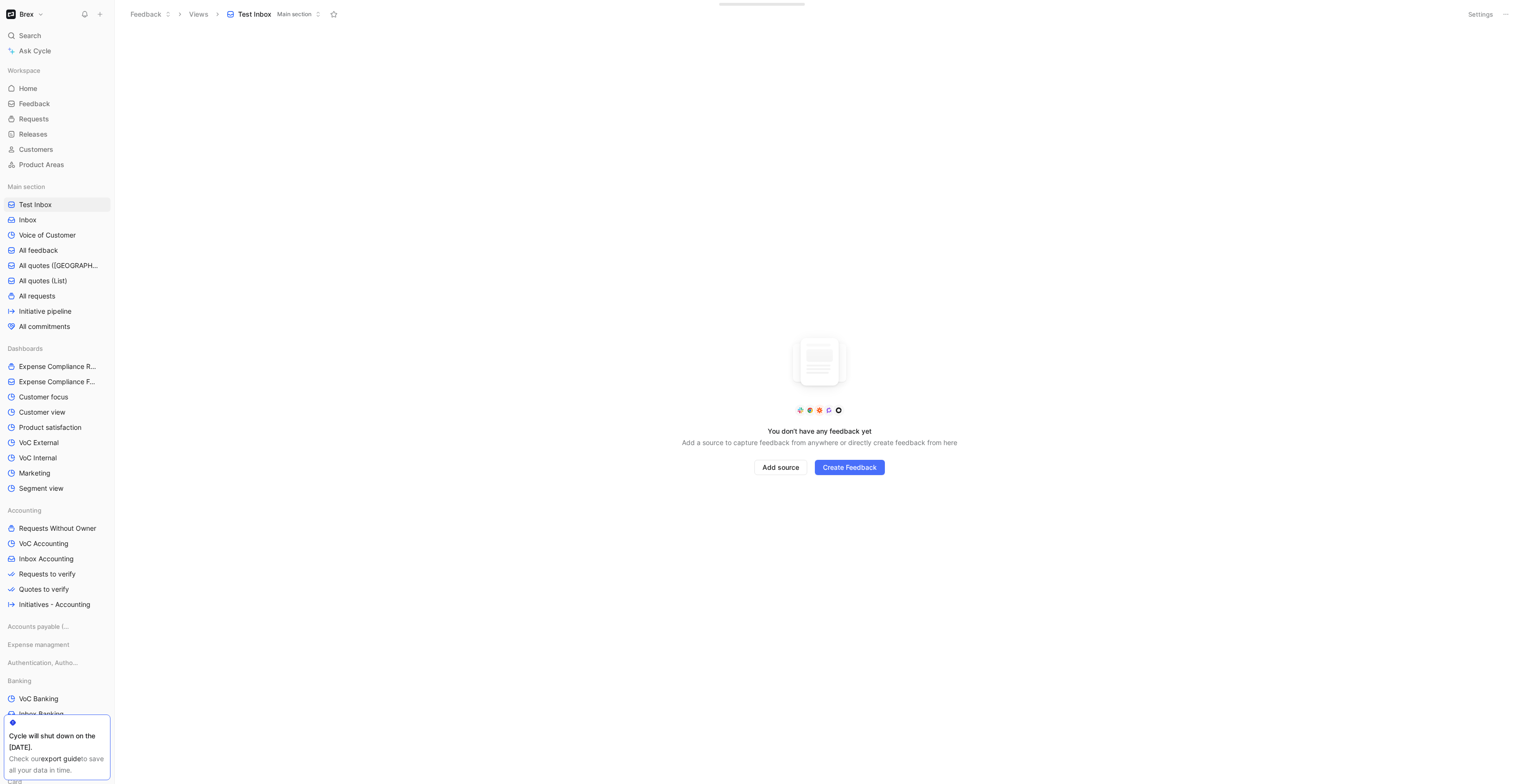
click at [1473, 15] on button "Settings" at bounding box center [1480, 14] width 33 height 13
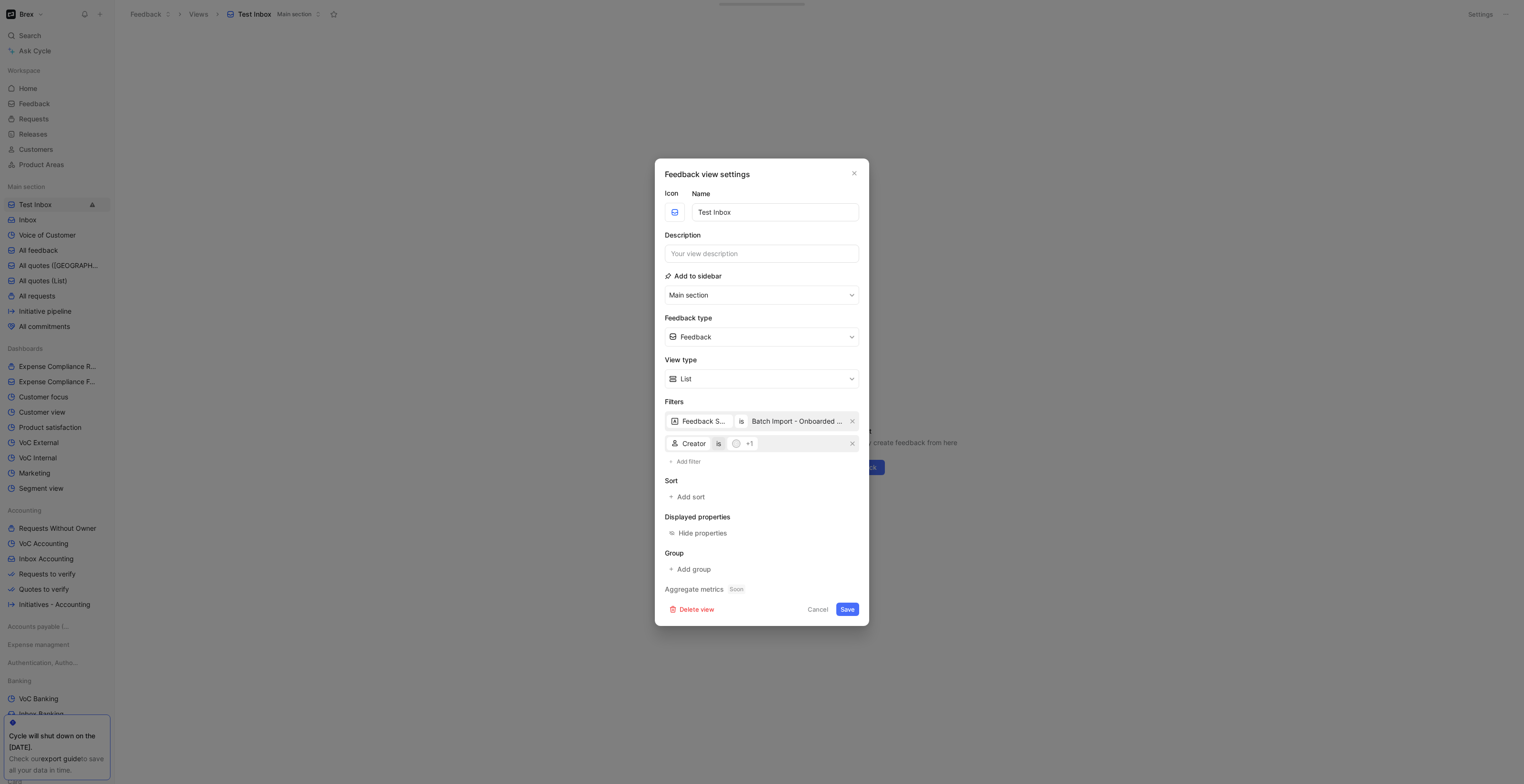
click at [721, 445] on span "is" at bounding box center [718, 444] width 4 height 12
click at [765, 441] on div "Creator is c +1" at bounding box center [762, 443] width 194 height 17
click at [744, 431] on div "Feedback Source is Batch Import - Onboarded Customer Creator is c +1" at bounding box center [762, 432] width 194 height 41
click at [744, 439] on span "c +1" at bounding box center [743, 444] width 22 height 12
click at [844, 444] on div "Creator is c +1" at bounding box center [762, 443] width 194 height 17
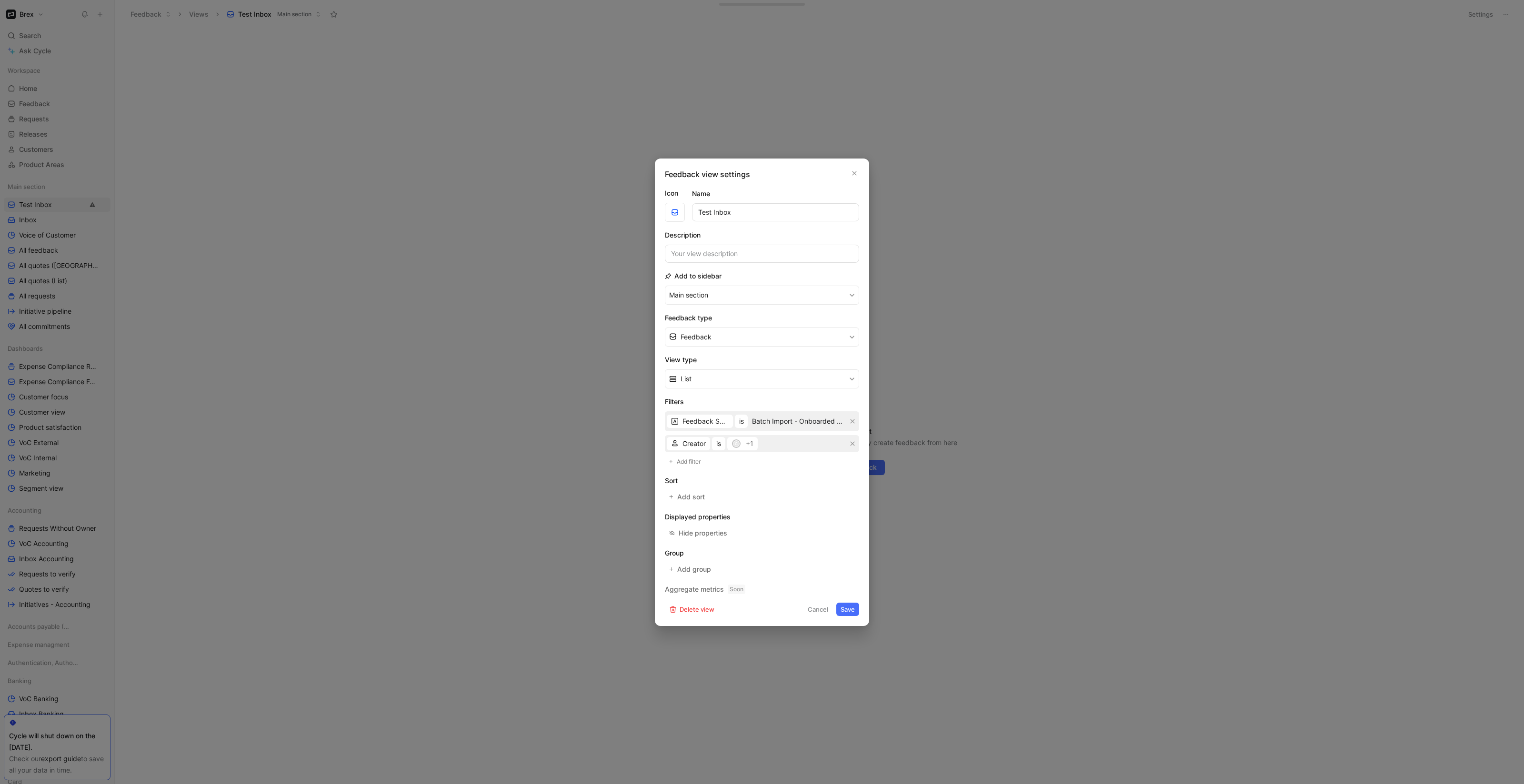
click at [844, 445] on div "Creator is c +1" at bounding box center [762, 443] width 194 height 17
click at [850, 445] on icon "button" at bounding box center [853, 444] width 6 height 6
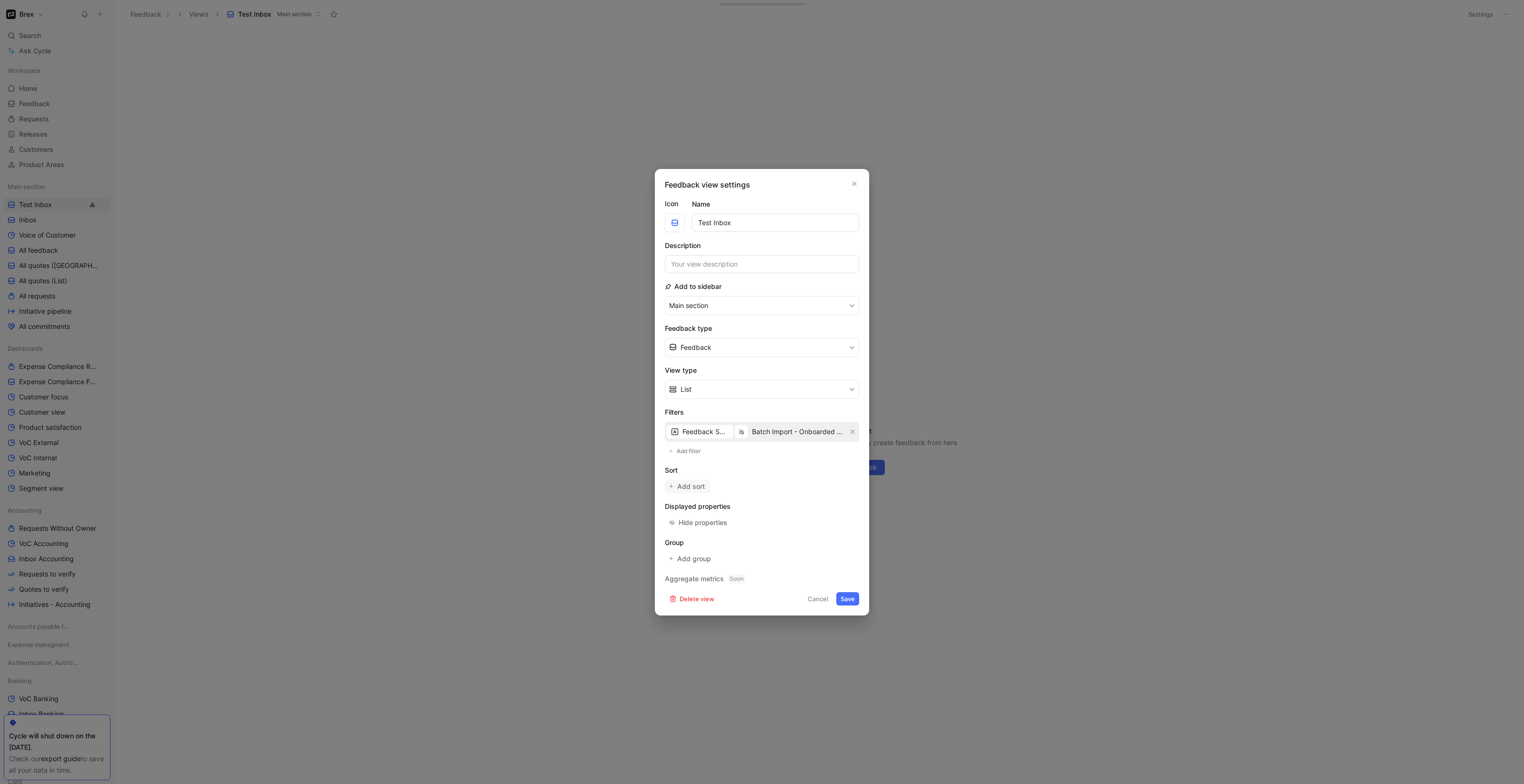
click at [703, 481] on span "Add sort" at bounding box center [691, 487] width 29 height 12
click at [704, 562] on span "Add group" at bounding box center [694, 561] width 34 height 12
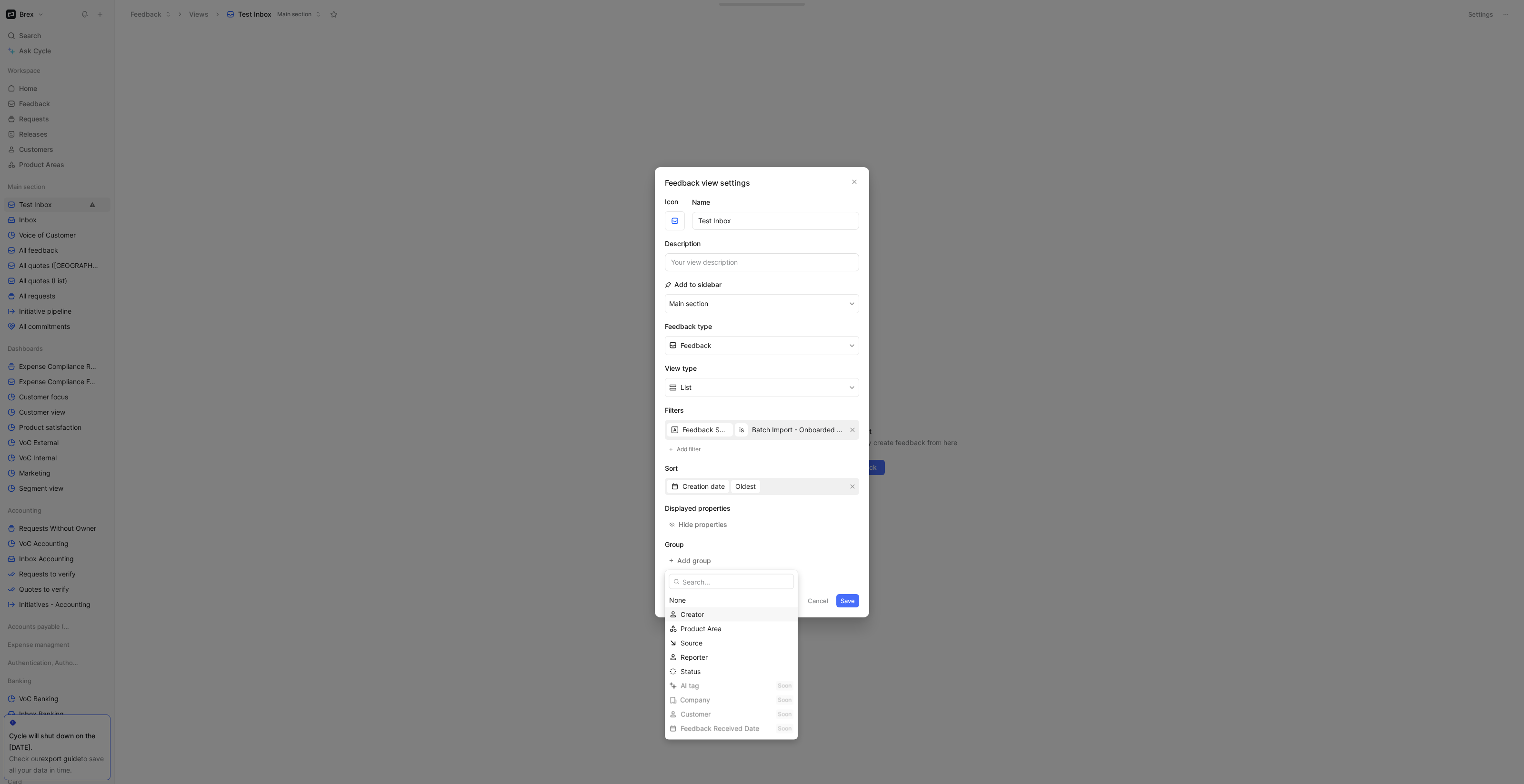
click at [709, 614] on div "Creator" at bounding box center [737, 615] width 113 height 12
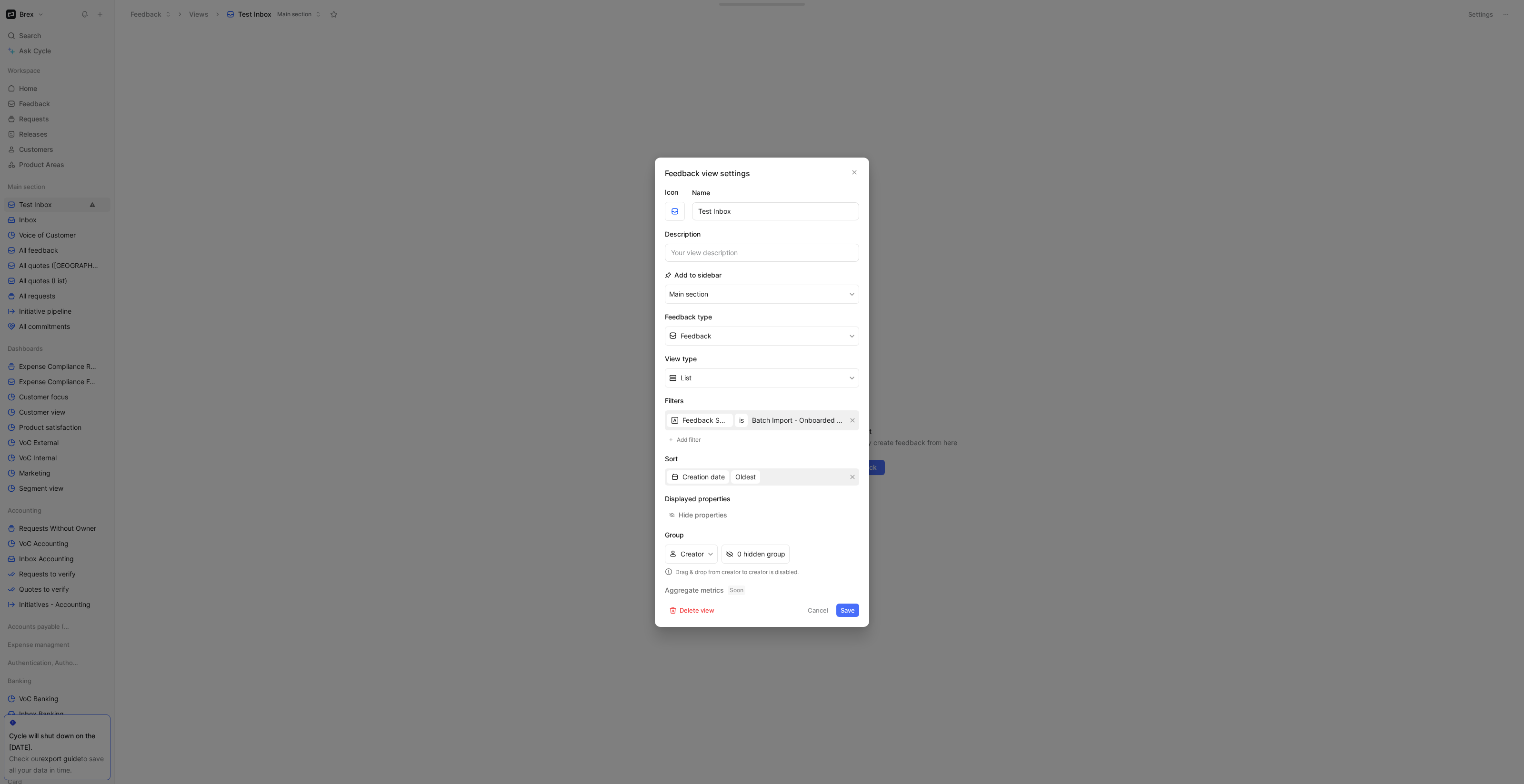
click at [691, 577] on p "Drag & drop from creator to creator is disabled ." at bounding box center [762, 572] width 194 height 10
click at [739, 558] on div "0 hidden group" at bounding box center [762, 554] width 48 height 12
click at [844, 612] on button "Save" at bounding box center [847, 610] width 23 height 13
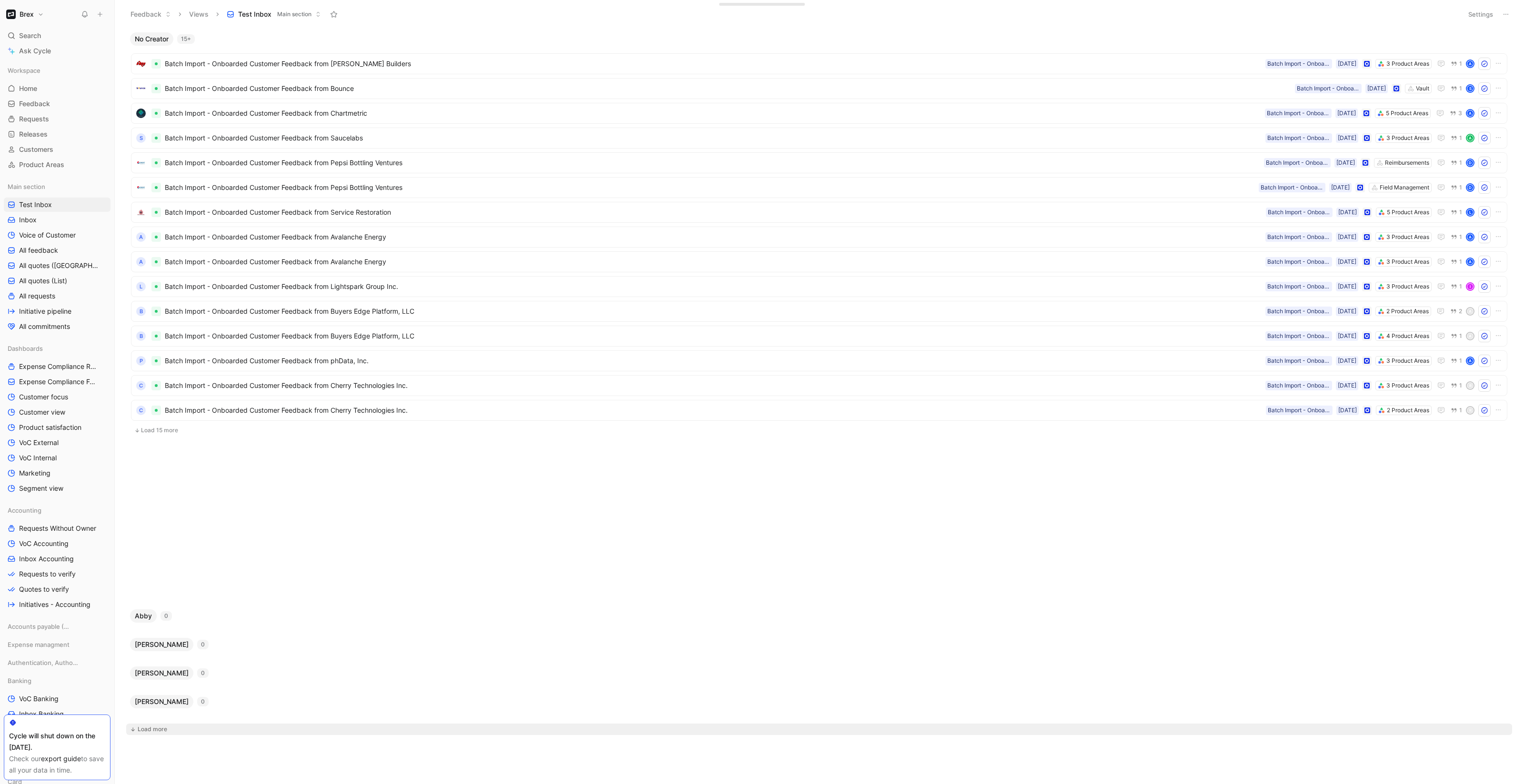
click at [141, 729] on div "Load more" at bounding box center [152, 729] width 29 height 10
